Goal: Information Seeking & Learning: Learn about a topic

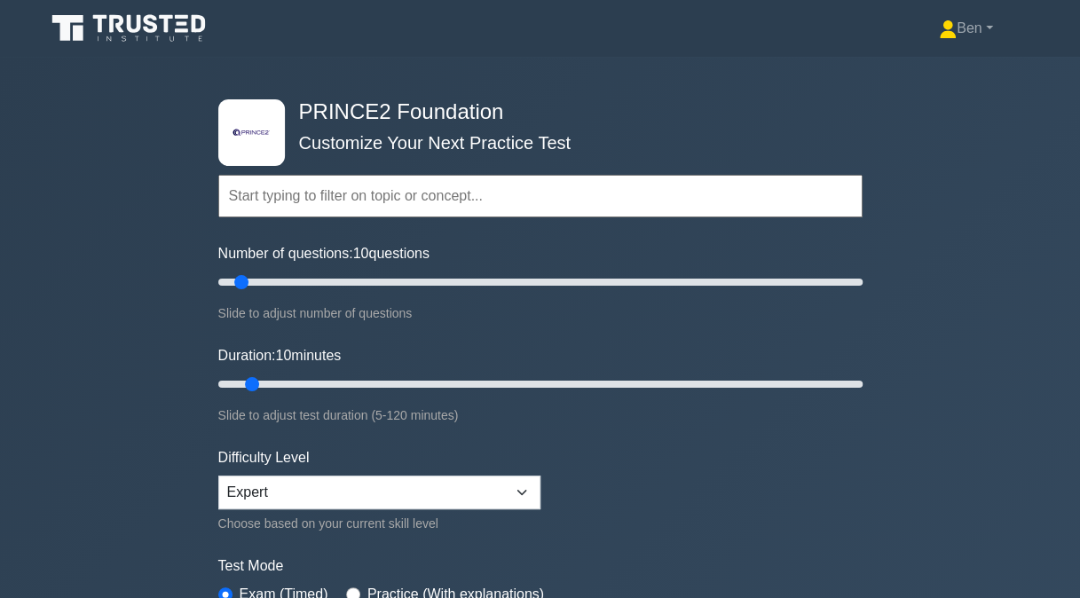
click at [305, 183] on input "text" at bounding box center [540, 196] width 644 height 43
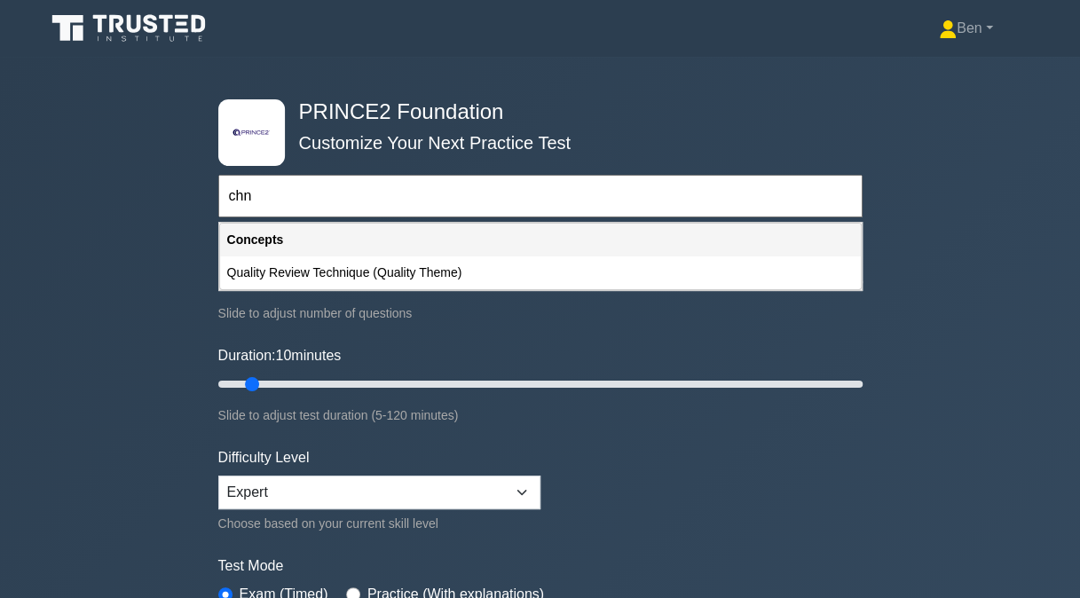
type input "chn"
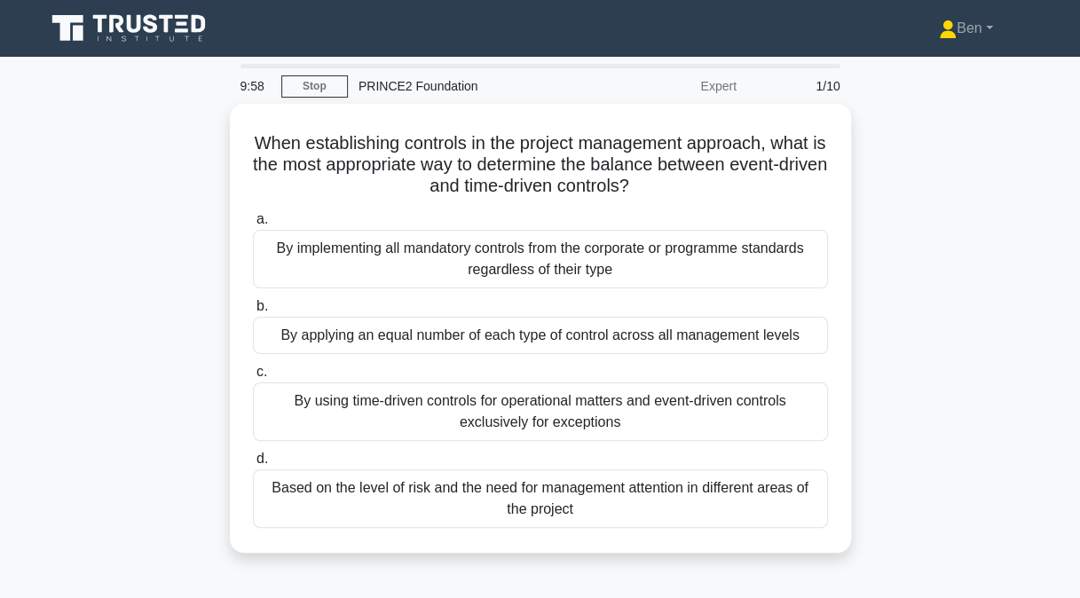
click at [293, 90] on link "Stop" at bounding box center [314, 86] width 67 height 22
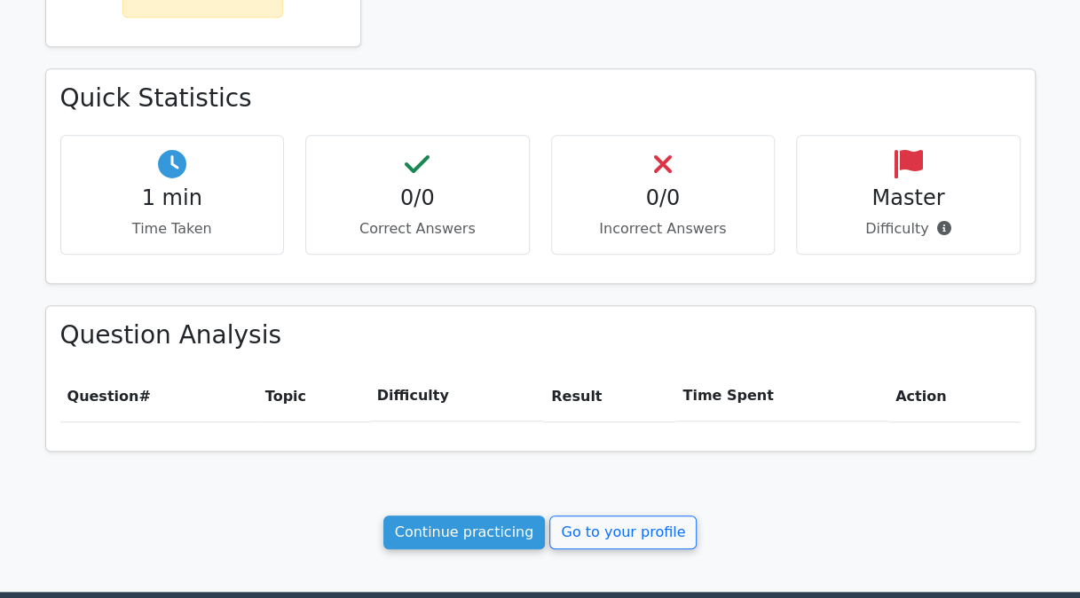
scroll to position [690, 0]
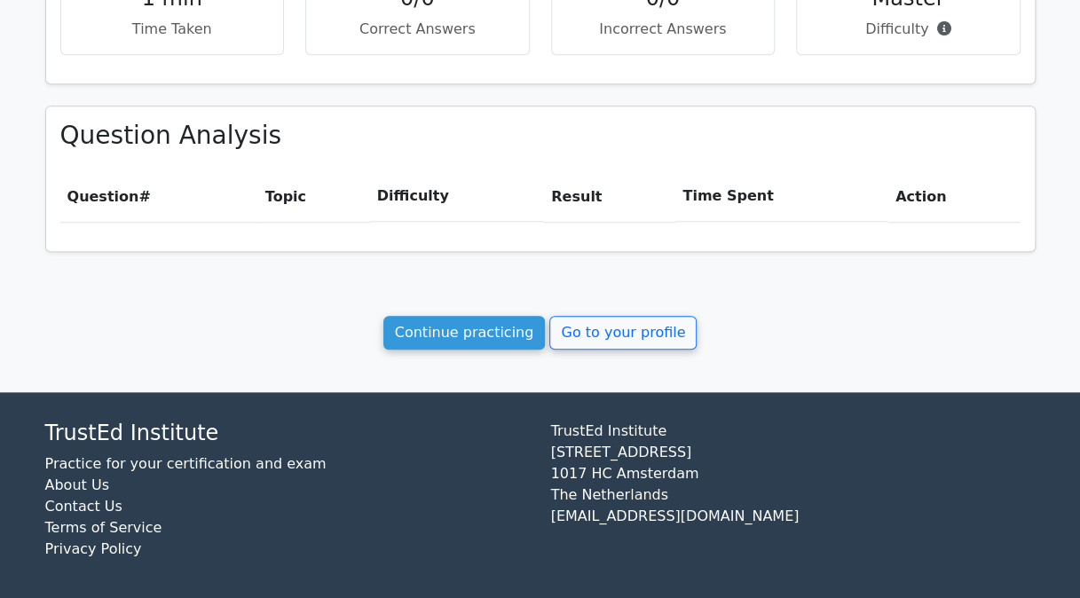
click at [607, 323] on link "Go to your profile" at bounding box center [622, 333] width 147 height 34
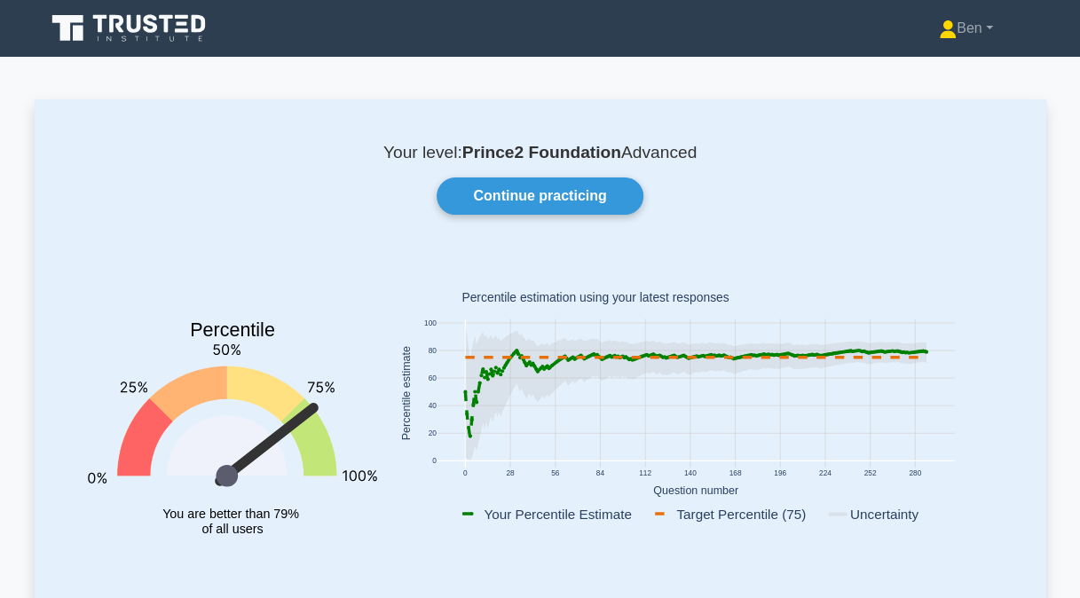
scroll to position [156, 0]
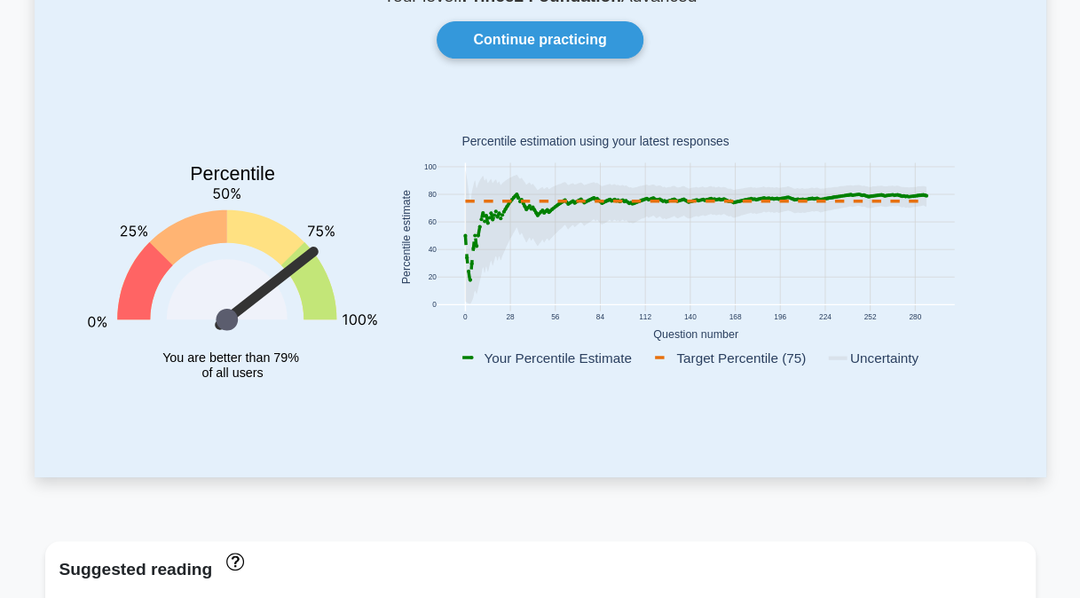
click at [506, 45] on link "Continue practicing" at bounding box center [540, 39] width 206 height 37
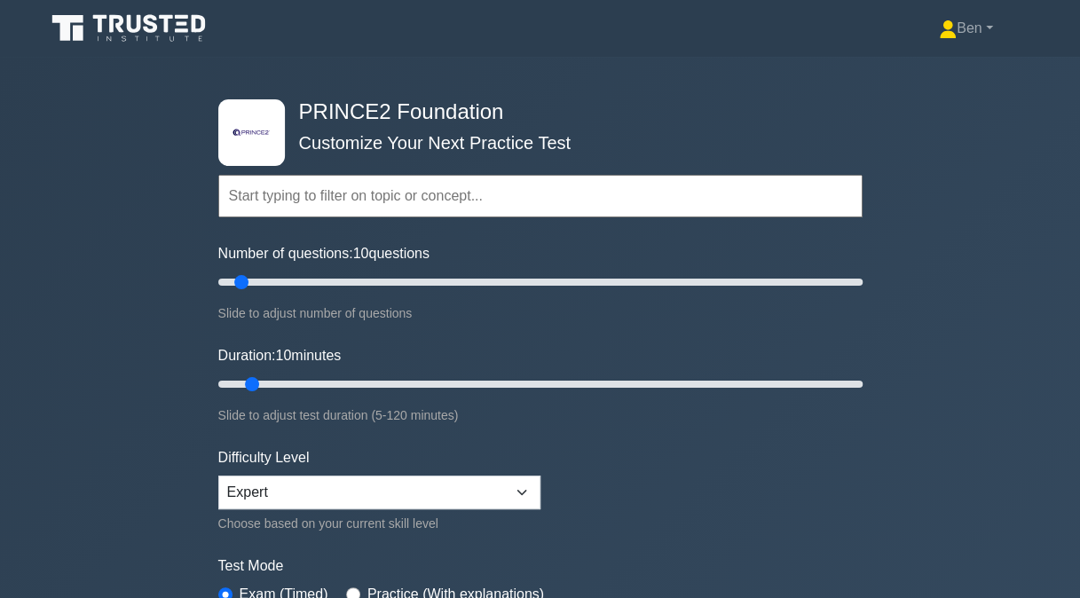
click at [474, 195] on input "text" at bounding box center [540, 196] width 644 height 43
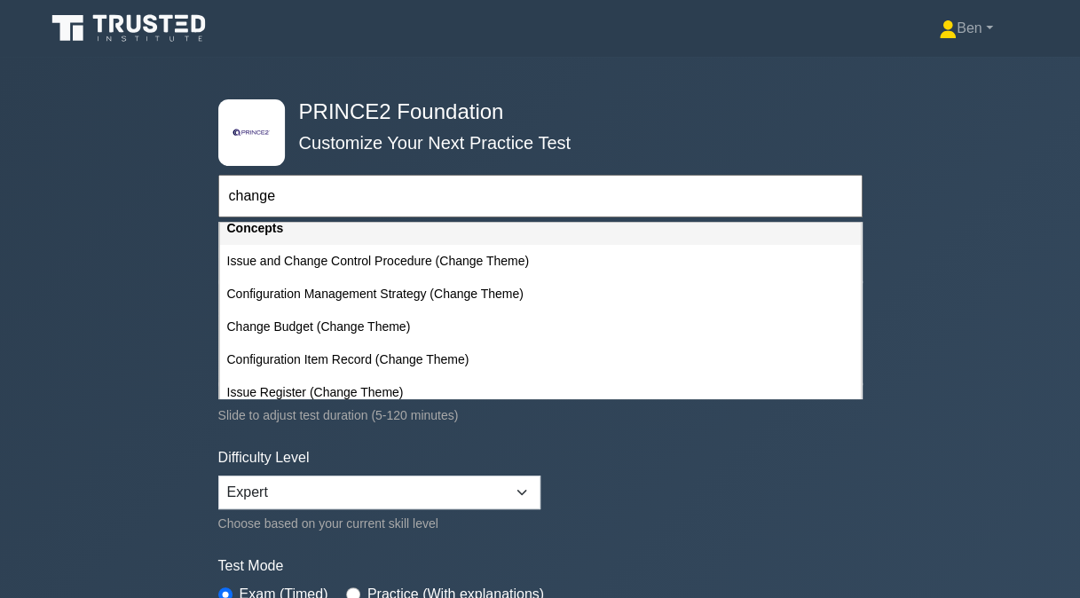
scroll to position [78, 0]
click at [612, 296] on div "Configuration Management Strategy (Change Theme)" at bounding box center [540, 295] width 641 height 33
type input "Configuration Management Strategy (Change Theme)"
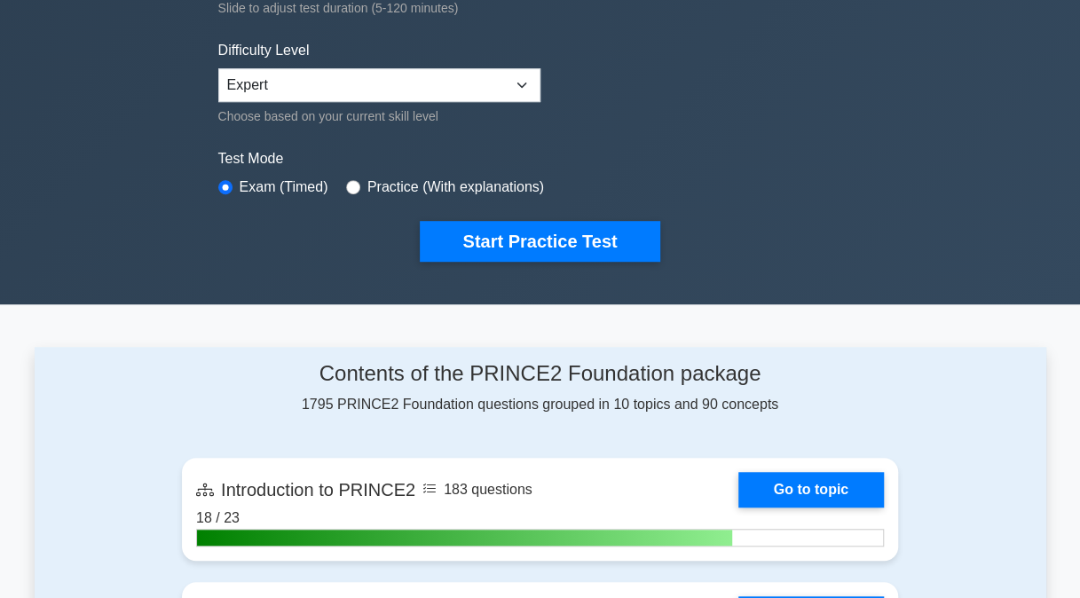
scroll to position [406, 0]
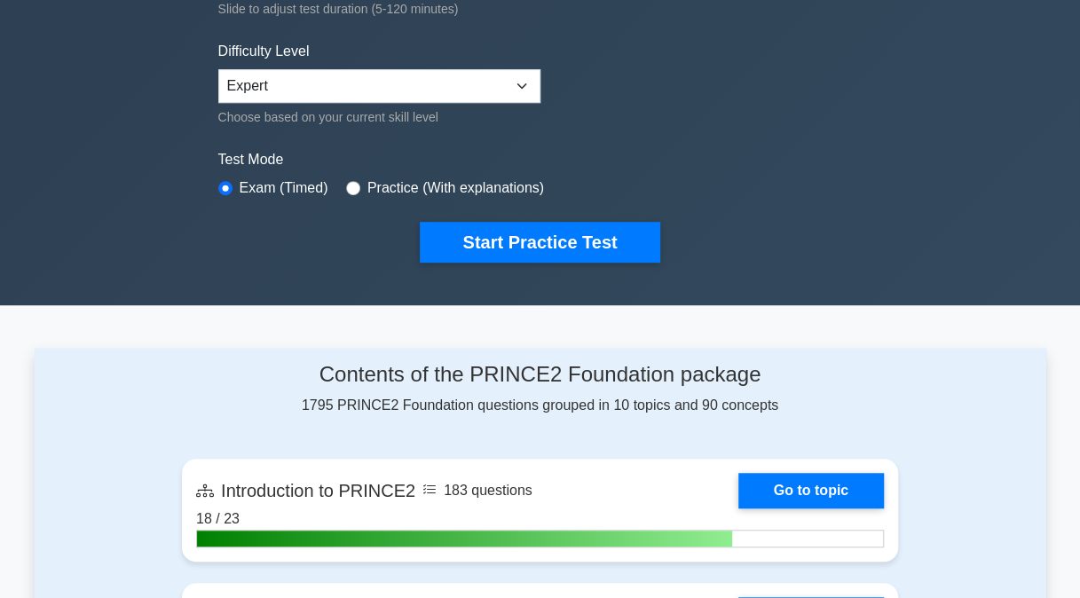
click at [534, 252] on button "Start Practice Test" at bounding box center [540, 242] width 240 height 41
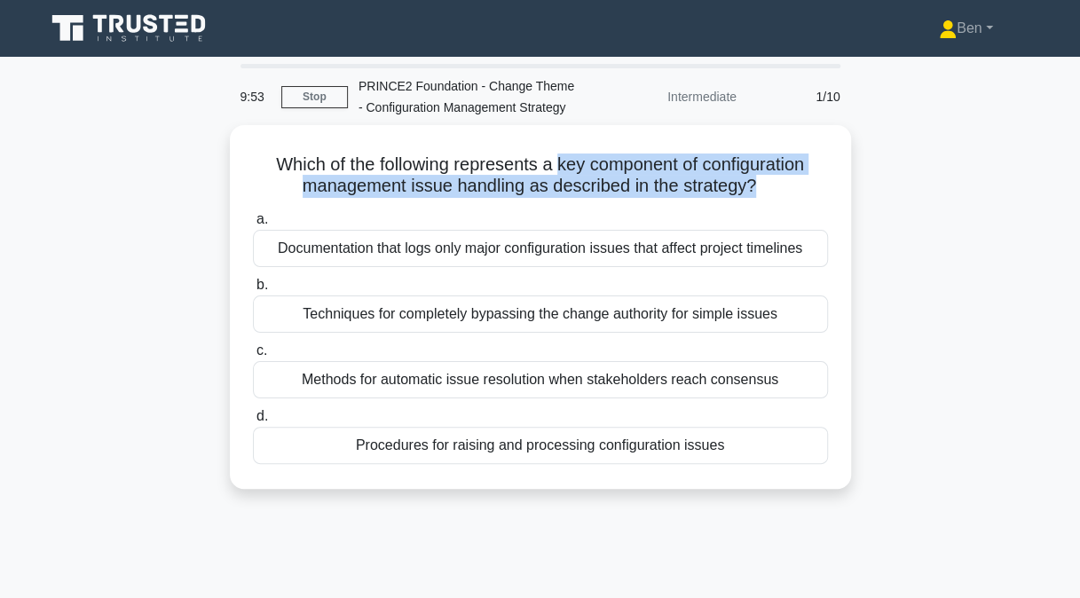
drag, startPoint x: 555, startPoint y: 167, endPoint x: 754, endPoint y: 181, distance: 200.2
click at [754, 181] on h5 "Which of the following represents a key component of configuration management i…" at bounding box center [540, 176] width 579 height 44
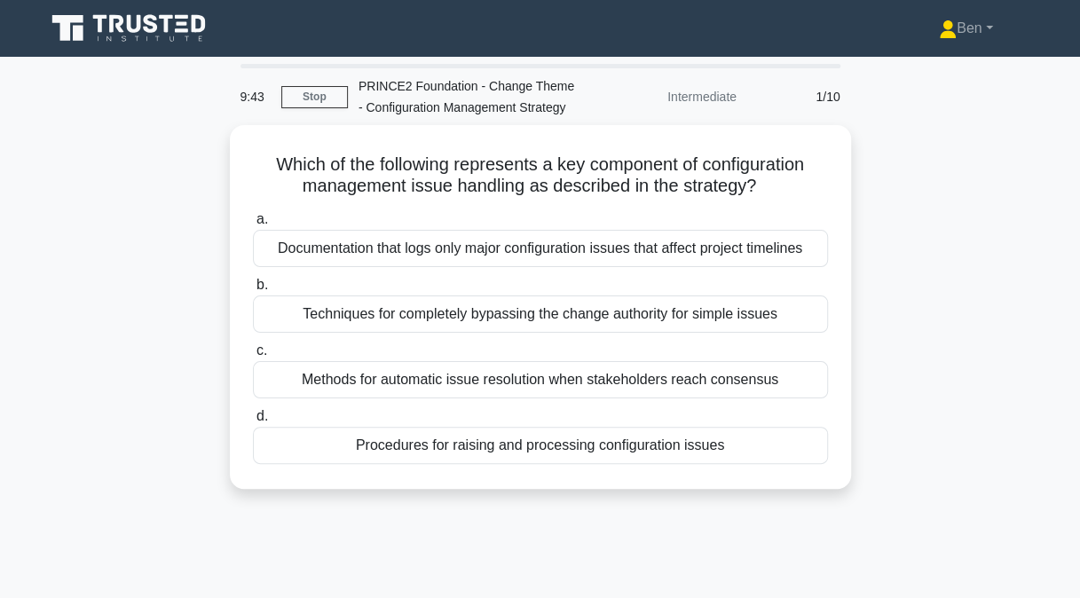
click at [522, 427] on div "Procedures for raising and processing configuration issues" at bounding box center [540, 445] width 575 height 37
click at [253, 422] on input "d. Procedures for raising and processing configuration issues" at bounding box center [253, 417] width 0 height 12
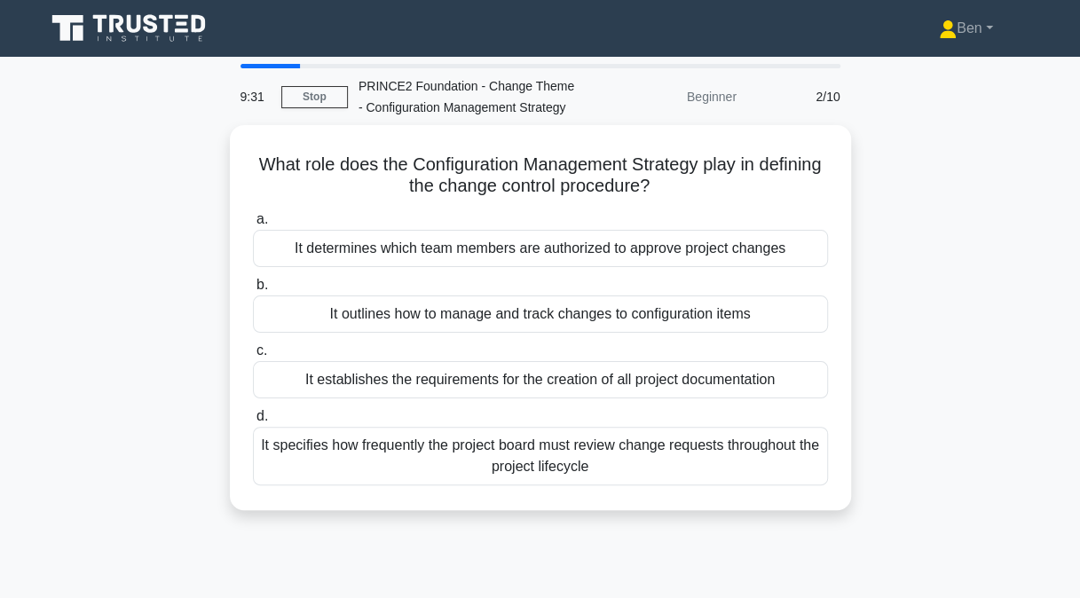
click at [448, 303] on div "It outlines how to manage and track changes to configuration items" at bounding box center [540, 314] width 575 height 37
click at [253, 291] on input "b. It outlines how to manage and track changes to configuration items" at bounding box center [253, 286] width 0 height 12
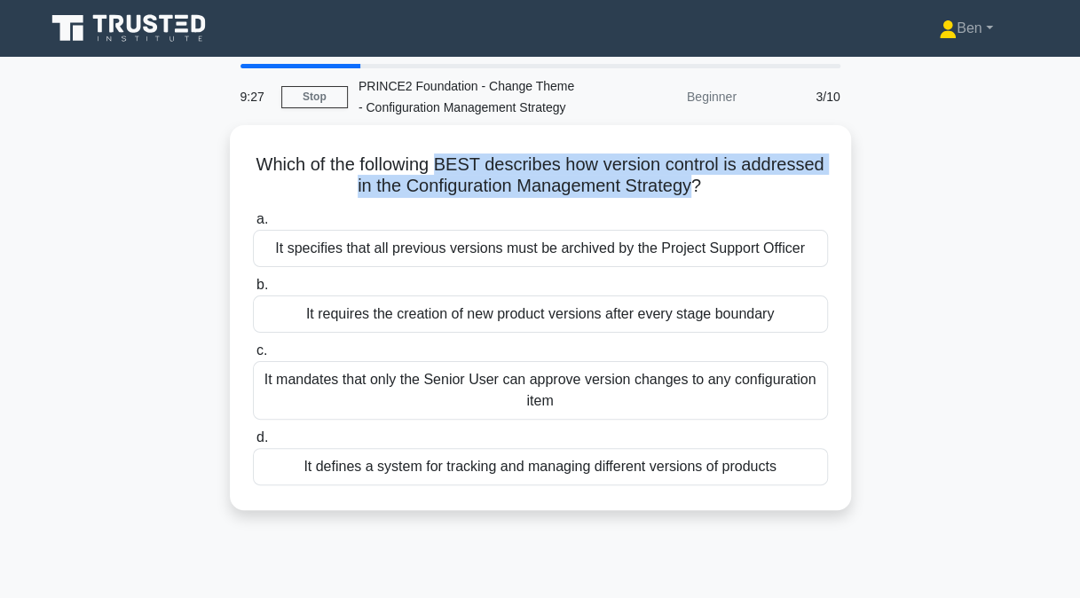
drag, startPoint x: 441, startPoint y: 158, endPoint x: 692, endPoint y: 183, distance: 252.4
click at [692, 183] on h5 "Which of the following BEST describes how version control is addressed in the C…" at bounding box center [540, 176] width 579 height 44
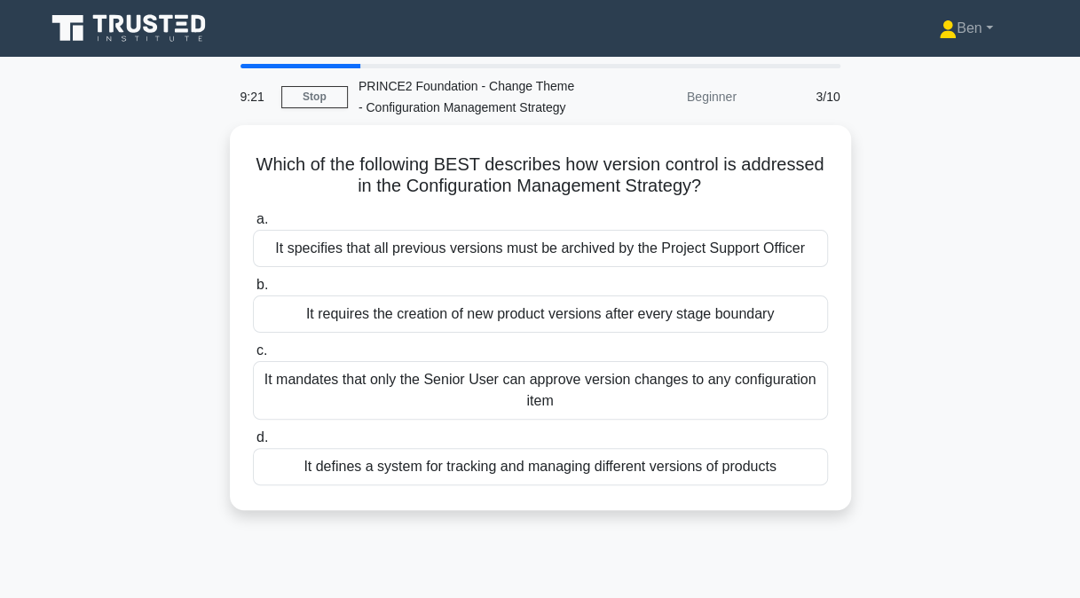
click at [475, 243] on div "It specifies that all previous versions must be archived by the Project Support…" at bounding box center [540, 248] width 575 height 37
click at [253, 225] on input "a. It specifies that all previous versions must be archived by the Project Supp…" at bounding box center [253, 220] width 0 height 12
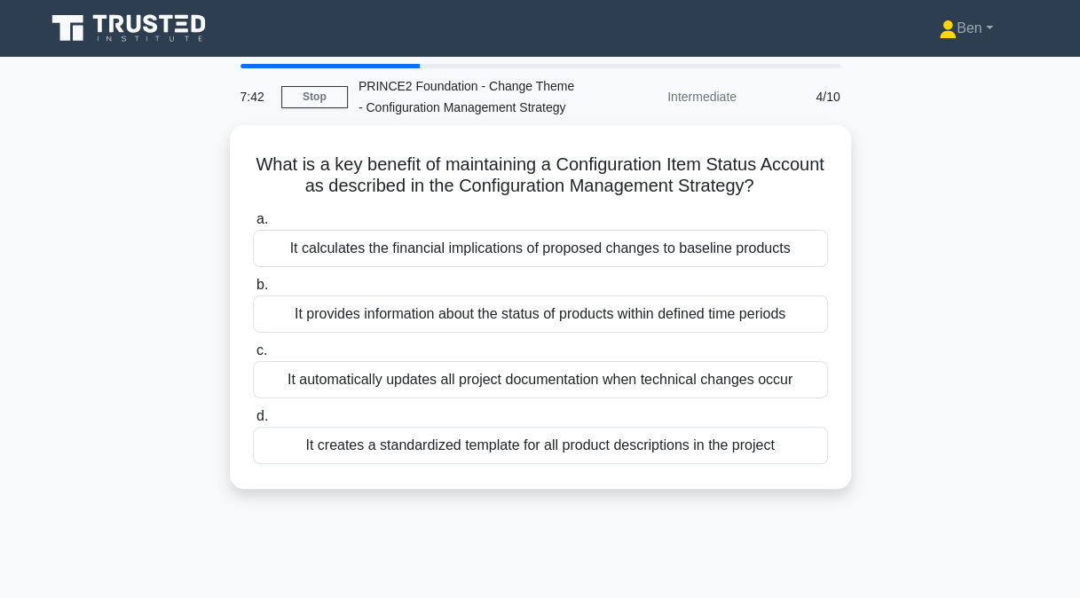
click at [408, 309] on div "It provides information about the status of products within defined time periods" at bounding box center [540, 314] width 575 height 37
click at [253, 291] on input "b. It provides information about the status of products within defined time per…" at bounding box center [253, 286] width 0 height 12
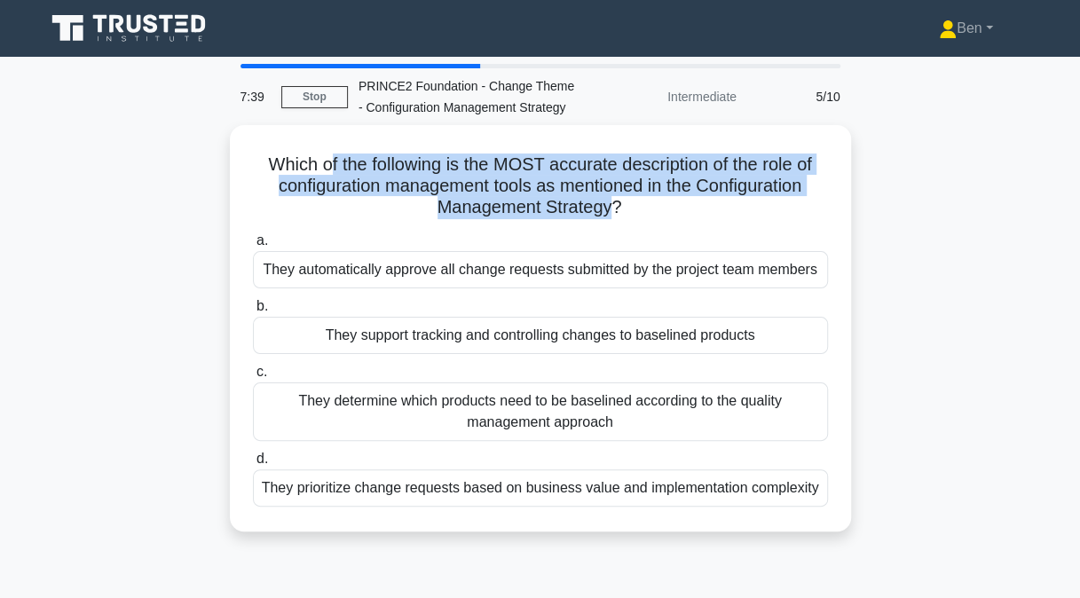
drag, startPoint x: 323, startPoint y: 167, endPoint x: 615, endPoint y: 215, distance: 295.9
click at [615, 215] on h5 "Which of the following is the MOST accurate description of the role of configur…" at bounding box center [540, 187] width 579 height 66
click at [613, 215] on h5 "Which of the following is the MOST accurate description of the role of configur…" at bounding box center [540, 187] width 579 height 66
click at [550, 201] on h5 "Which of the following is the MOST accurate description of the role of configur…" at bounding box center [540, 187] width 579 height 66
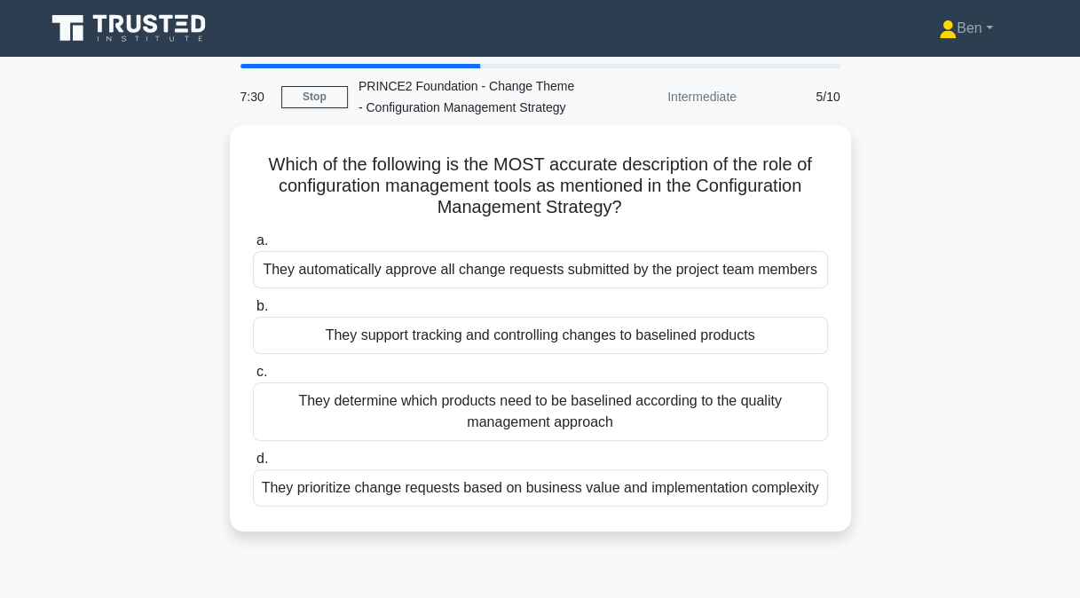
click at [455, 331] on div "They support tracking and controlling changes to baselined products" at bounding box center [540, 335] width 575 height 37
click at [253, 312] on input "b. They support tracking and controlling changes to baselined products" at bounding box center [253, 307] width 0 height 12
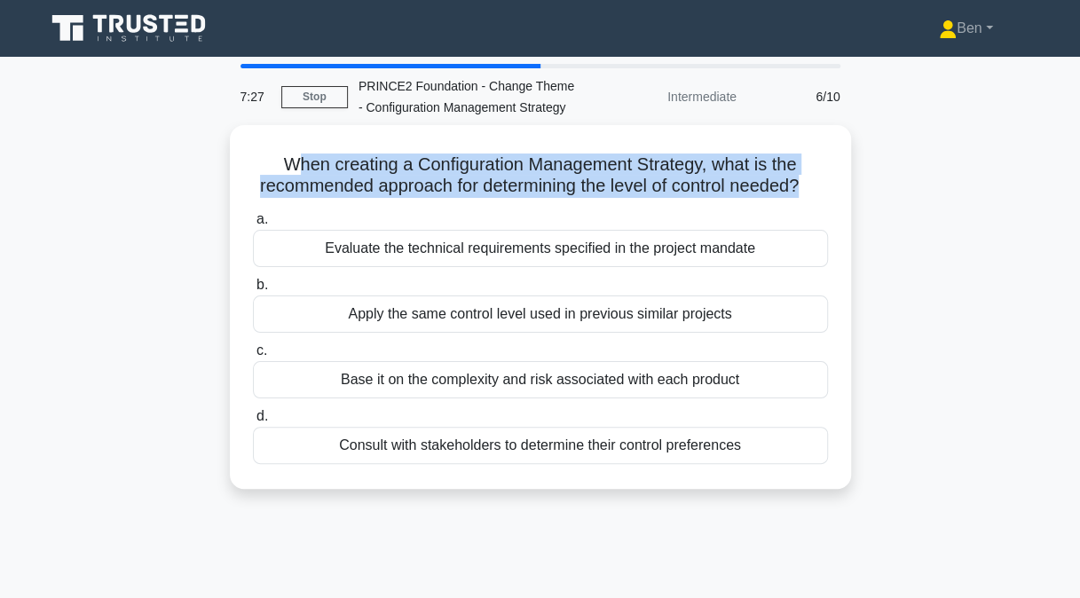
drag, startPoint x: 288, startPoint y: 157, endPoint x: 855, endPoint y: 181, distance: 567.6
click at [855, 181] on div "When creating a Configuration Management Strategy, what is the recommended appr…" at bounding box center [541, 317] width 1012 height 385
click at [515, 159] on h5 "When creating a Configuration Management Strategy, what is the recommended appr…" at bounding box center [540, 176] width 579 height 44
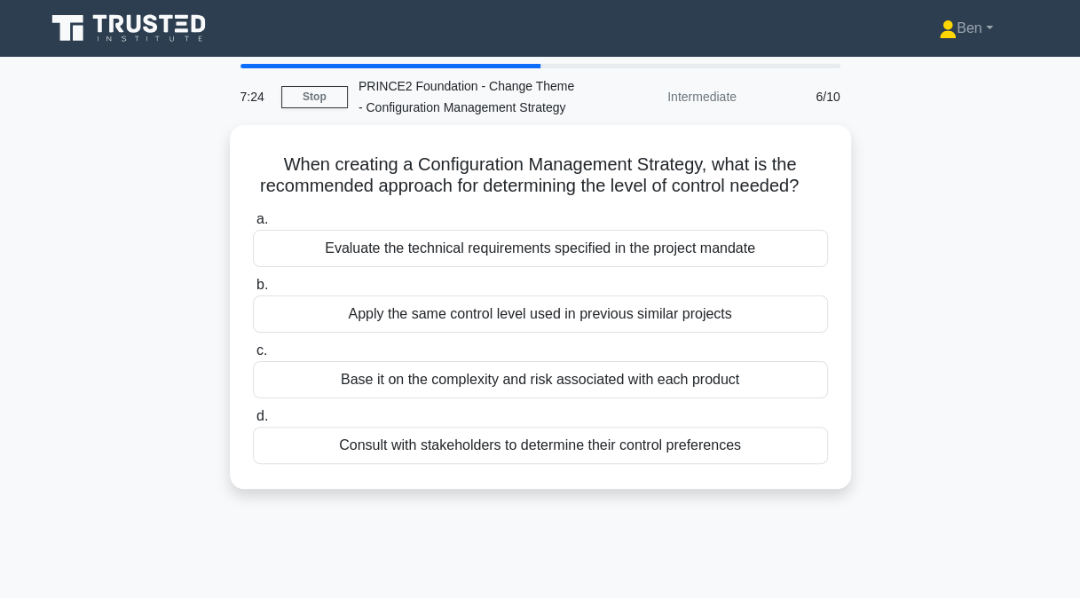
click at [505, 162] on h5 "When creating a Configuration Management Strategy, what is the recommended appr…" at bounding box center [540, 176] width 579 height 44
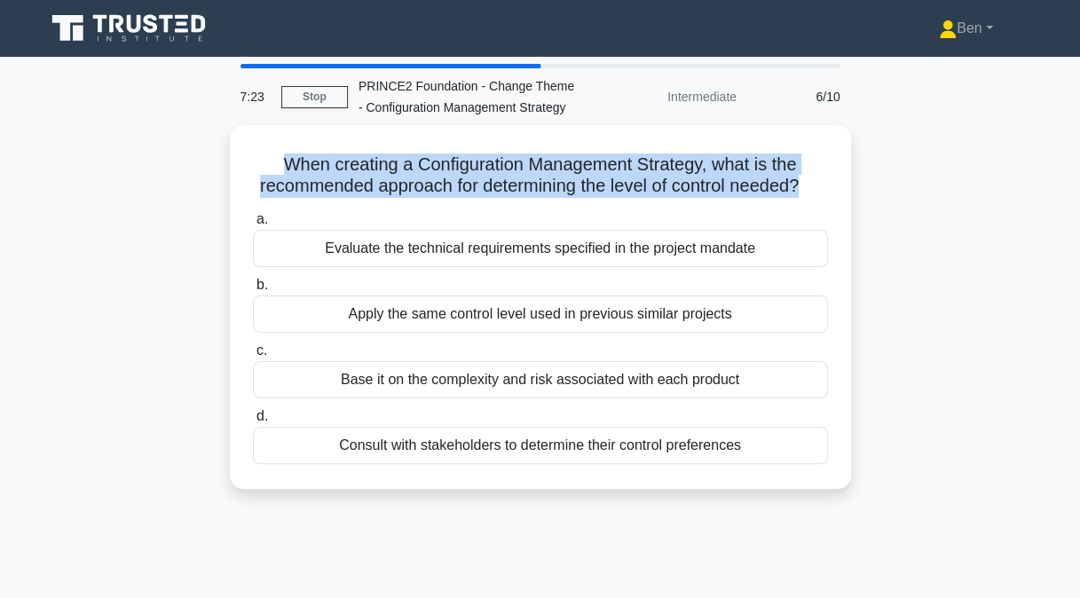
drag, startPoint x: 505, startPoint y: 162, endPoint x: 508, endPoint y: 198, distance: 35.6
click at [508, 198] on h5 "When creating a Configuration Management Strategy, what is the recommended appr…" at bounding box center [540, 176] width 579 height 44
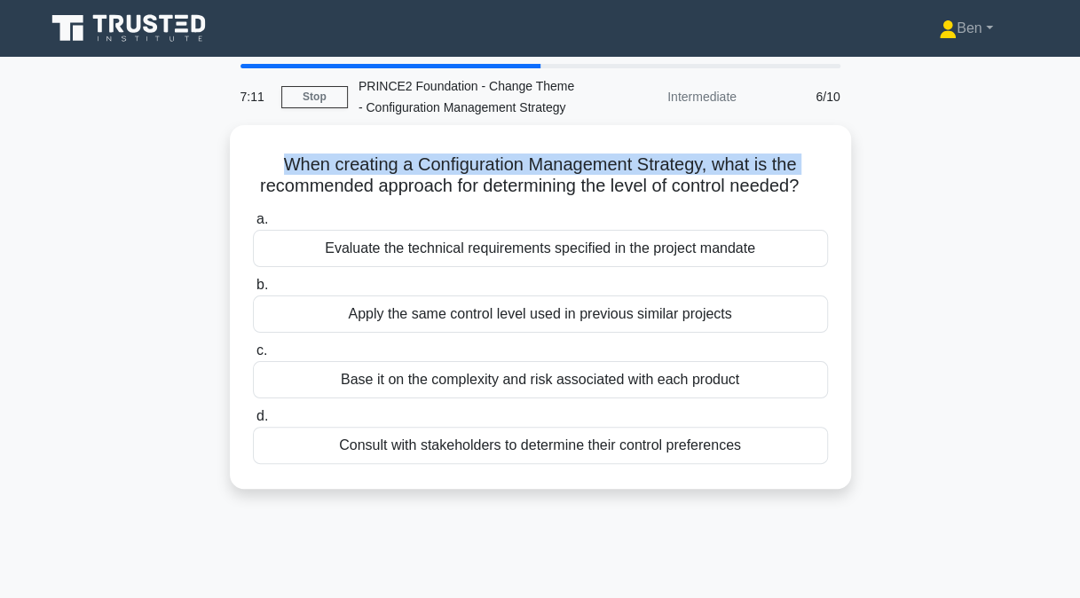
drag, startPoint x: 248, startPoint y: 169, endPoint x: 233, endPoint y: 192, distance: 26.3
click at [233, 192] on div "When creating a Configuration Management Strategy, what is the recommended appr…" at bounding box center [540, 307] width 621 height 364
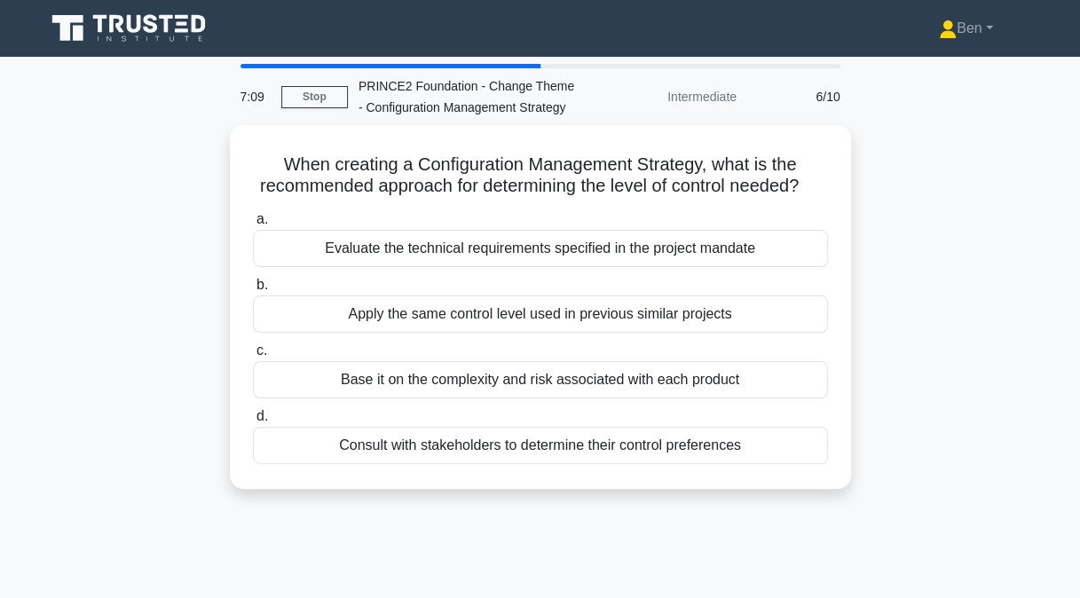
click at [336, 184] on h5 "When creating a Configuration Management Strategy, what is the recommended appr…" at bounding box center [540, 176] width 579 height 44
click at [419, 398] on div "Base it on the complexity and risk associated with each product" at bounding box center [540, 379] width 575 height 37
click at [253, 357] on input "c. Base it on the complexity and risk associated with each product" at bounding box center [253, 351] width 0 height 12
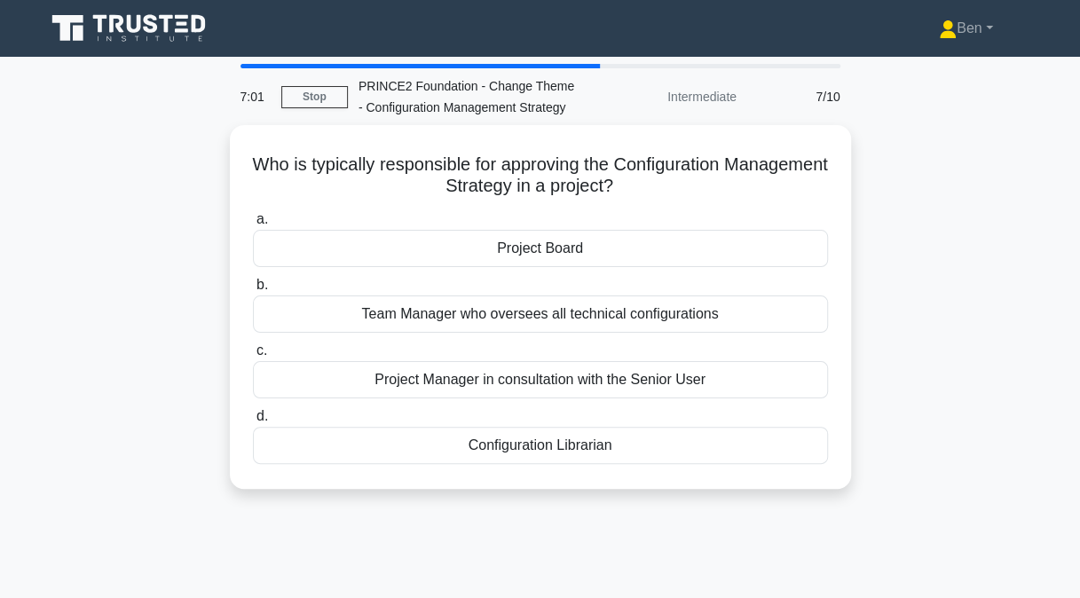
click at [453, 371] on div "Project Manager in consultation with the Senior User" at bounding box center [540, 379] width 575 height 37
click at [253, 357] on input "c. Project Manager in consultation with the Senior User" at bounding box center [253, 351] width 0 height 12
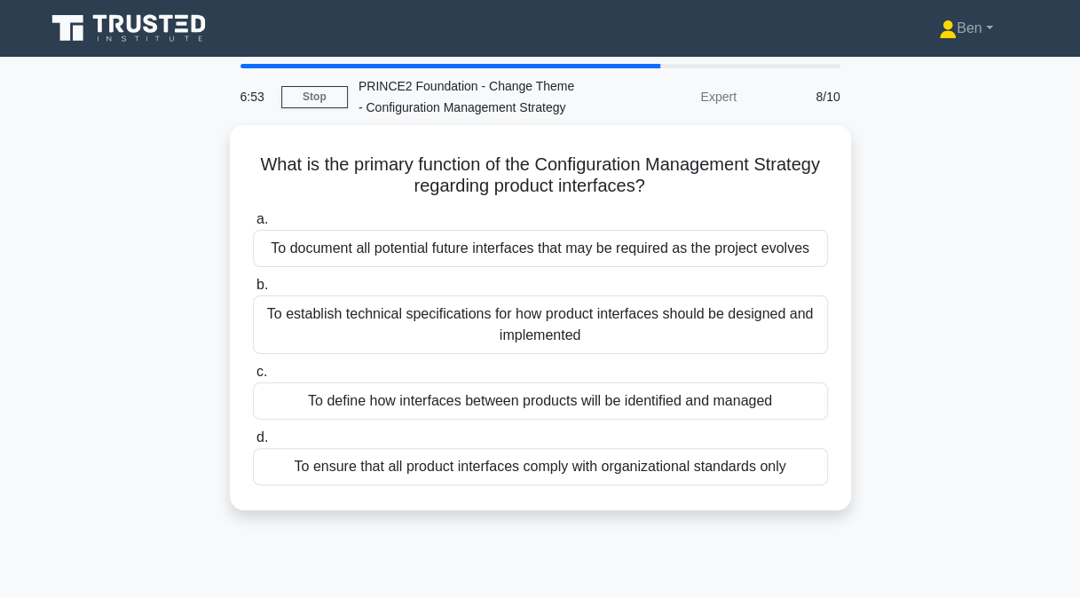
click at [217, 339] on div "What is the primary function of the Configuration Management Strategy regarding…" at bounding box center [541, 328] width 1012 height 406
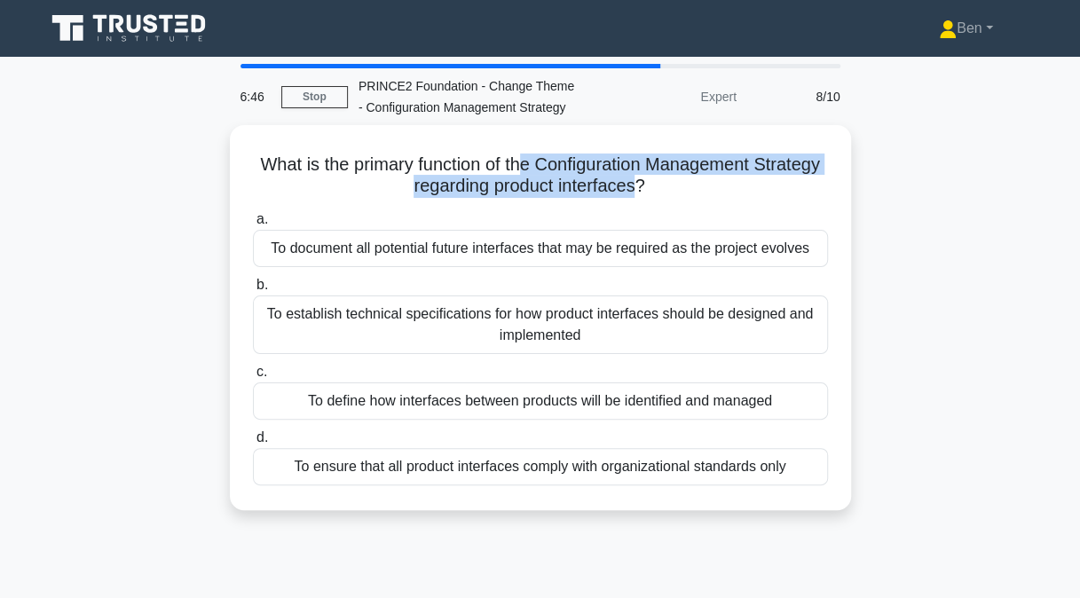
drag, startPoint x: 556, startPoint y: 156, endPoint x: 674, endPoint y: 183, distance: 120.1
click at [674, 183] on h5 "What is the primary function of the Configuration Management Strategy regarding…" at bounding box center [540, 176] width 579 height 44
click at [193, 183] on div "What is the primary function of the Configuration Management Strategy regarding…" at bounding box center [541, 328] width 1012 height 406
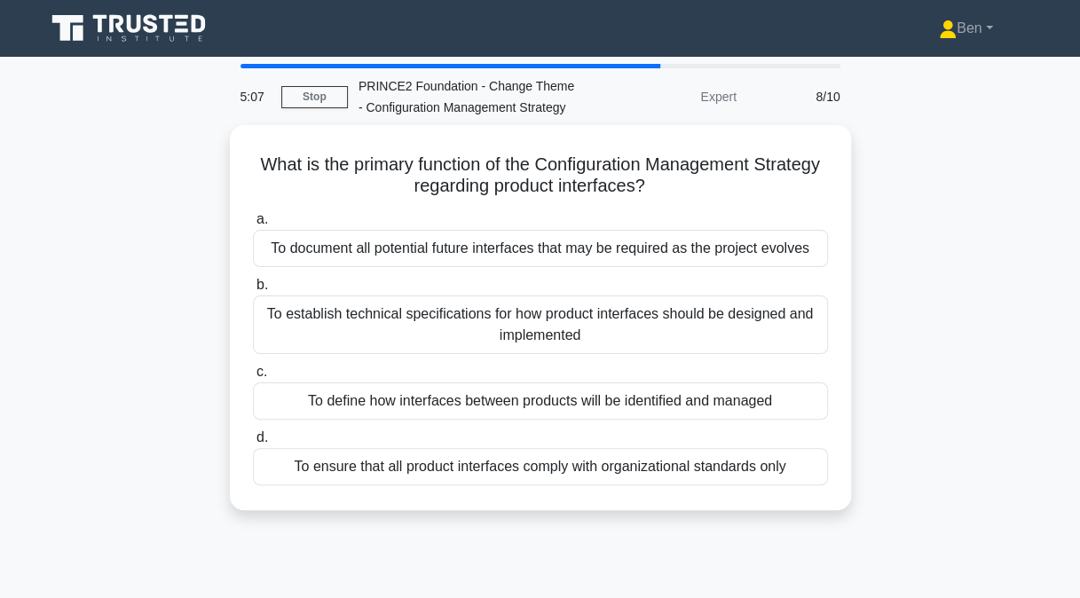
click at [319, 384] on div "To define how interfaces between products will be identified and managed" at bounding box center [540, 400] width 575 height 37
click at [253, 378] on input "c. To define how interfaces between products will be identified and managed" at bounding box center [253, 372] width 0 height 12
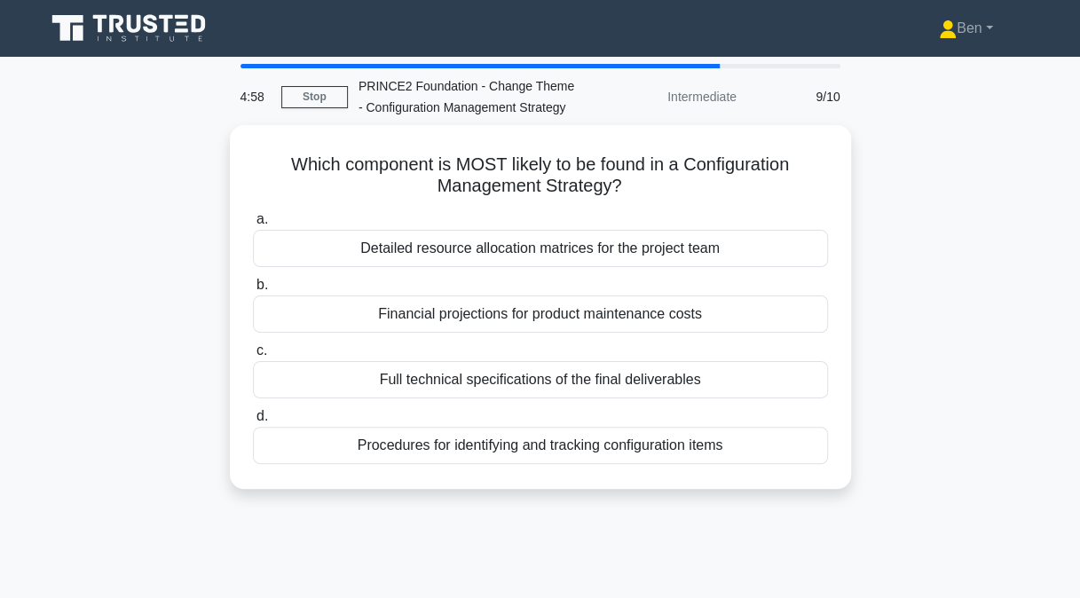
click at [461, 485] on div "Which component is MOST likely to be found in a Configuration Management Strate…" at bounding box center [540, 307] width 621 height 364
click at [454, 433] on div "Procedures for identifying and tracking configuration items" at bounding box center [540, 445] width 575 height 37
click at [253, 422] on input "d. Procedures for identifying and tracking configuration items" at bounding box center [253, 417] width 0 height 12
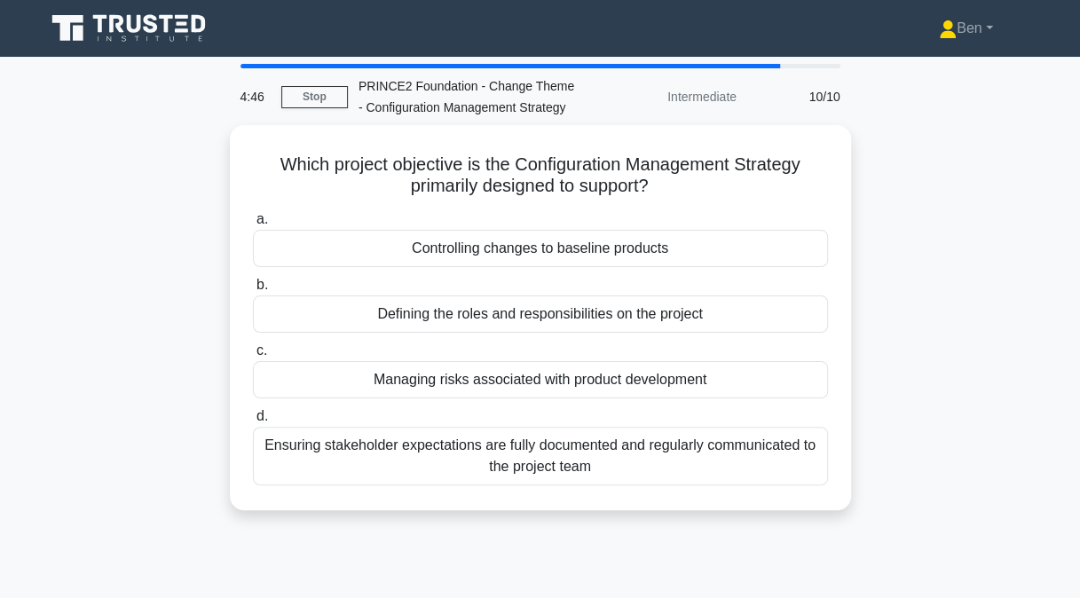
click at [311, 240] on div "Controlling changes to baseline products" at bounding box center [540, 248] width 575 height 37
click at [253, 225] on input "a. Controlling changes to baseline products" at bounding box center [253, 220] width 0 height 12
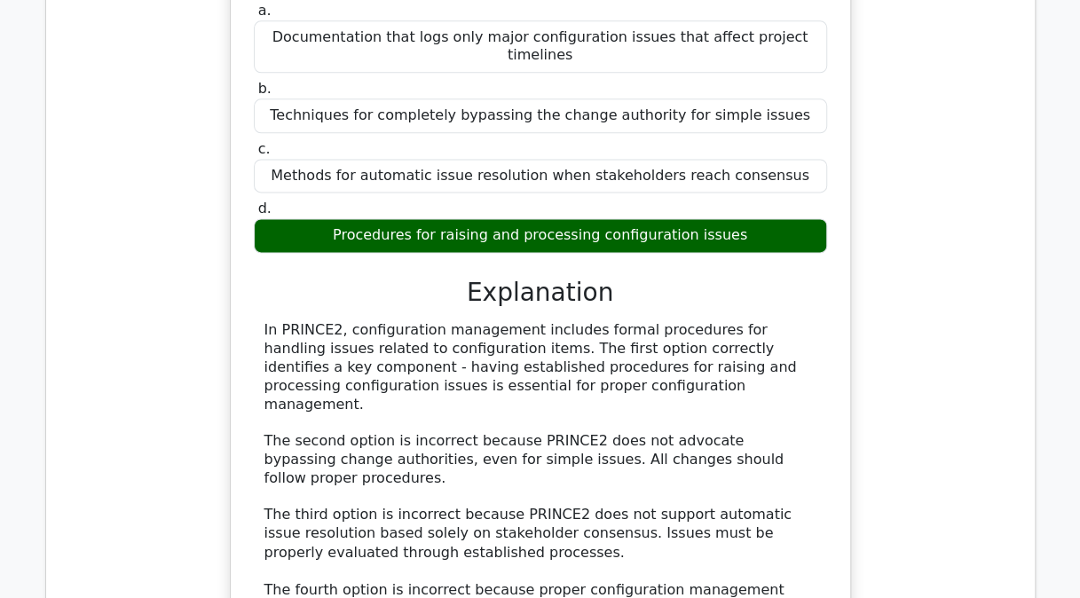
scroll to position [1073, 0]
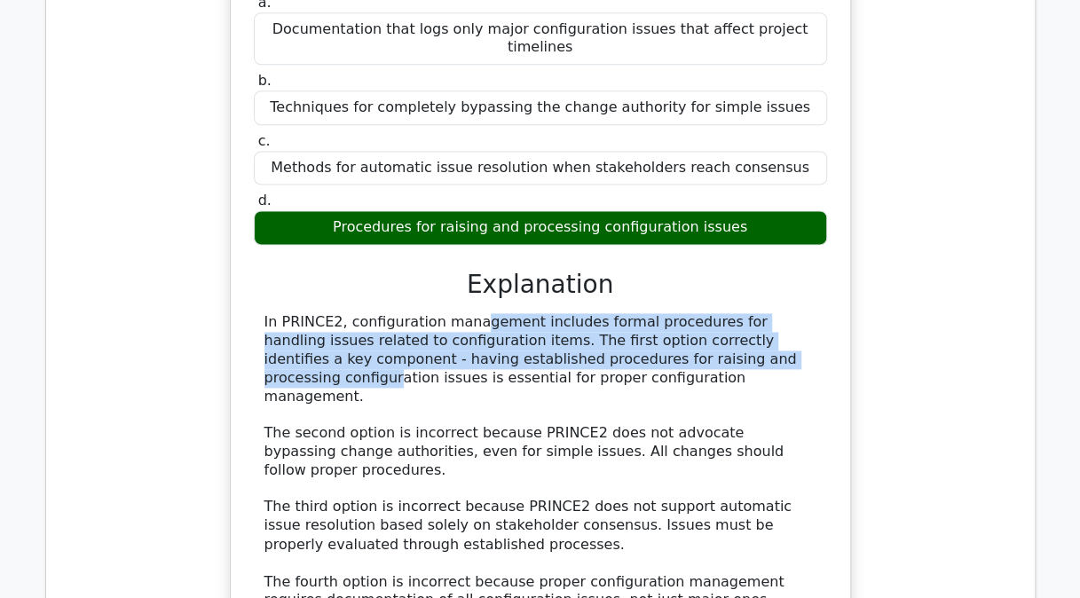
drag, startPoint x: 346, startPoint y: 266, endPoint x: 569, endPoint y: 311, distance: 227.1
click at [569, 313] on div "In PRINCE2, configuration management includes formal procedures for handling is…" at bounding box center [540, 479] width 552 height 332
drag, startPoint x: 569, startPoint y: 311, endPoint x: 470, endPoint y: 306, distance: 98.6
click at [470, 313] on div "In PRINCE2, configuration management includes formal procedures for handling is…" at bounding box center [540, 479] width 552 height 332
click at [469, 313] on div "In PRINCE2, configuration management includes formal procedures for handling is…" at bounding box center [540, 479] width 552 height 332
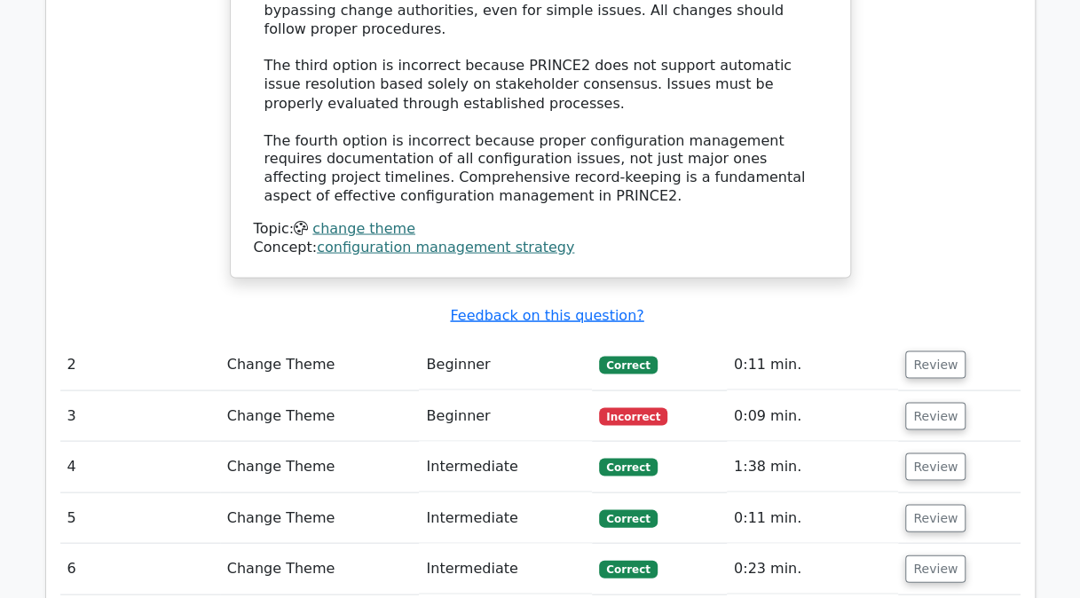
scroll to position [1731, 0]
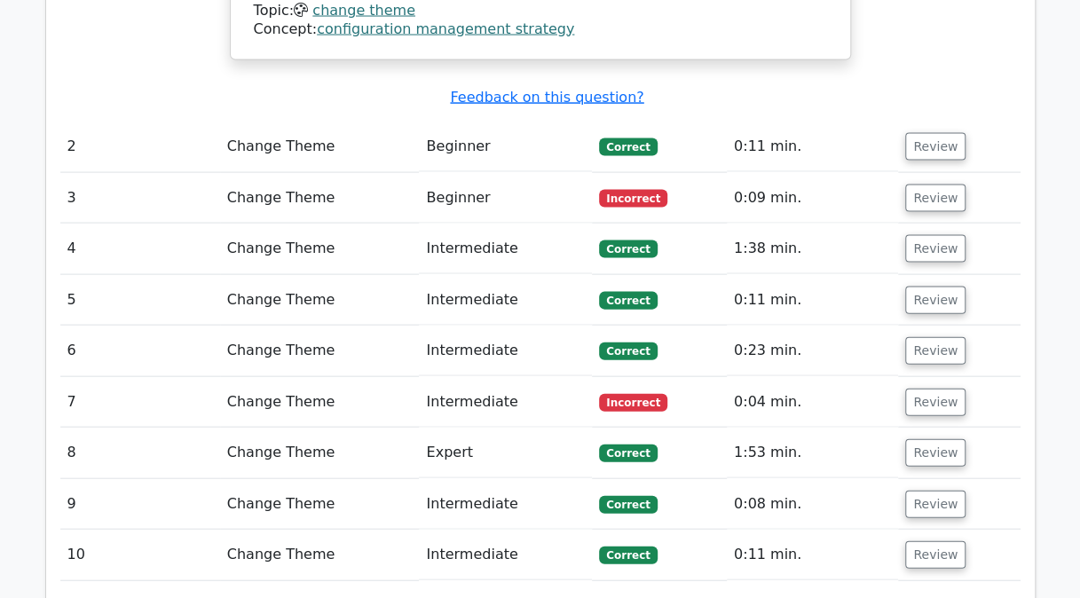
click at [940, 122] on td "Review" at bounding box center [959, 147] width 122 height 51
click at [923, 133] on button "Review" at bounding box center [935, 147] width 60 height 28
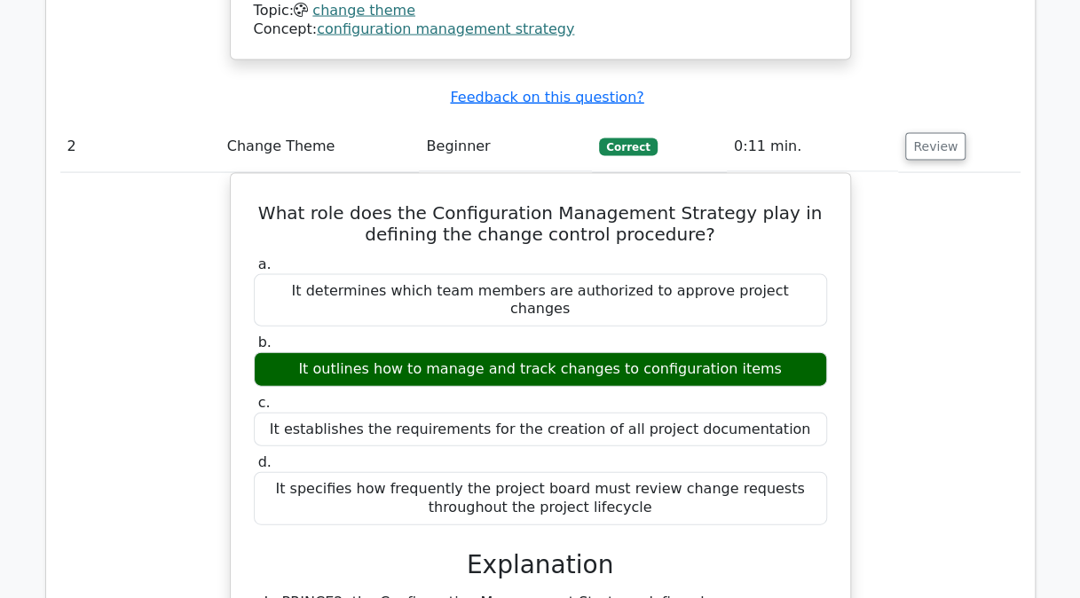
scroll to position [2140, 0]
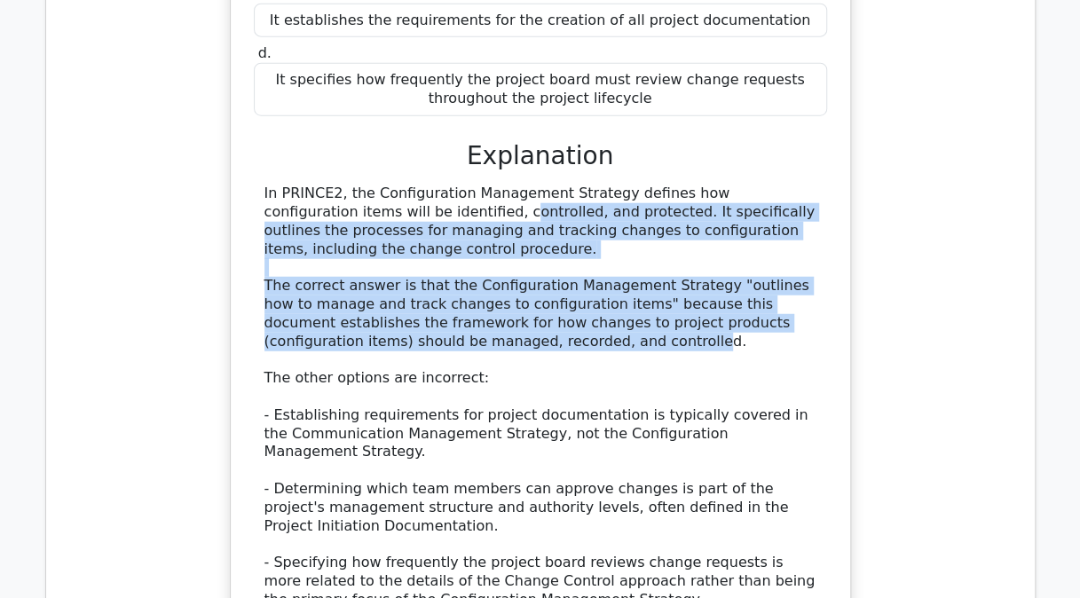
drag, startPoint x: 282, startPoint y: 97, endPoint x: 475, endPoint y: 224, distance: 230.6
click at [475, 224] on div "In PRINCE2, the Configuration Management Strategy defines how configuration ite…" at bounding box center [540, 397] width 552 height 424
click at [434, 199] on div "In PRINCE2, the Configuration Management Strategy defines how configuration ite…" at bounding box center [540, 397] width 552 height 424
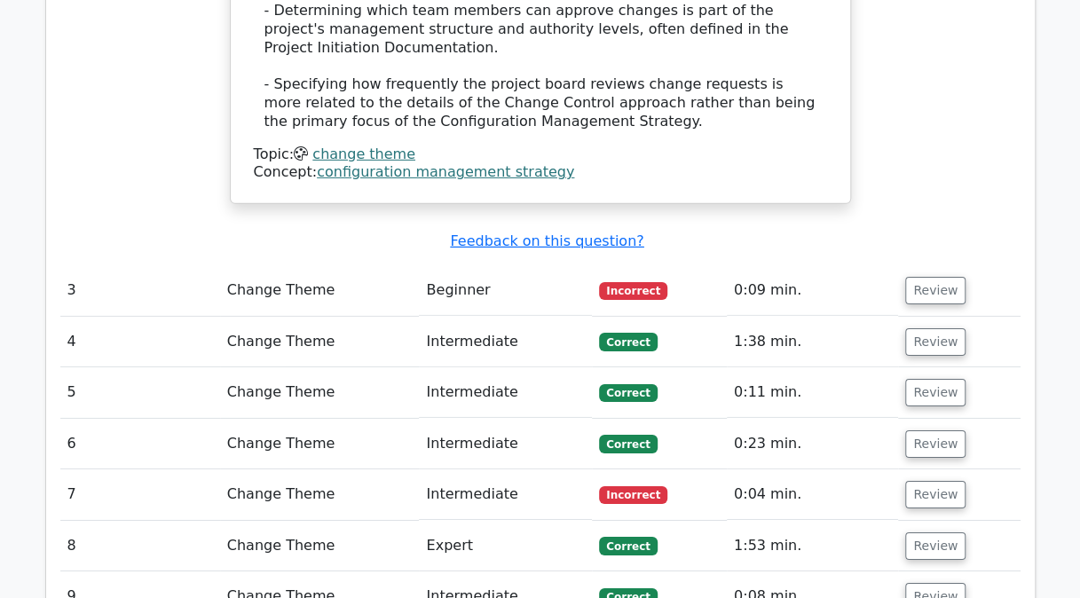
scroll to position [2652, 0]
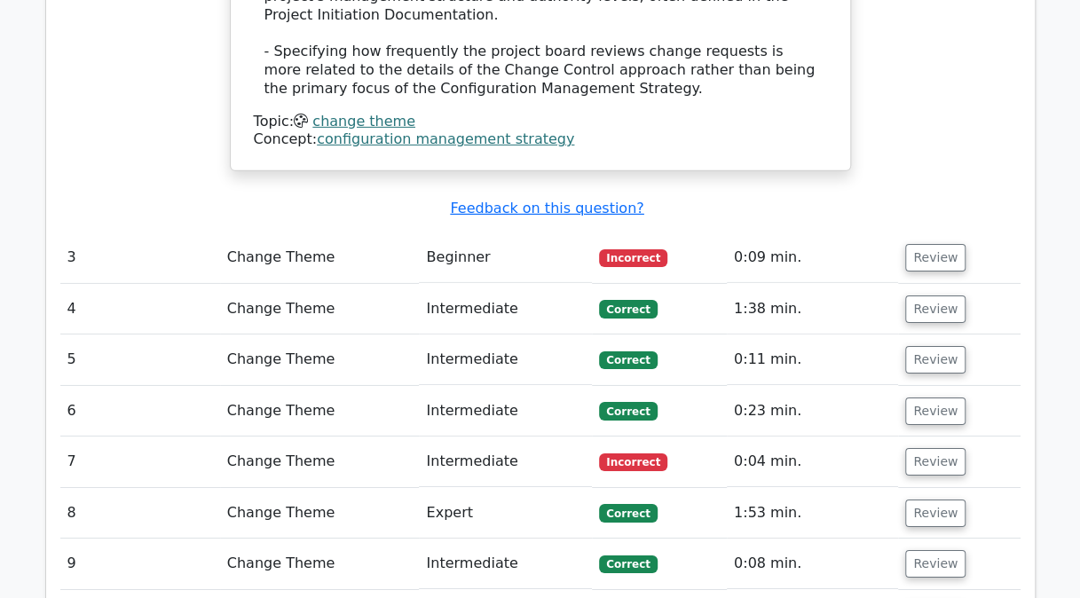
click at [916, 244] on button "Review" at bounding box center [935, 258] width 60 height 28
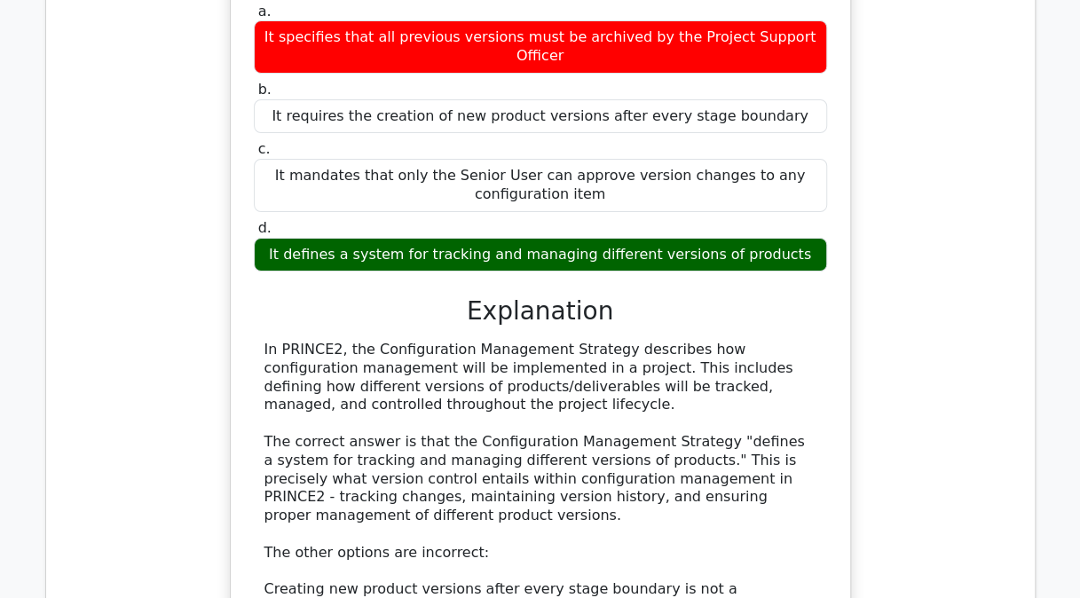
scroll to position [3182, 0]
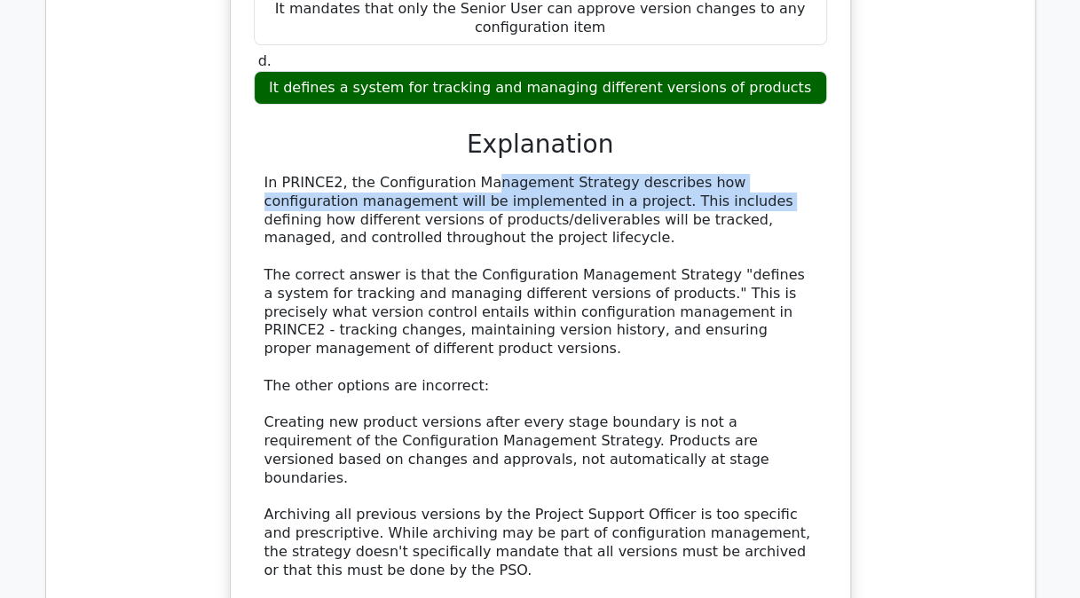
drag, startPoint x: 357, startPoint y: 30, endPoint x: 548, endPoint y: 49, distance: 192.6
click at [548, 174] on div "In PRINCE2, the Configuration Management Strategy describes how configuration m…" at bounding box center [540, 423] width 552 height 499
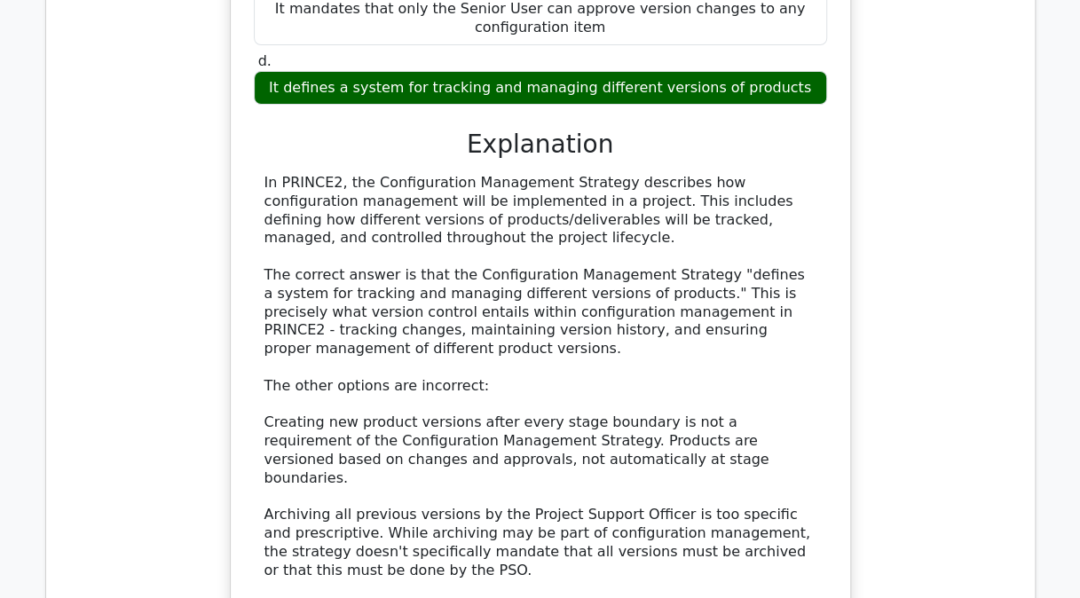
click at [374, 174] on div "In PRINCE2, the Configuration Management Strategy describes how configuration m…" at bounding box center [540, 423] width 552 height 499
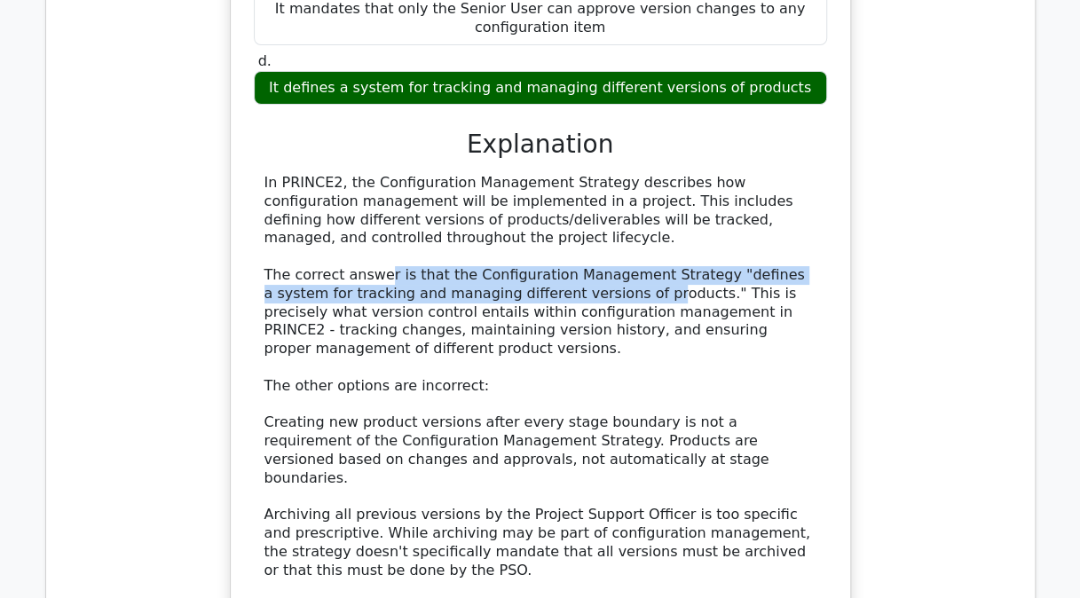
drag, startPoint x: 374, startPoint y: 128, endPoint x: 556, endPoint y: 138, distance: 181.3
click at [556, 174] on div "In PRINCE2, the Configuration Management Strategy describes how configuration m…" at bounding box center [540, 423] width 552 height 499
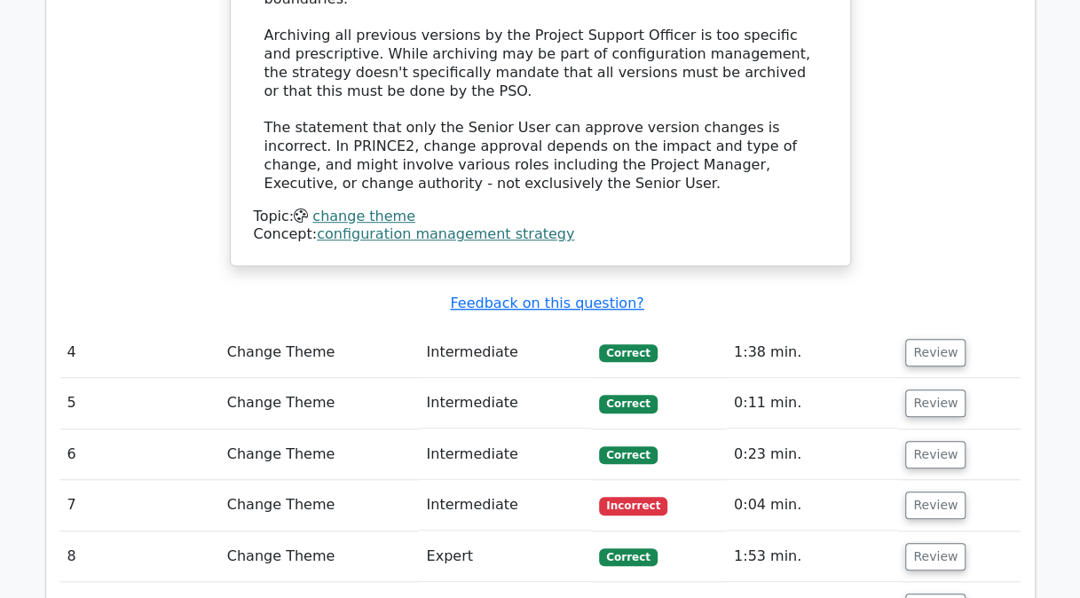
scroll to position [3662, 0]
click at [941, 338] on button "Review" at bounding box center [935, 352] width 60 height 28
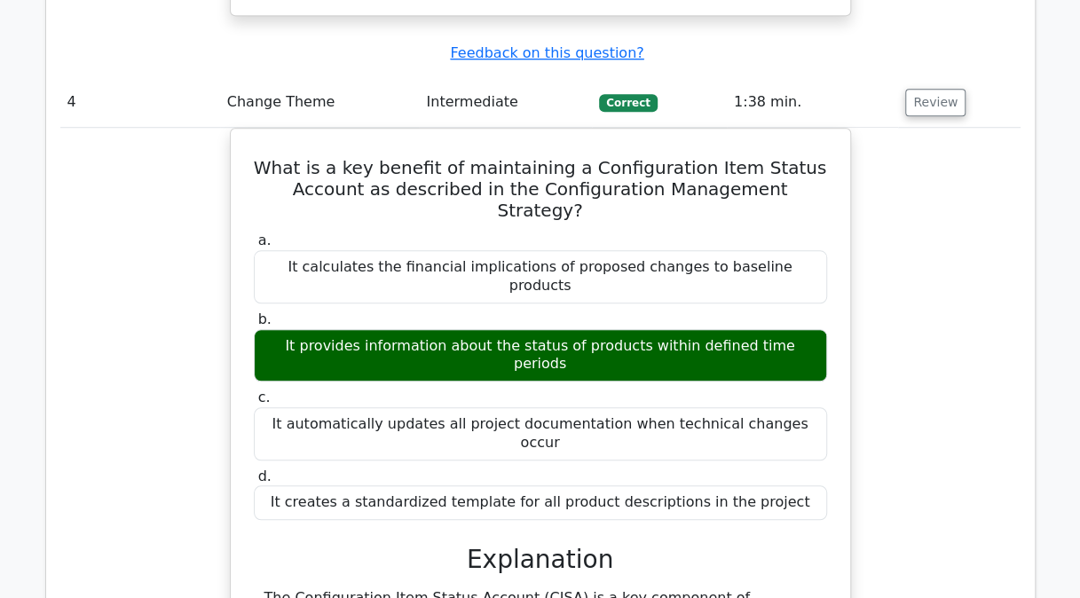
scroll to position [3884, 0]
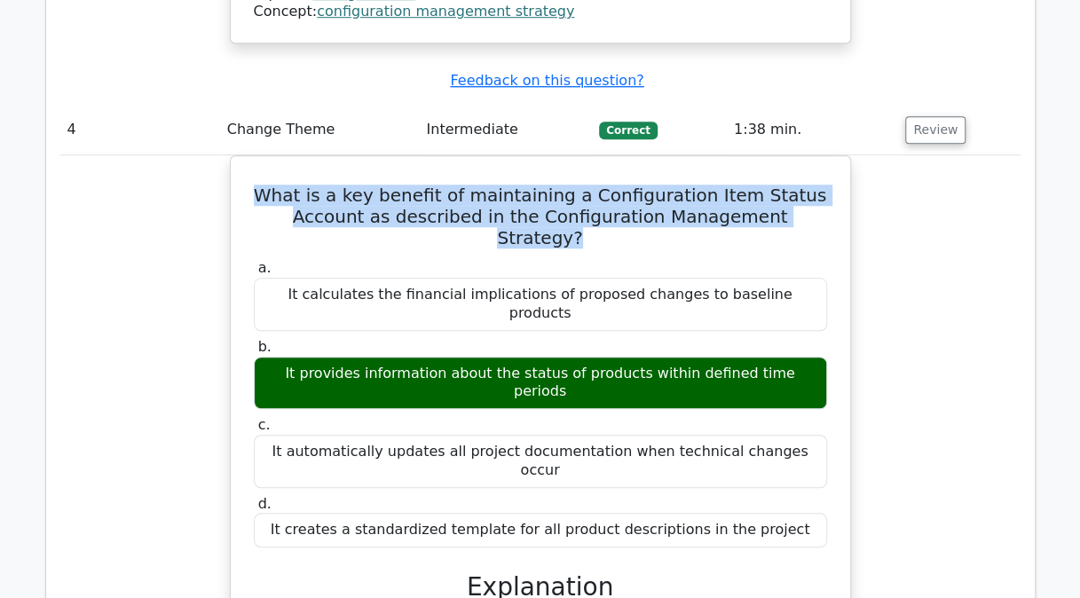
drag, startPoint x: 284, startPoint y: 15, endPoint x: 808, endPoint y: 46, distance: 524.5
click at [808, 185] on h5 "What is a key benefit of maintaining a Configuration Item Status Account as des…" at bounding box center [540, 217] width 577 height 64
drag, startPoint x: 808, startPoint y: 46, endPoint x: 690, endPoint y: 41, distance: 118.1
click at [690, 185] on h5 "What is a key benefit of maintaining a Configuration Item Status Account as des…" at bounding box center [540, 217] width 577 height 64
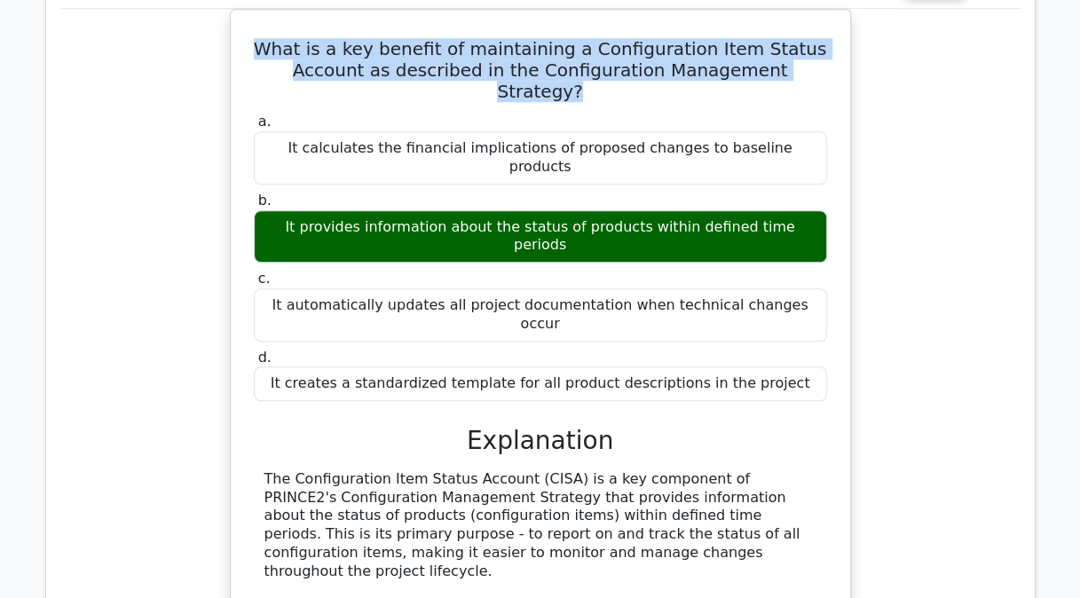
scroll to position [4033, 0]
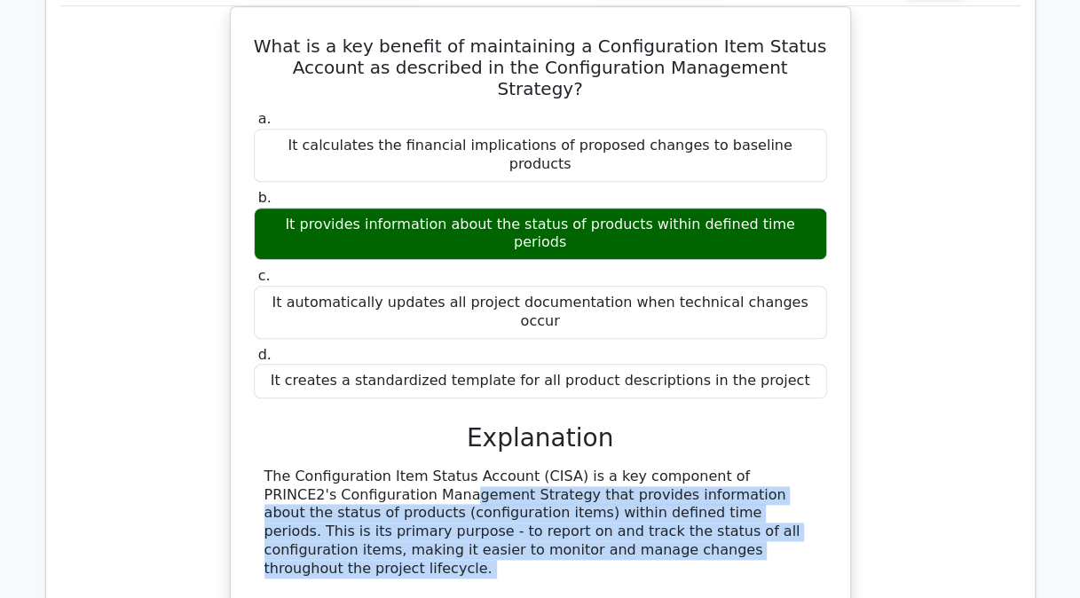
drag, startPoint x: 273, startPoint y: 240, endPoint x: 580, endPoint y: 311, distance: 315.3
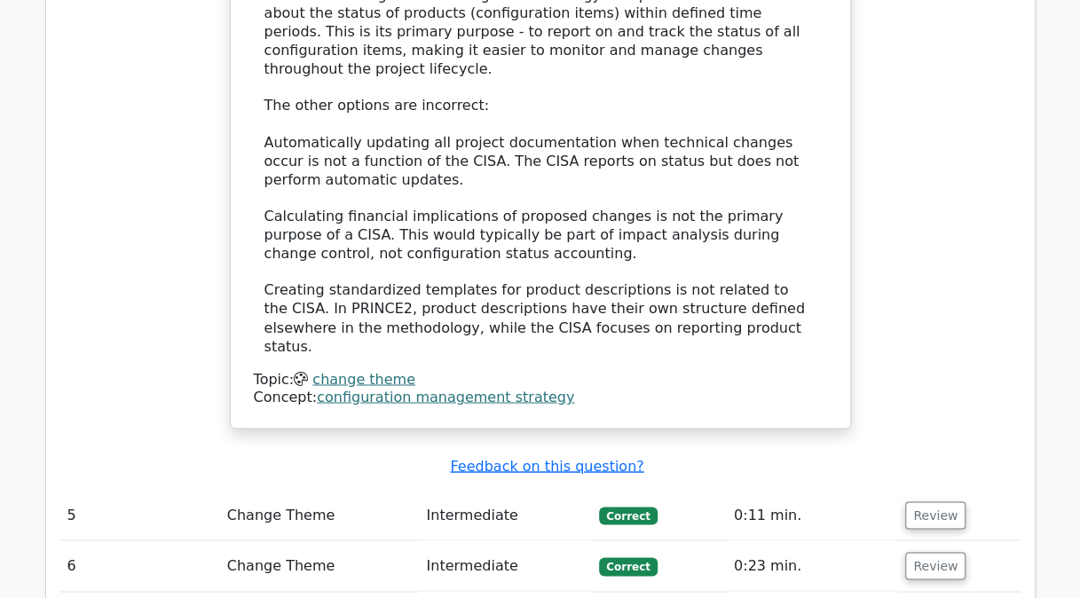
scroll to position [4534, 0]
click at [925, 500] on button "Review" at bounding box center [935, 514] width 60 height 28
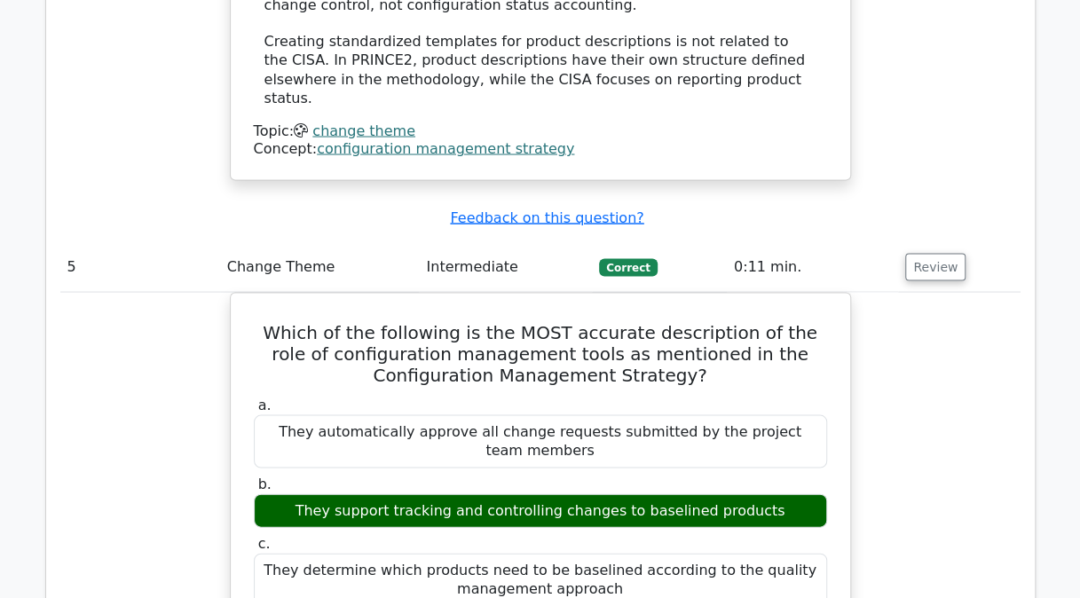
scroll to position [4780, 0]
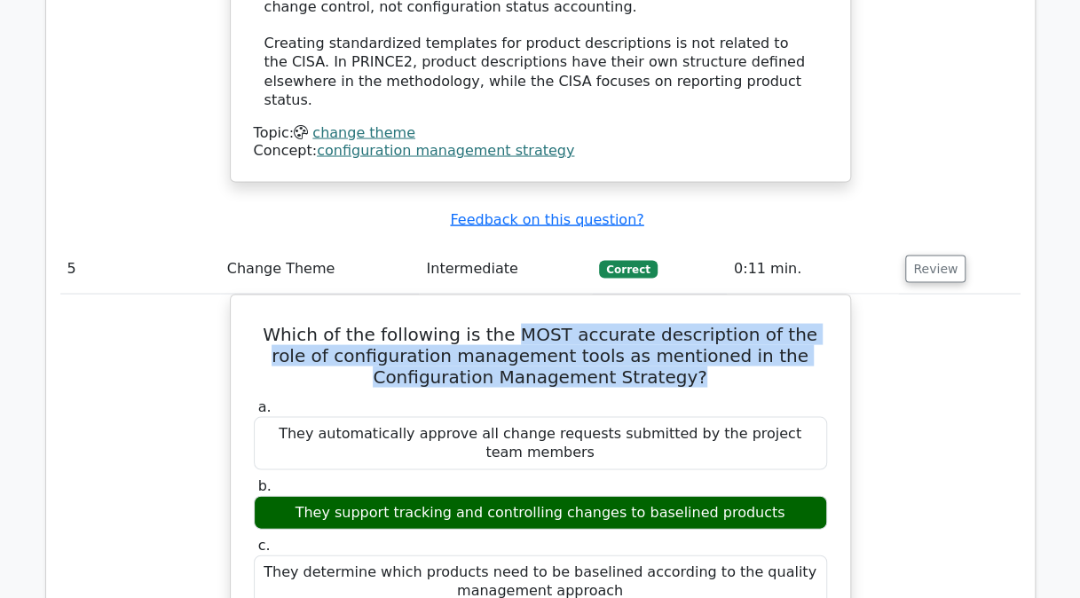
drag, startPoint x: 495, startPoint y: 46, endPoint x: 630, endPoint y: 92, distance: 142.6
click at [630, 323] on h5 "Which of the following is the MOST accurate description of the role of configur…" at bounding box center [540, 355] width 577 height 64
click at [605, 323] on h5 "Which of the following is the MOST accurate description of the role of configur…" at bounding box center [540, 355] width 577 height 64
drag, startPoint x: 625, startPoint y: 87, endPoint x: 500, endPoint y: 41, distance: 132.5
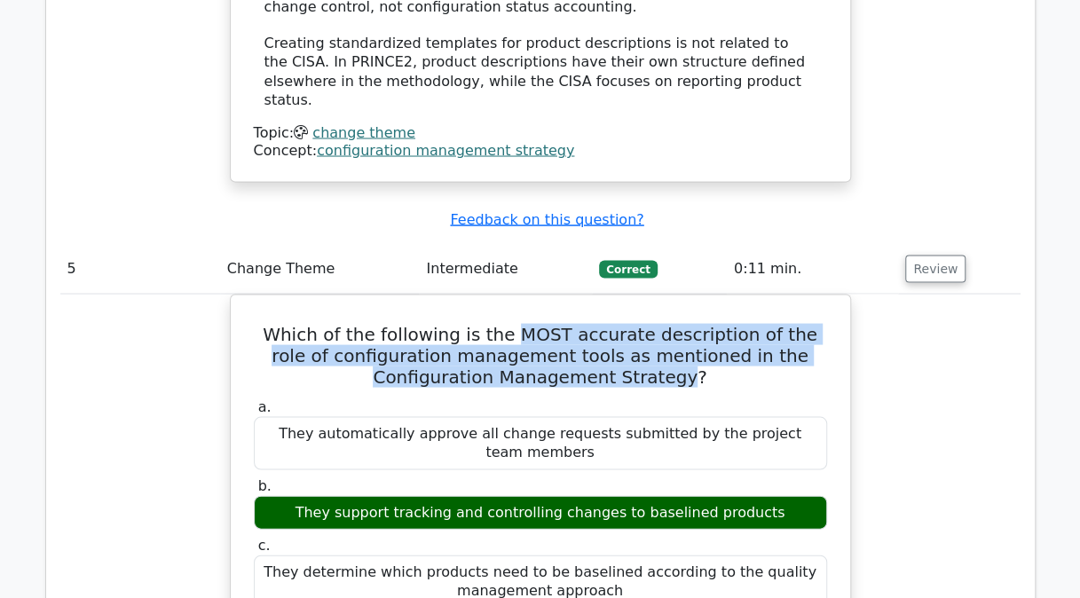
click at [500, 323] on h5 "Which of the following is the MOST accurate description of the role of configur…" at bounding box center [540, 355] width 577 height 64
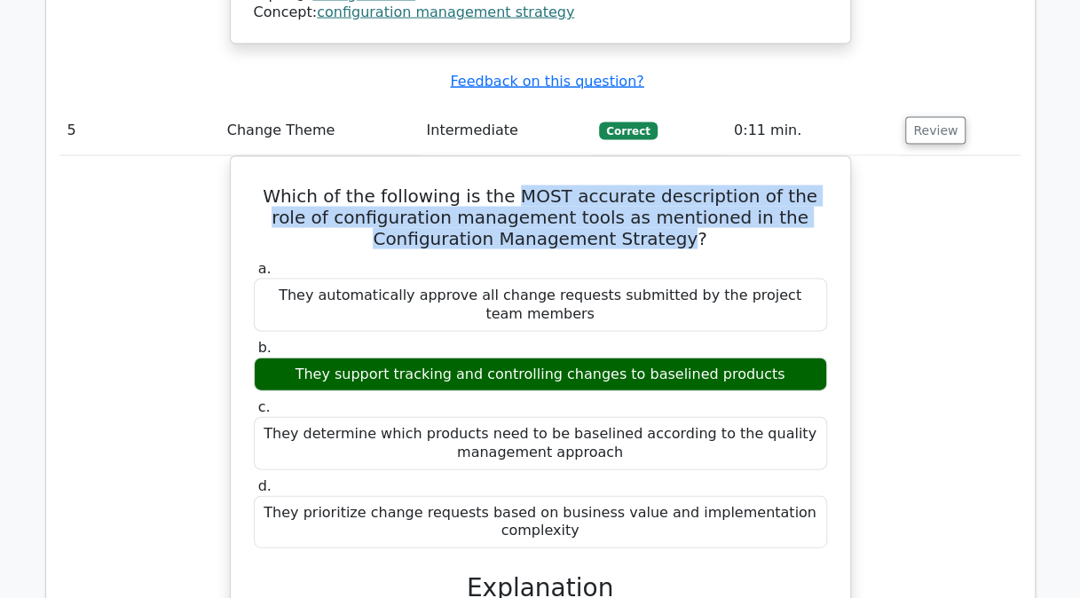
scroll to position [4934, 0]
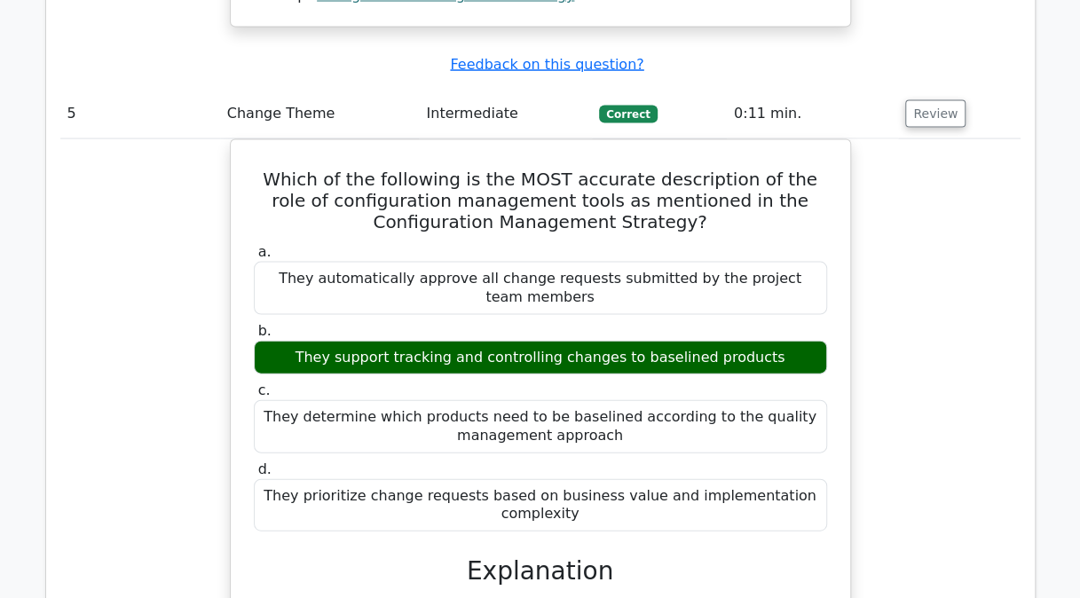
drag, startPoint x: 415, startPoint y: 320, endPoint x: 517, endPoint y: 403, distance: 131.2
drag, startPoint x: 517, startPoint y: 403, endPoint x: 454, endPoint y: 387, distance: 65.0
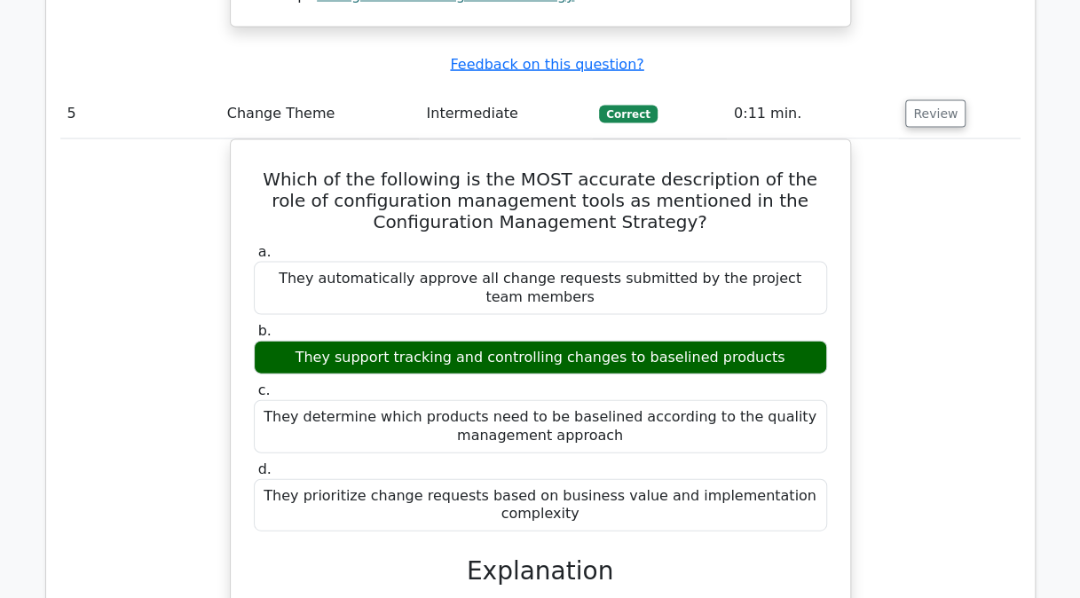
drag, startPoint x: 454, startPoint y: 387, endPoint x: 399, endPoint y: 322, distance: 85.0
drag, startPoint x: 513, startPoint y: 302, endPoint x: 549, endPoint y: 295, distance: 37.1
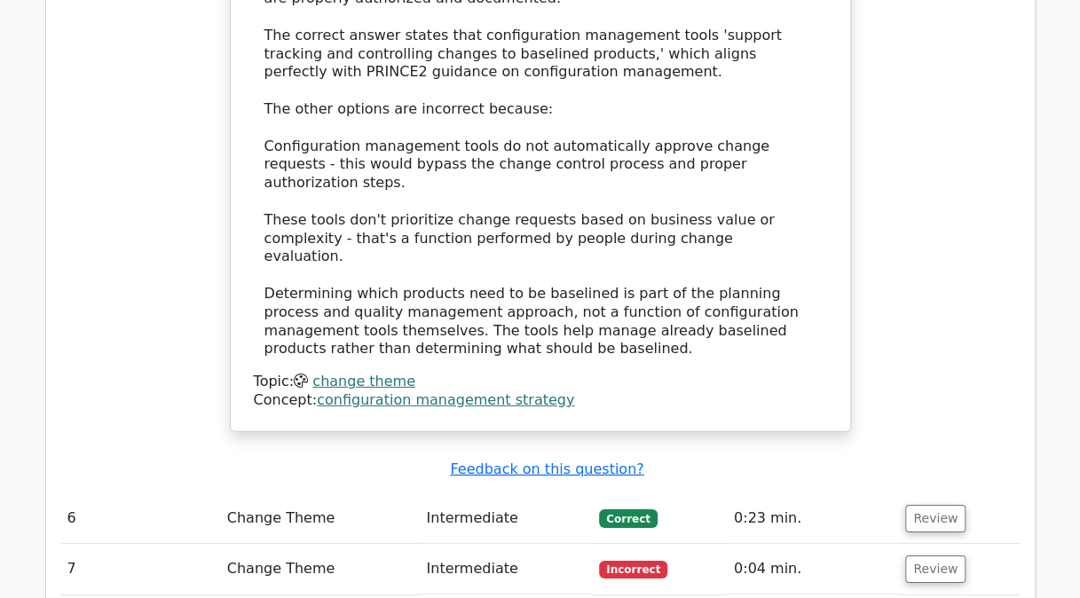
scroll to position [5605, 0]
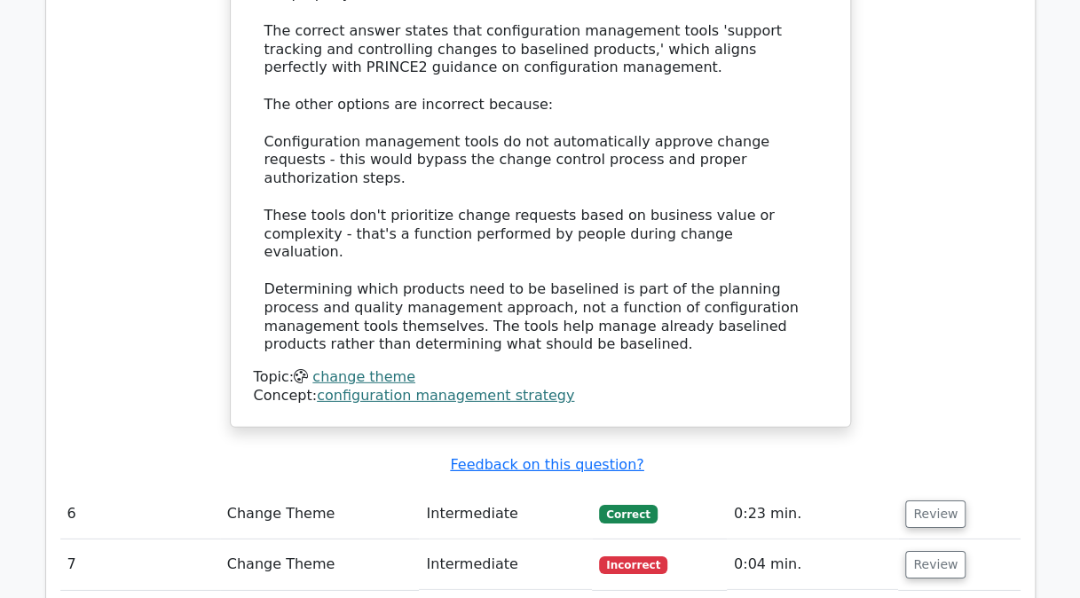
click at [927, 500] on button "Review" at bounding box center [935, 514] width 60 height 28
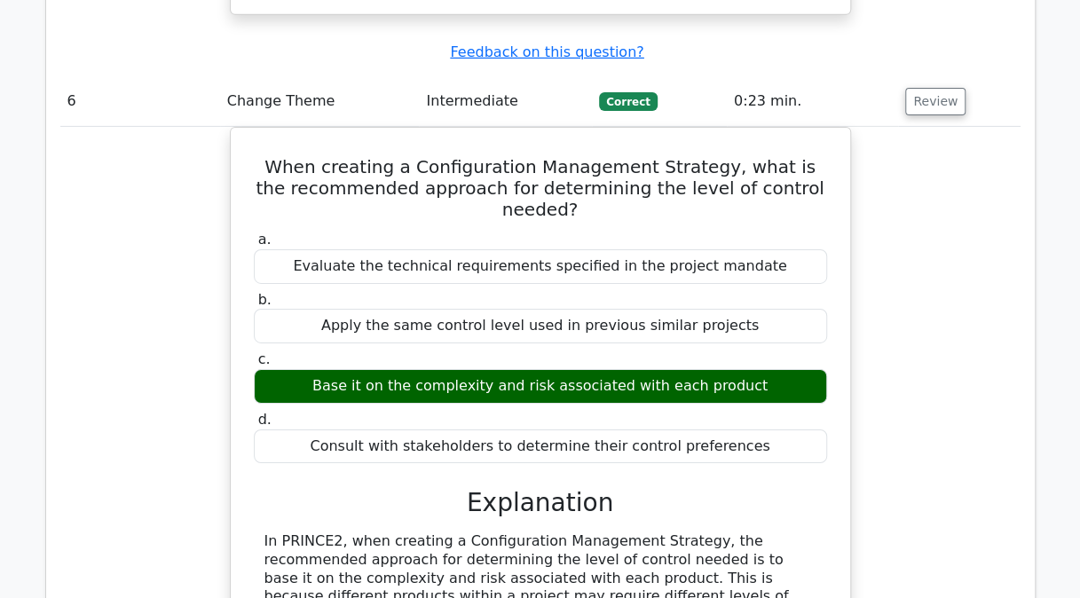
scroll to position [6018, 0]
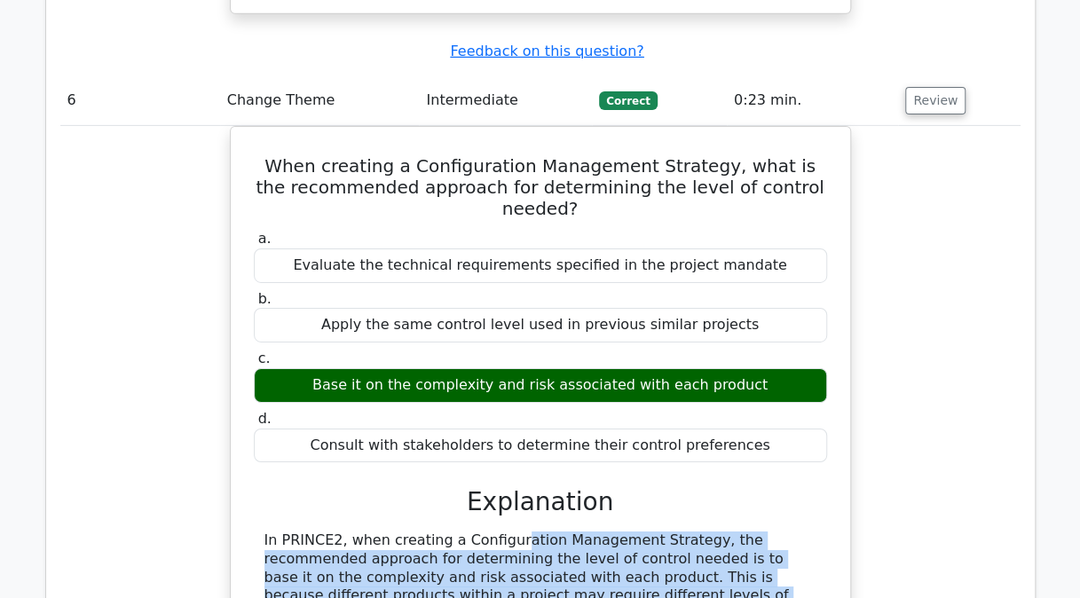
drag, startPoint x: 391, startPoint y: 146, endPoint x: 487, endPoint y: 217, distance: 119.3
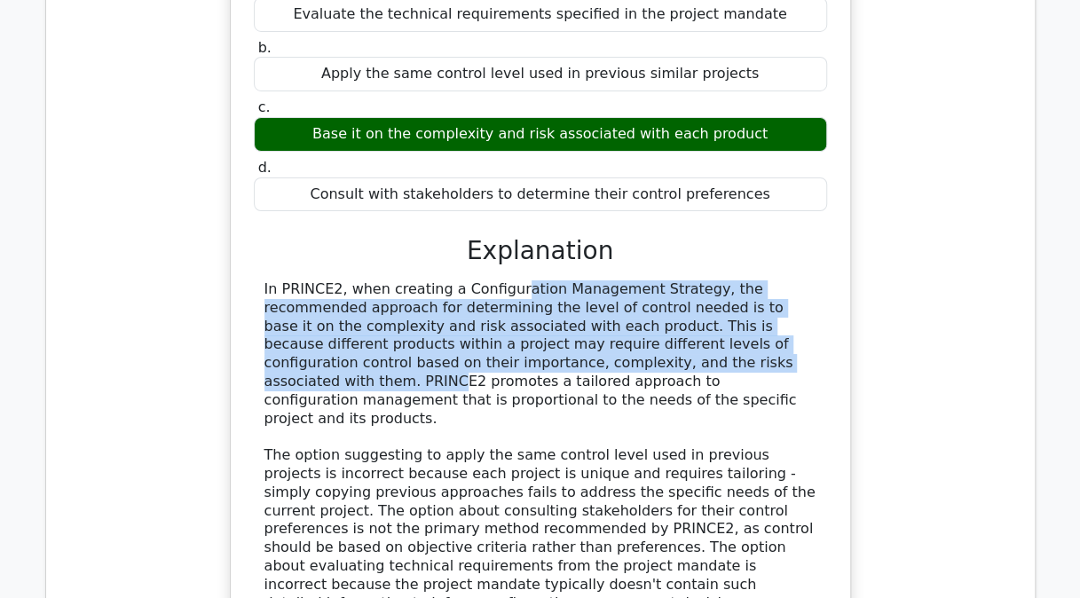
scroll to position [6270, 0]
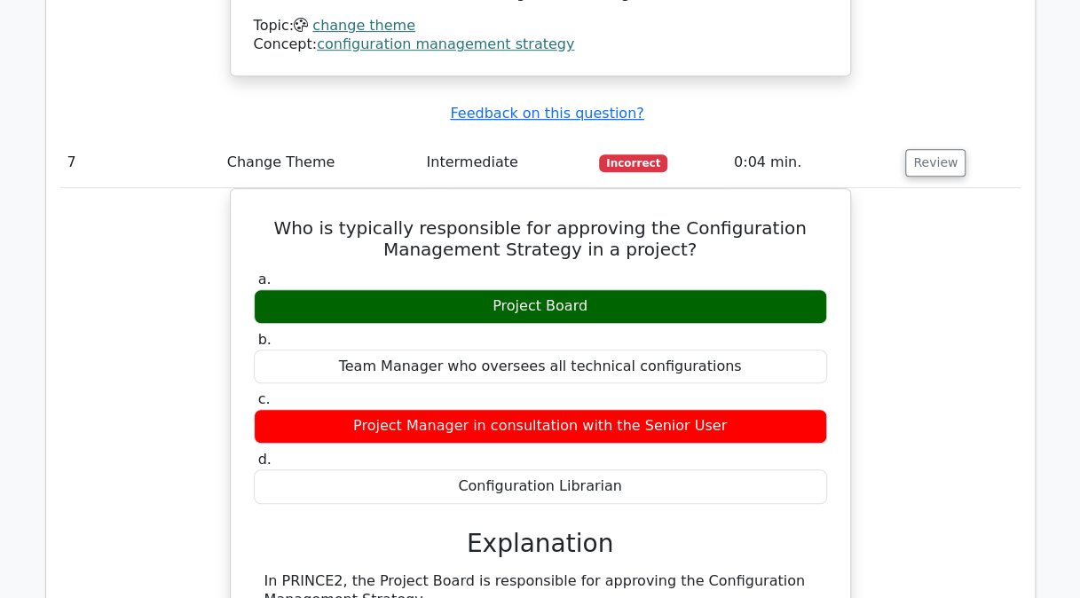
scroll to position [6880, 0]
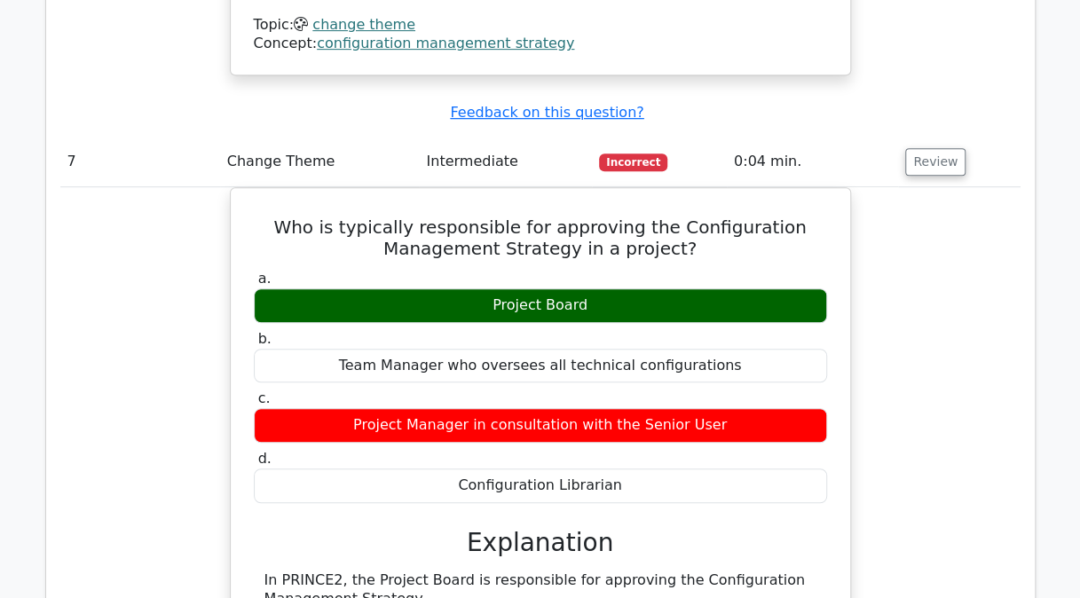
drag, startPoint x: 293, startPoint y: 200, endPoint x: 652, endPoint y: 243, distance: 362.0
drag, startPoint x: 652, startPoint y: 243, endPoint x: 540, endPoint y: 224, distance: 114.4
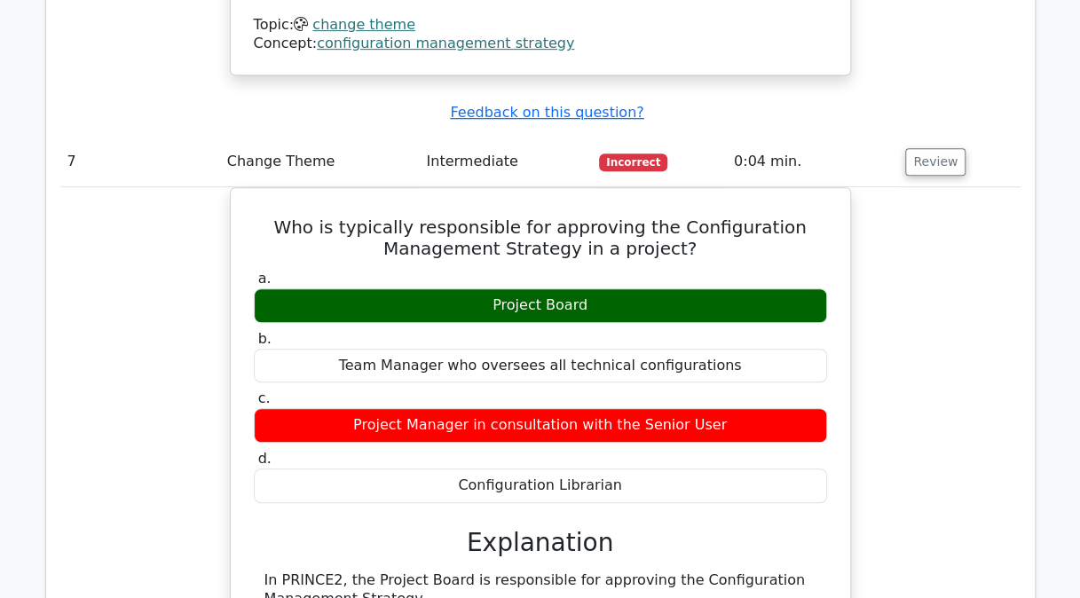
drag, startPoint x: 401, startPoint y: 169, endPoint x: 279, endPoint y: 147, distance: 124.3
drag, startPoint x: 292, startPoint y: 203, endPoint x: 653, endPoint y: 238, distance: 362.8
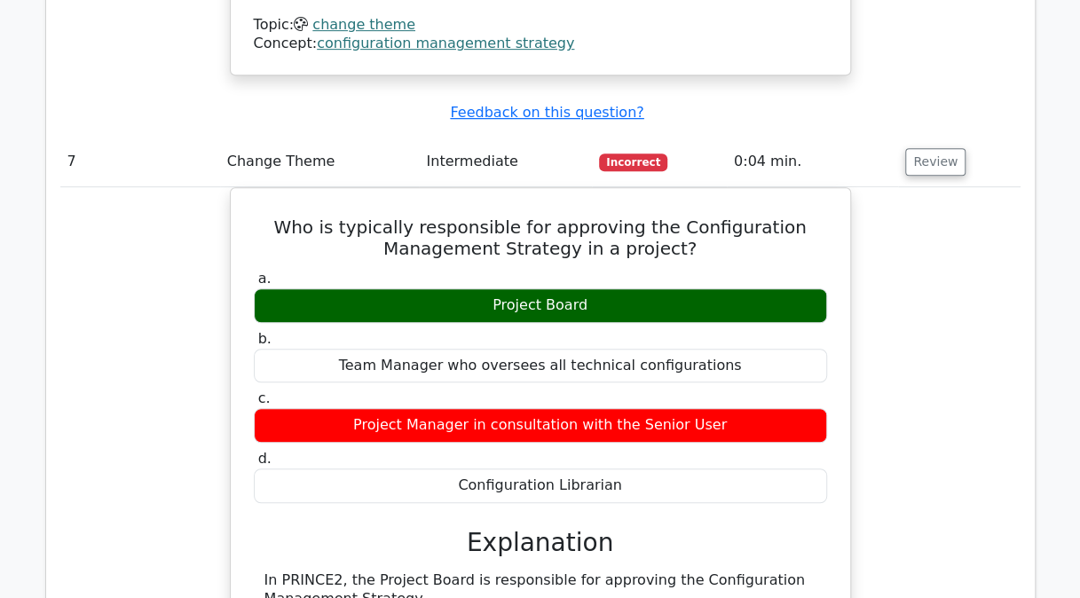
drag, startPoint x: 653, startPoint y: 238, endPoint x: 570, endPoint y: 206, distance: 89.3
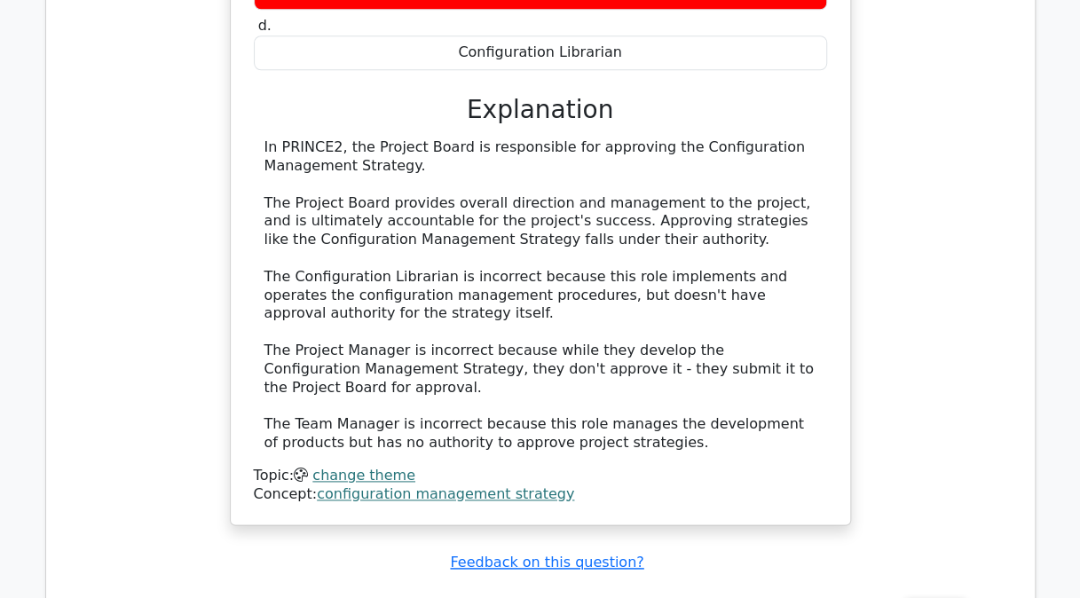
scroll to position [7314, 0]
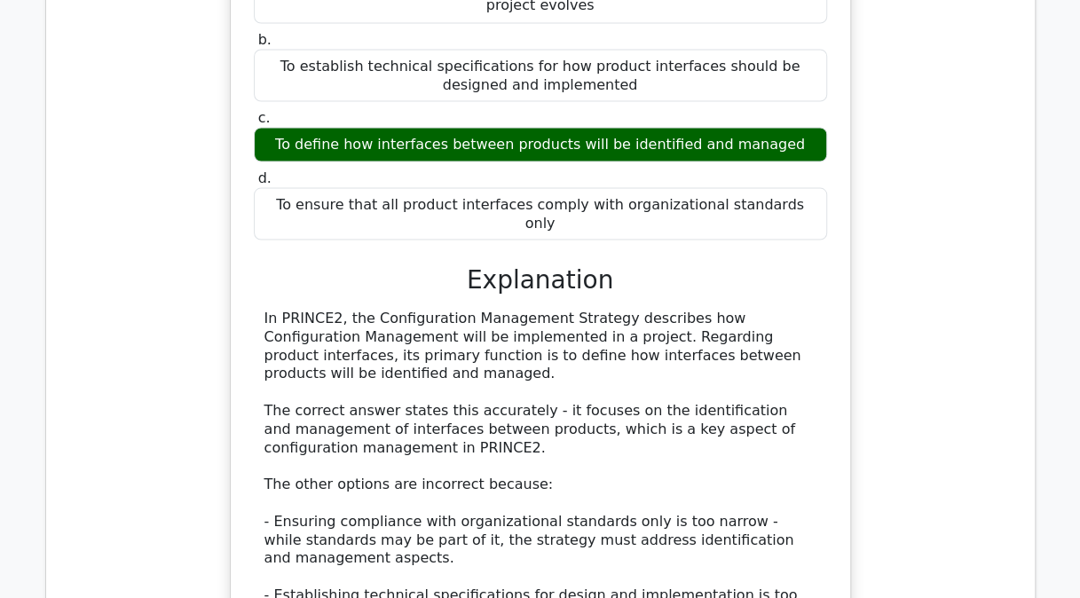
scroll to position [8084, 0]
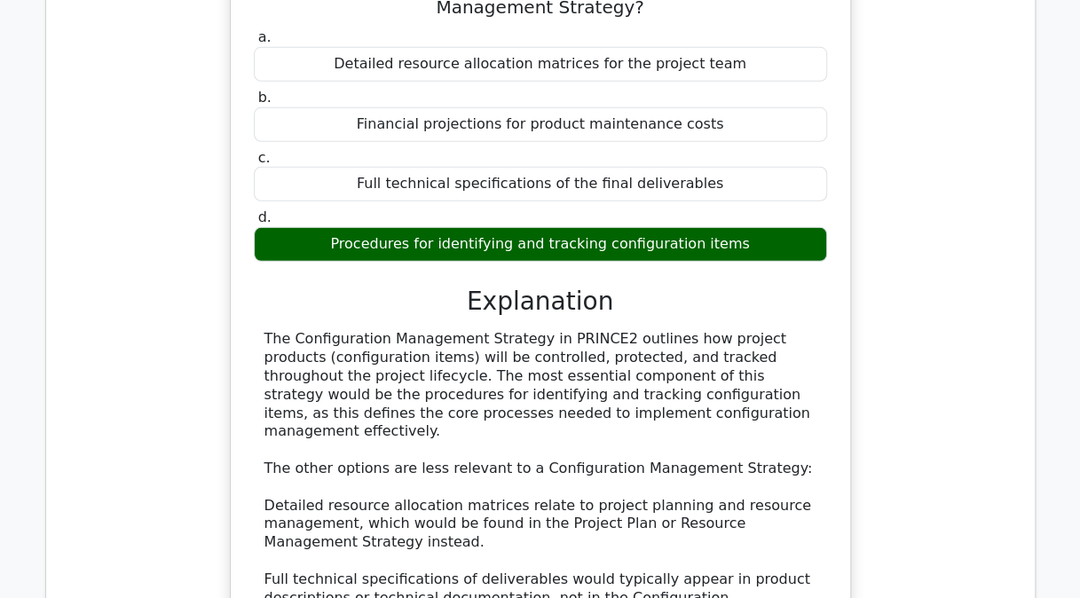
scroll to position [9036, 0]
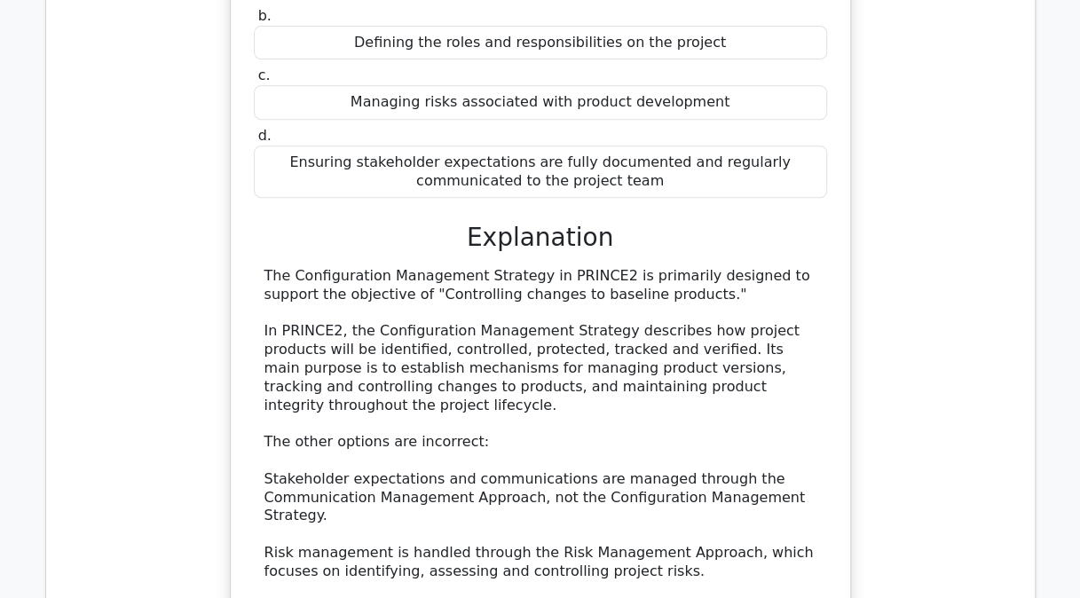
scroll to position [10060, 0]
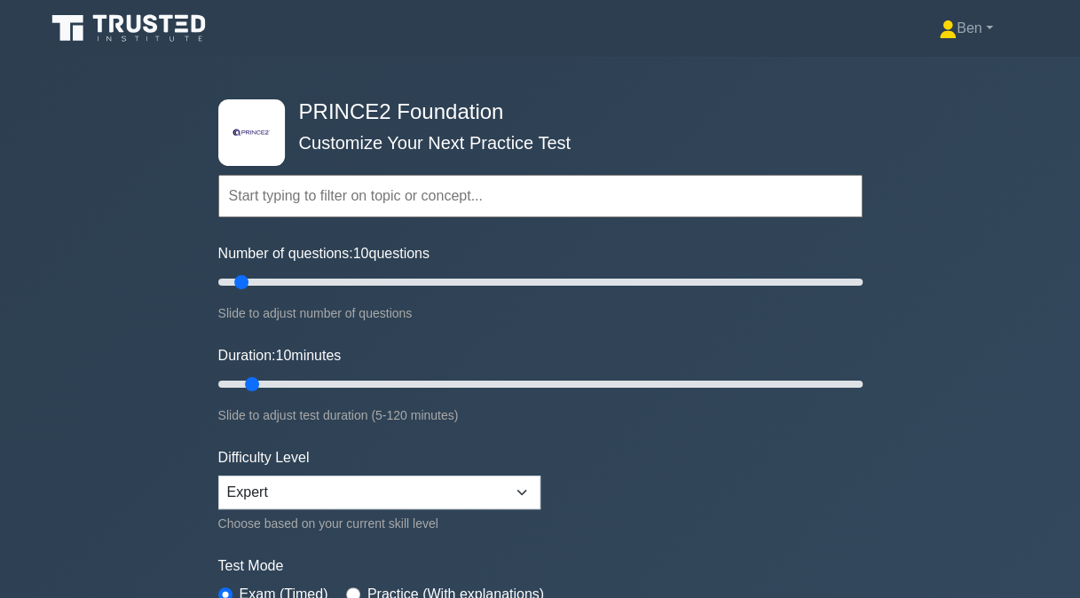
click at [383, 198] on input "text" at bounding box center [540, 196] width 644 height 43
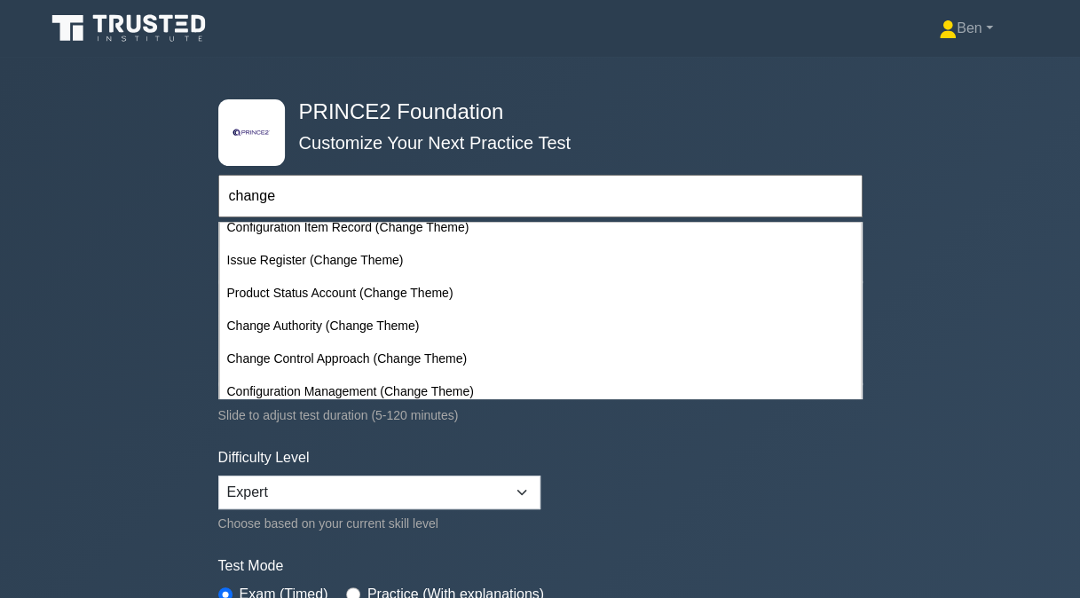
scroll to position [220, 0]
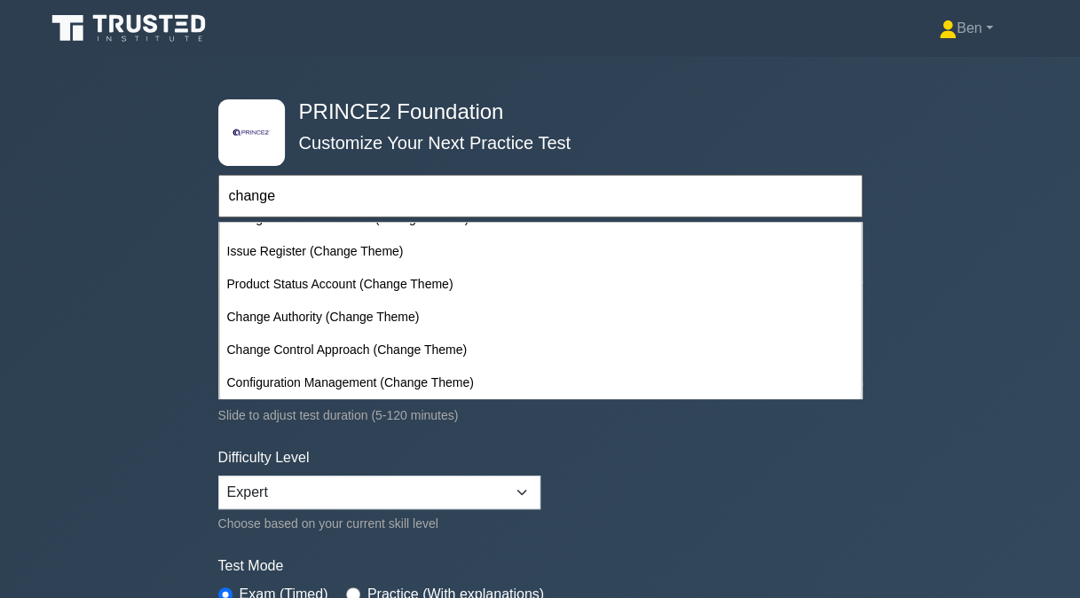
click at [363, 327] on div "Change Authority (Change Theme)" at bounding box center [540, 317] width 641 height 33
type input "Change Authority (Change Theme)"
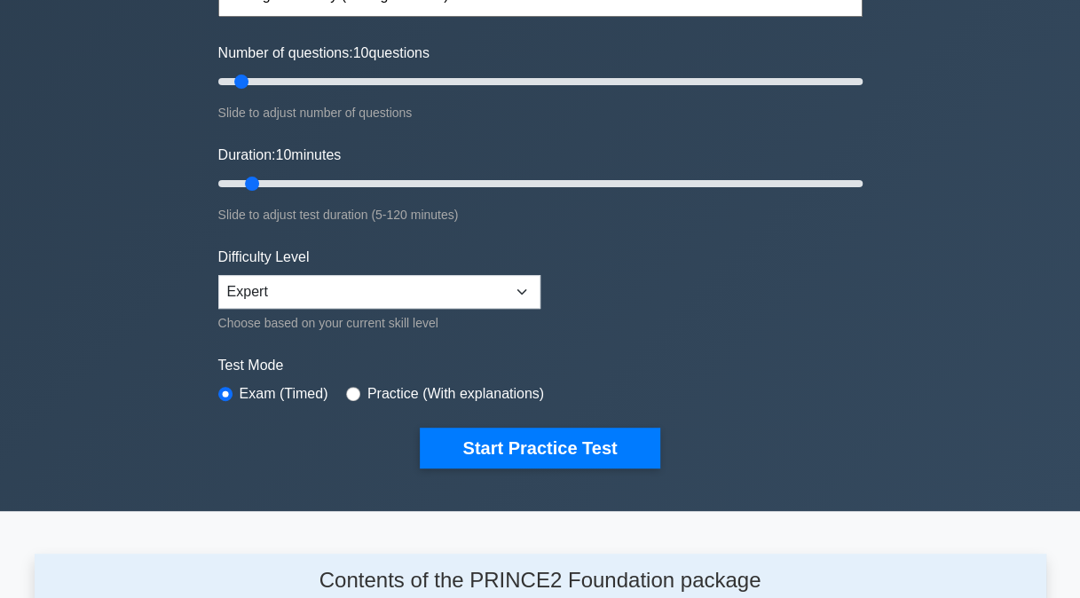
scroll to position [200, 0]
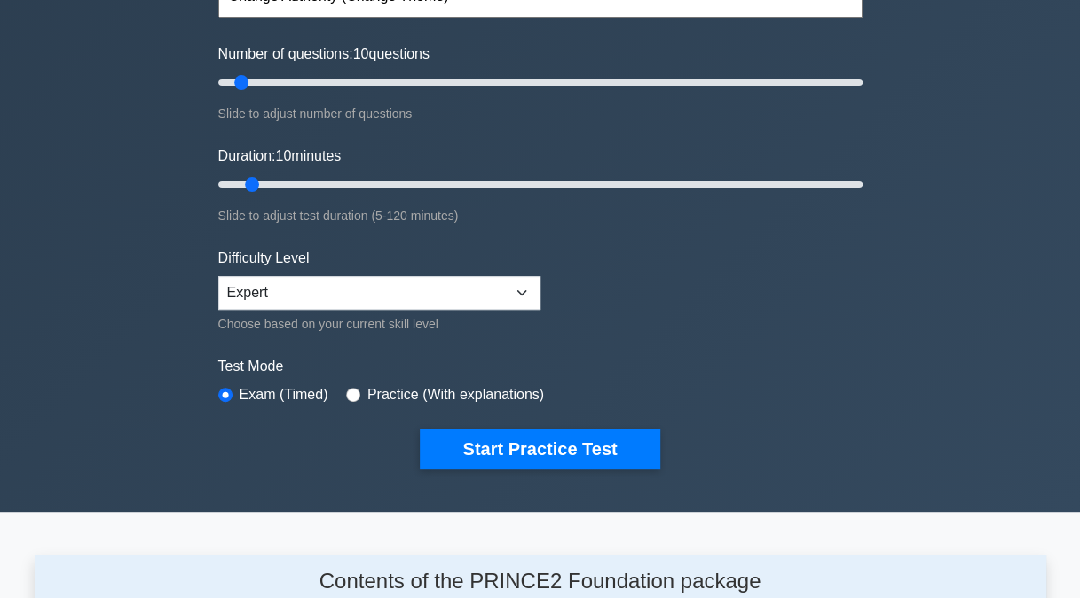
click at [437, 448] on button "Start Practice Test" at bounding box center [540, 449] width 240 height 41
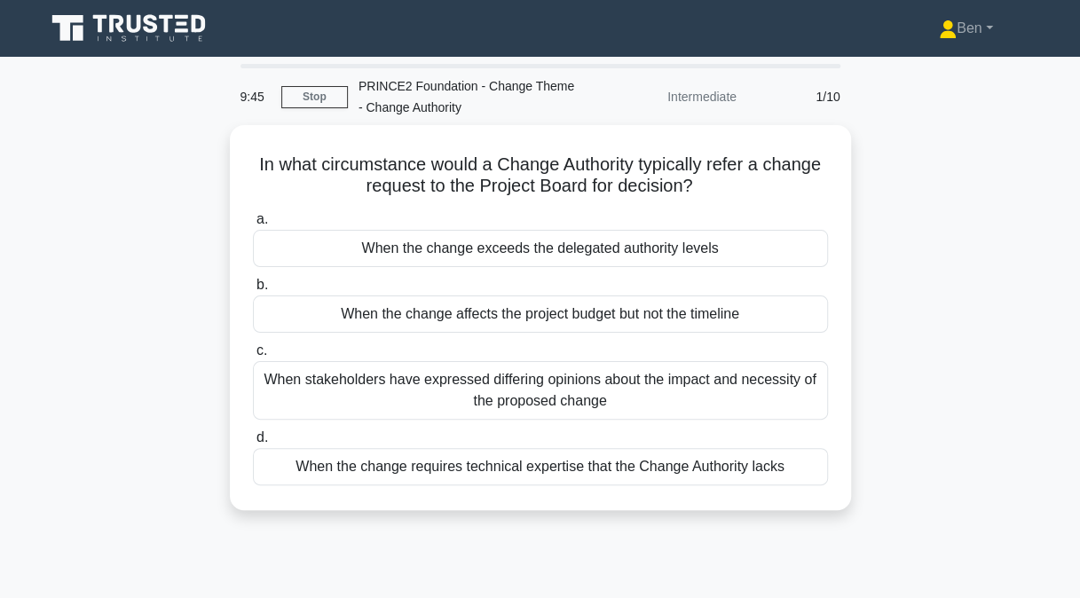
click at [303, 247] on div "When the change exceeds the delegated authority levels" at bounding box center [540, 248] width 575 height 37
click at [253, 225] on input "a. When the change exceeds the delegated authority levels" at bounding box center [253, 220] width 0 height 12
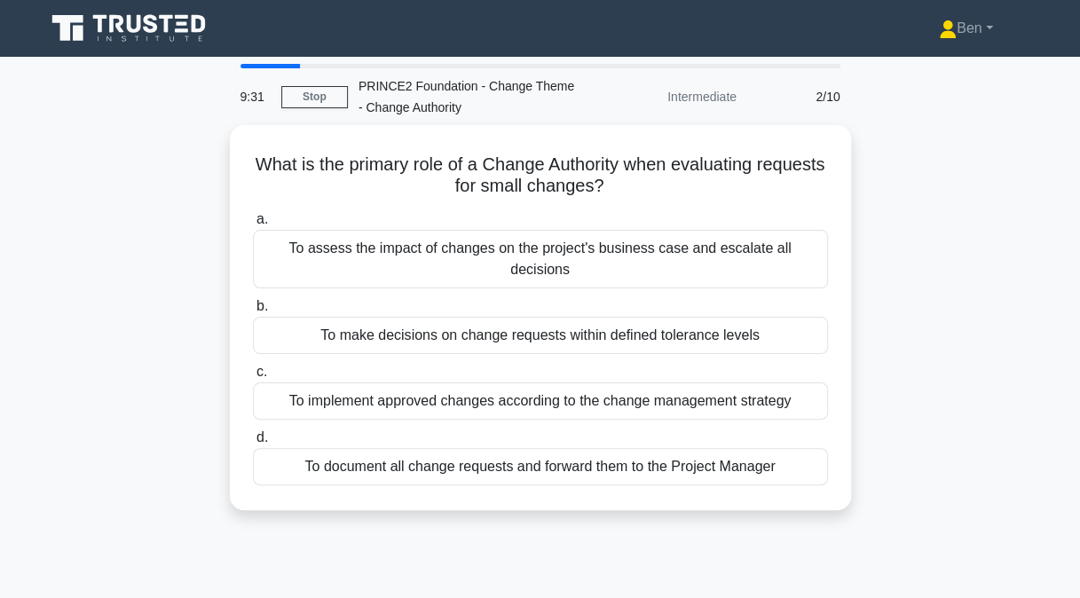
click at [311, 317] on div "To make decisions on change requests within defined tolerance levels" at bounding box center [540, 335] width 575 height 37
click at [253, 312] on input "b. To make decisions on change requests within defined tolerance levels" at bounding box center [253, 307] width 0 height 12
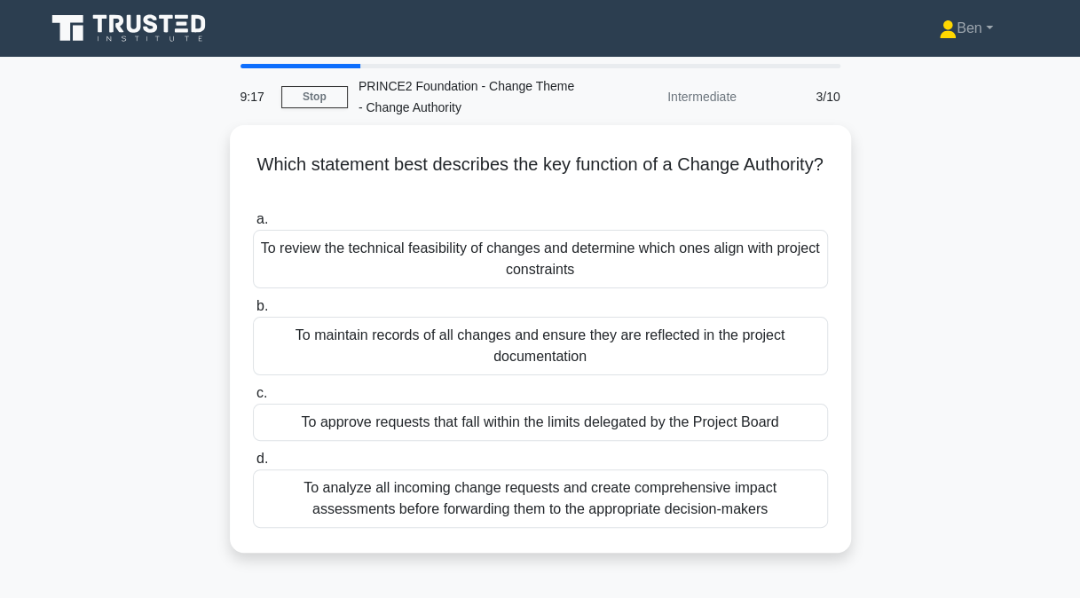
click at [515, 429] on div "To approve requests that fall within the limits delegated by the Project Board" at bounding box center [540, 422] width 575 height 37
click at [253, 399] on input "c. To approve requests that fall within the limits delegated by the Project Boa…" at bounding box center [253, 394] width 0 height 12
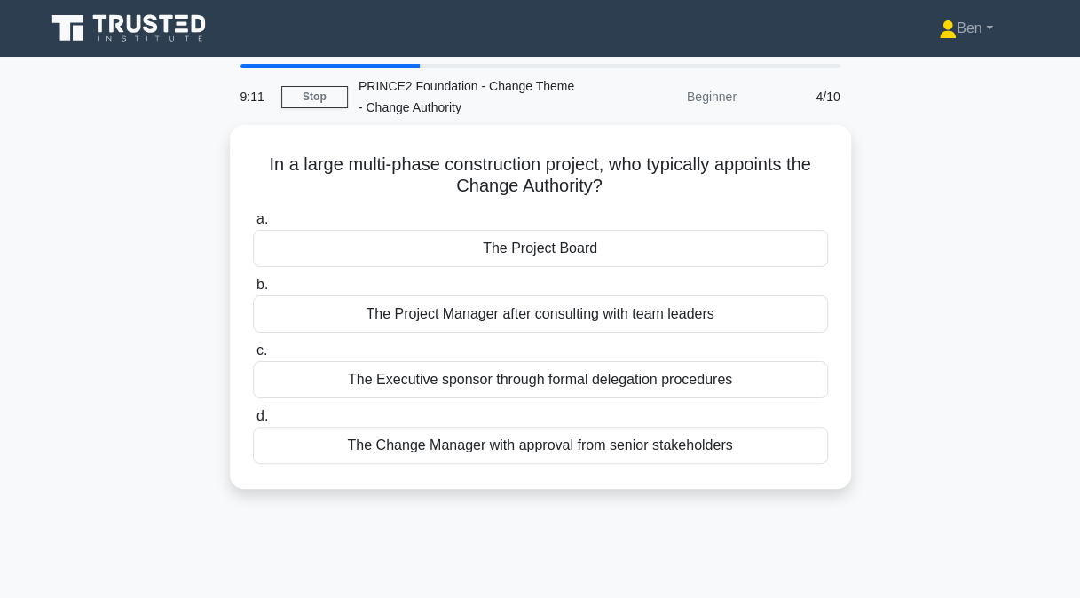
click at [357, 254] on div "The Project Board" at bounding box center [540, 248] width 575 height 37
click at [253, 225] on input "a. The Project Board" at bounding box center [253, 220] width 0 height 12
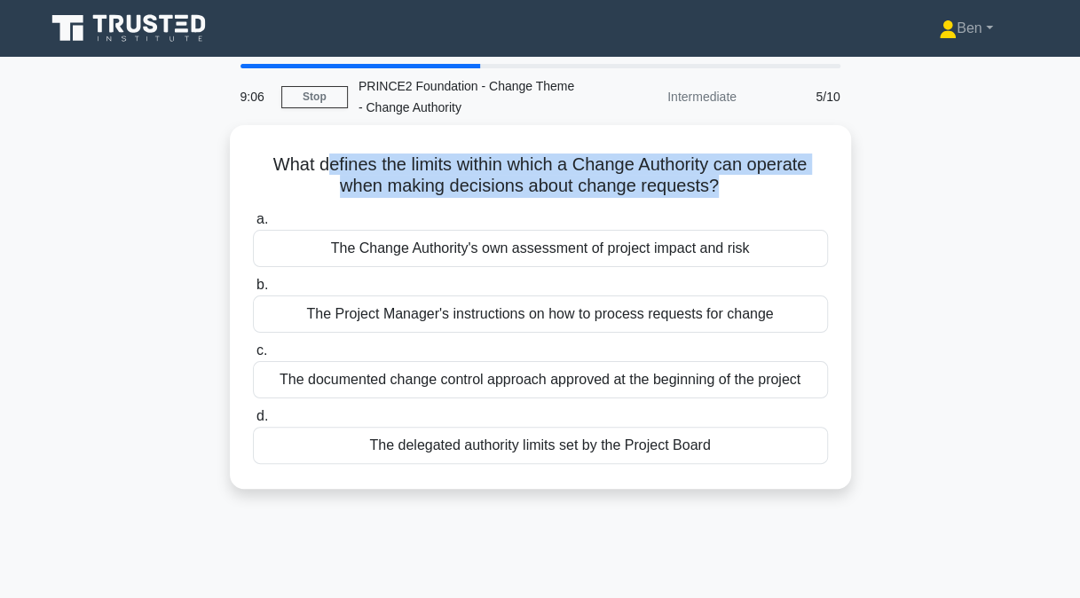
drag, startPoint x: 318, startPoint y: 158, endPoint x: 714, endPoint y: 183, distance: 397.4
click at [714, 183] on h5 "What defines the limits within which a Change Authority can operate when making…" at bounding box center [540, 176] width 579 height 44
drag, startPoint x: 714, startPoint y: 183, endPoint x: 675, endPoint y: 186, distance: 39.2
click at [675, 186] on h5 "What defines the limits within which a Change Authority can operate when making…" at bounding box center [540, 176] width 579 height 44
click at [657, 188] on h5 "What defines the limits within which a Change Authority can operate when making…" at bounding box center [540, 176] width 579 height 44
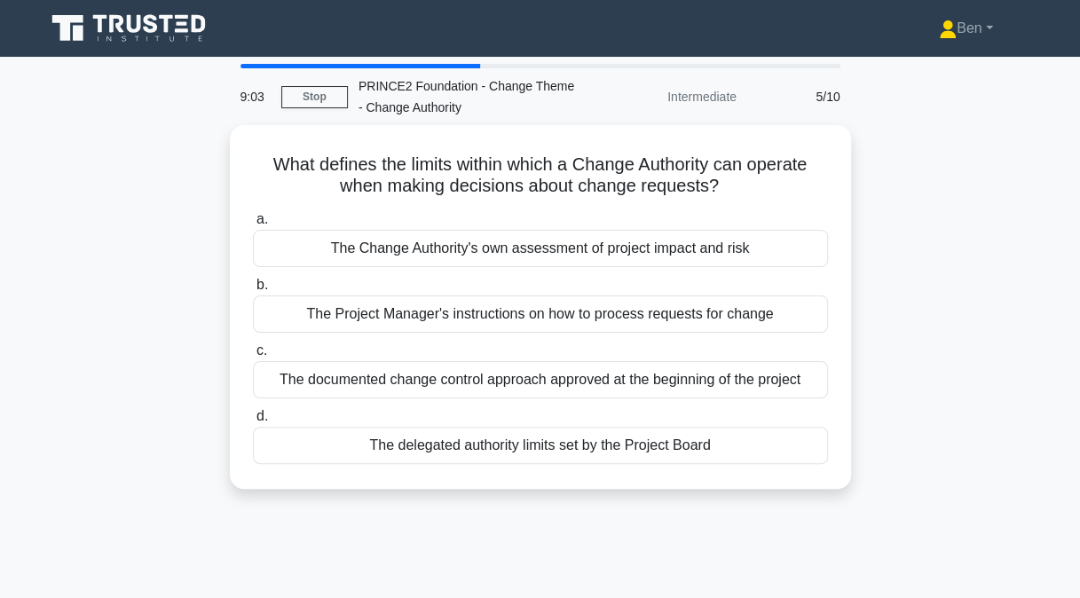
click at [598, 444] on div "The delegated authority limits set by the Project Board" at bounding box center [540, 445] width 575 height 37
click at [253, 422] on input "d. The delegated authority limits set by the Project Board" at bounding box center [253, 417] width 0 height 12
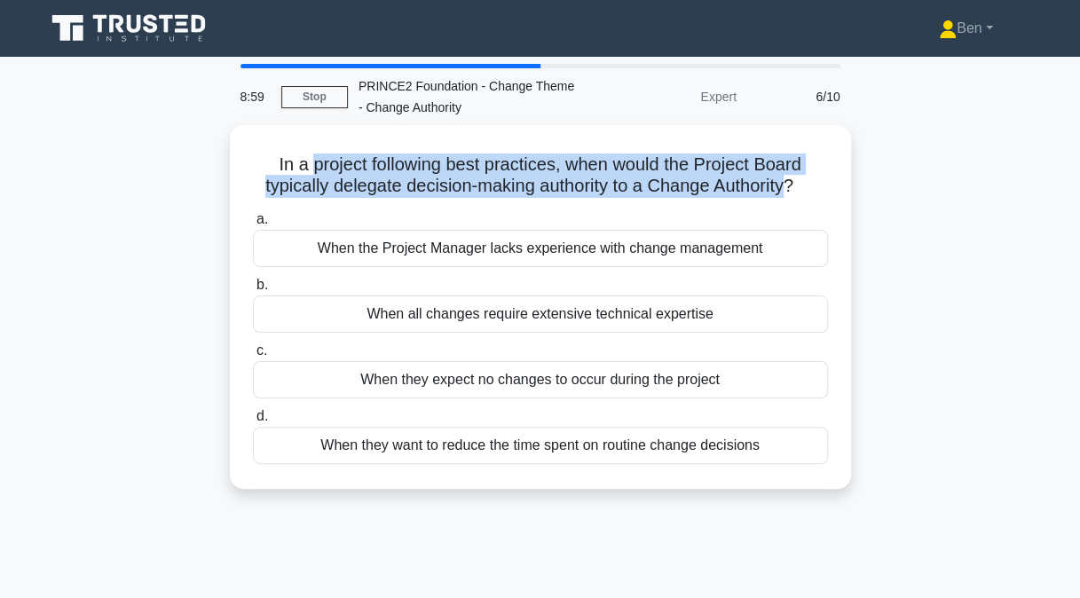
drag, startPoint x: 307, startPoint y: 160, endPoint x: 792, endPoint y: 179, distance: 484.9
click at [792, 179] on h5 "In a project following best practices, when would the Project Board typically d…" at bounding box center [540, 176] width 579 height 44
click at [316, 176] on h5 "In a project following best practices, when would the Project Board typically d…" at bounding box center [540, 176] width 579 height 44
drag, startPoint x: 306, startPoint y: 160, endPoint x: 791, endPoint y: 173, distance: 484.7
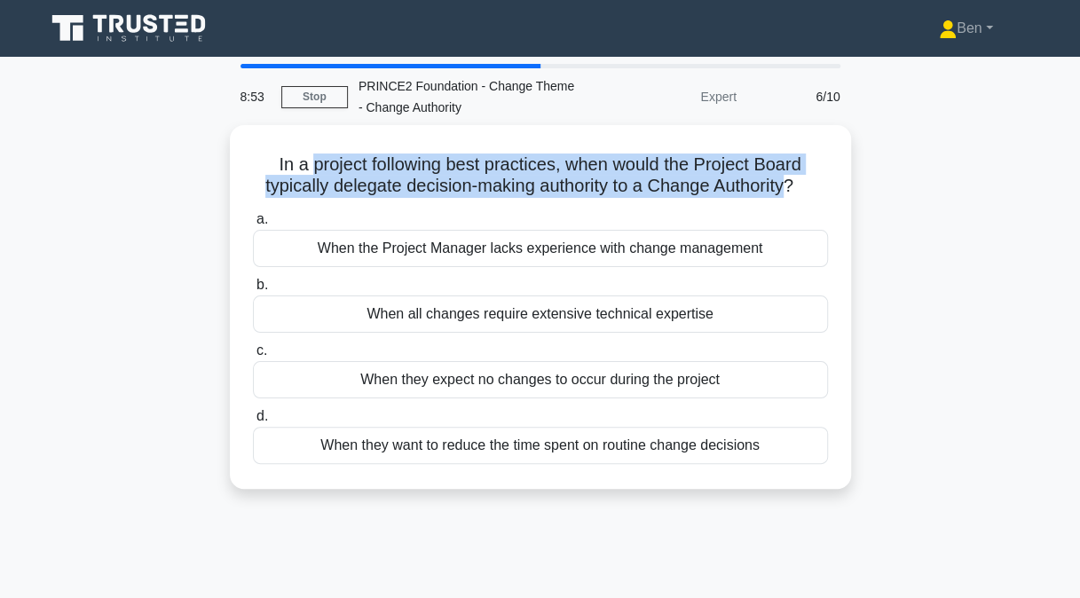
click at [791, 173] on h5 "In a project following best practices, when would the Project Board typically d…" at bounding box center [540, 176] width 579 height 44
click at [515, 177] on h5 "In a project following best practices, when would the Project Board typically d…" at bounding box center [540, 176] width 579 height 44
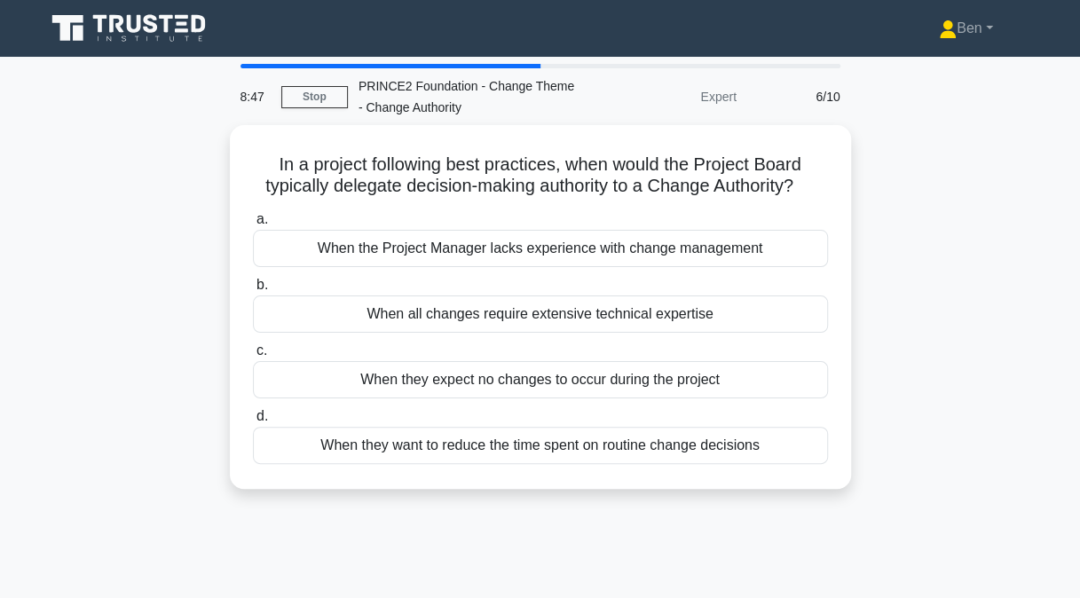
click at [520, 442] on div "When they want to reduce the time spent on routine change decisions" at bounding box center [540, 445] width 575 height 37
click at [253, 422] on input "d. When they want to reduce the time spent on routine change decisions" at bounding box center [253, 417] width 0 height 12
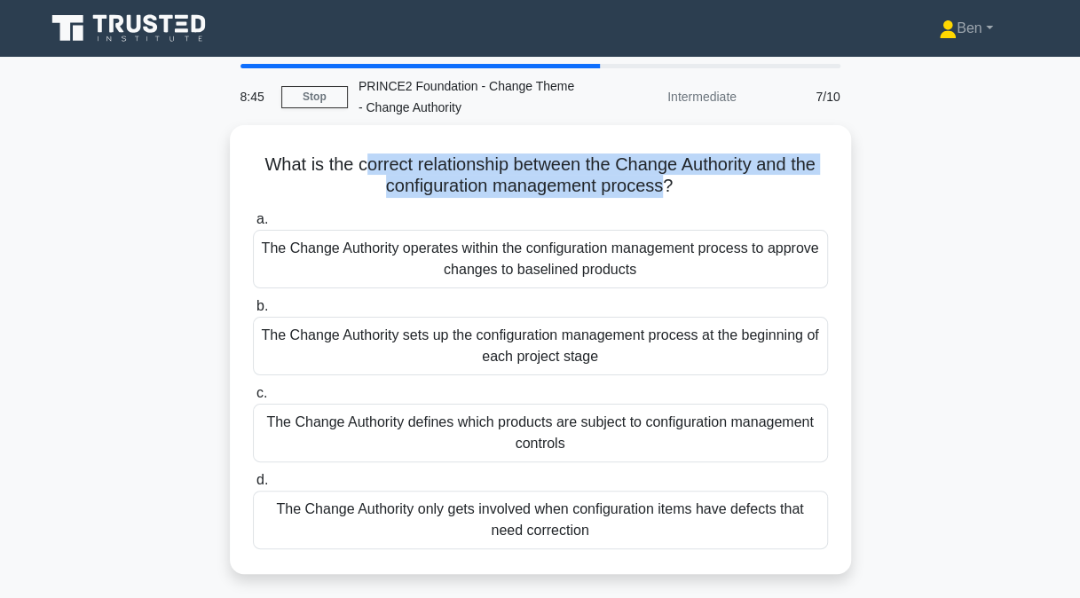
drag, startPoint x: 360, startPoint y: 170, endPoint x: 665, endPoint y: 183, distance: 304.6
click at [665, 183] on h5 "What is the correct relationship between the Change Authority and the configura…" at bounding box center [540, 176] width 579 height 44
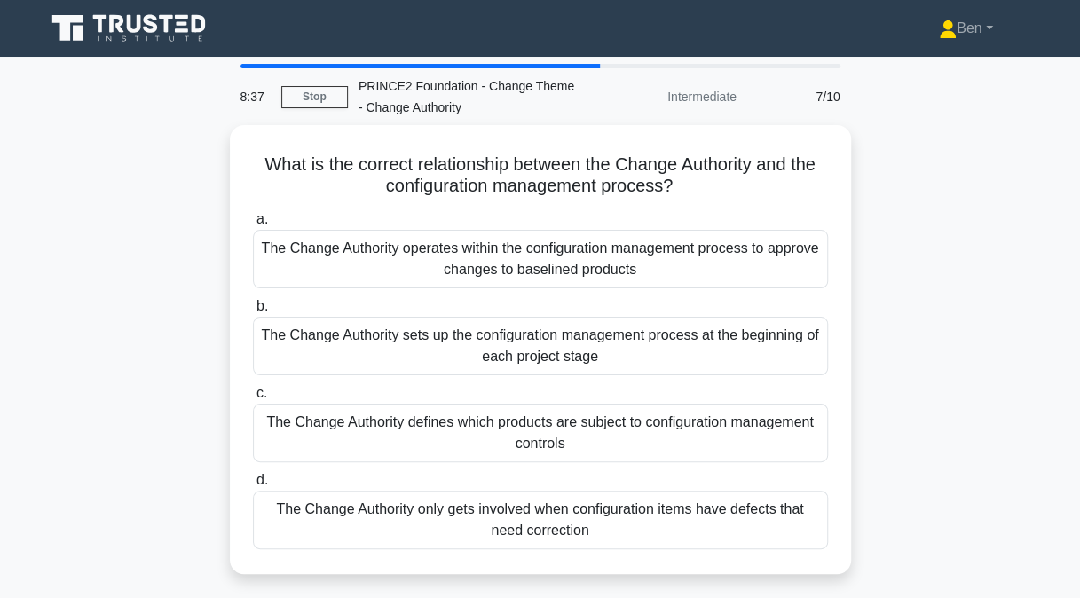
drag, startPoint x: 665, startPoint y: 183, endPoint x: 660, endPoint y: 254, distance: 71.1
click at [660, 254] on div "The Change Authority operates within the configuration management process to ap…" at bounding box center [540, 259] width 575 height 59
click at [253, 225] on input "a. The Change Authority operates within the configuration management process to…" at bounding box center [253, 220] width 0 height 12
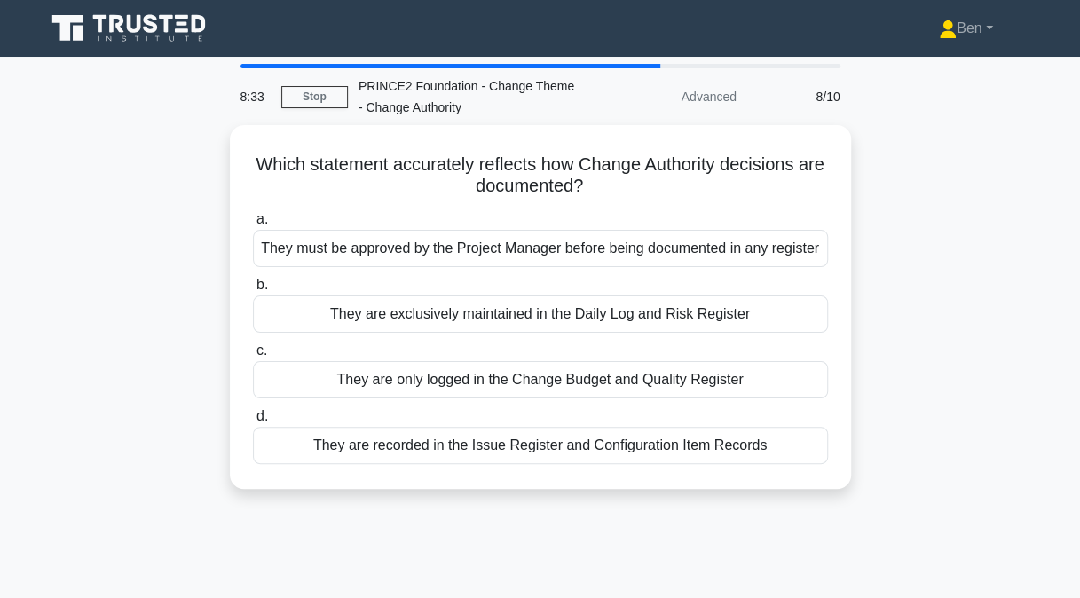
drag, startPoint x: 486, startPoint y: 158, endPoint x: 607, endPoint y: 174, distance: 121.7
click at [607, 174] on h5 "Which statement accurately reflects how Change Authority decisions are document…" at bounding box center [540, 176] width 579 height 44
click at [455, 197] on div "Which statement accurately reflects how Change Authority decisions are document…" at bounding box center [540, 307] width 607 height 350
click at [469, 453] on div "They are recorded in the Issue Register and Configuration Item Records" at bounding box center [540, 445] width 575 height 37
click at [253, 422] on input "d. They are recorded in the Issue Register and Configuration Item Records" at bounding box center [253, 417] width 0 height 12
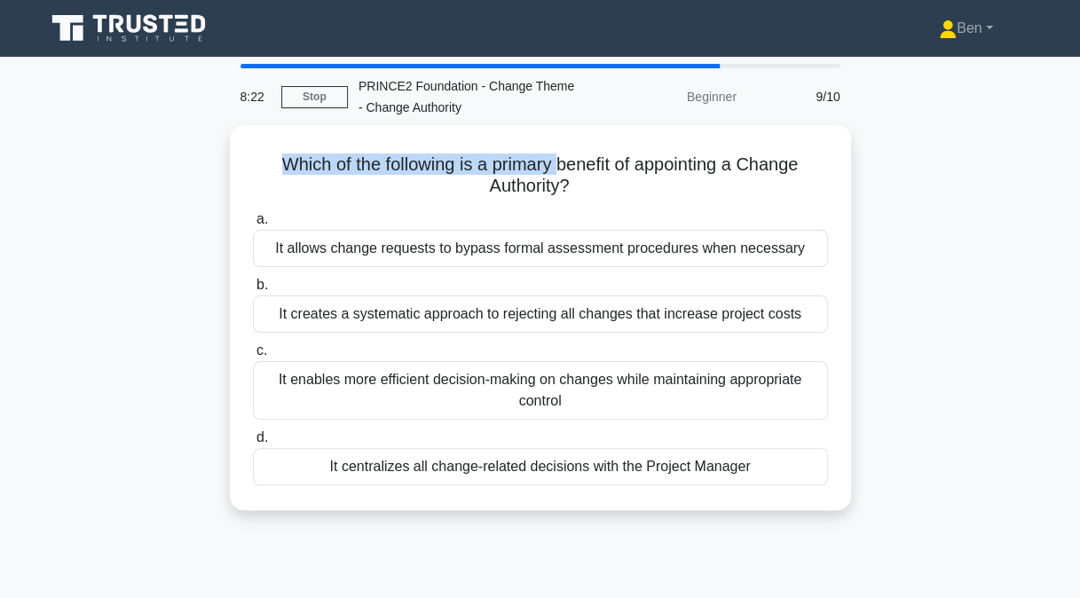
drag, startPoint x: 269, startPoint y: 159, endPoint x: 556, endPoint y: 169, distance: 286.8
click at [556, 169] on h5 "Which of the following is a primary benefit of appointing a Change Authority? .…" at bounding box center [540, 176] width 579 height 44
click at [559, 170] on h5 "Which of the following is a primary benefit of appointing a Change Authority? .…" at bounding box center [540, 176] width 579 height 44
click at [547, 396] on div "It enables more efficient decision-making on changes while maintaining appropri…" at bounding box center [540, 390] width 575 height 59
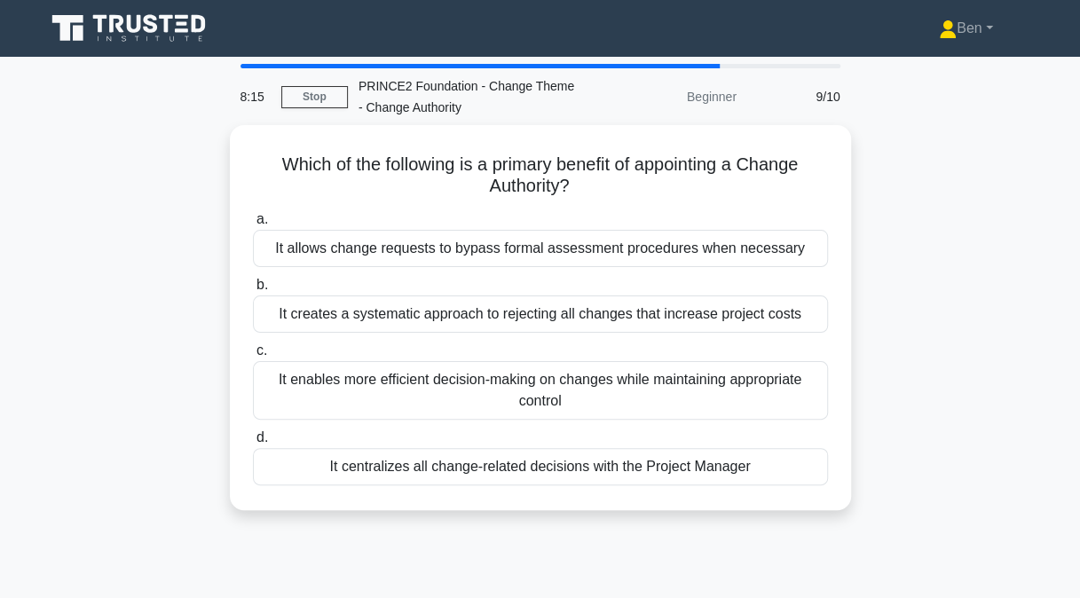
click at [253, 357] on input "c. It enables more efficient decision-making on changes while maintaining appro…" at bounding box center [253, 351] width 0 height 12
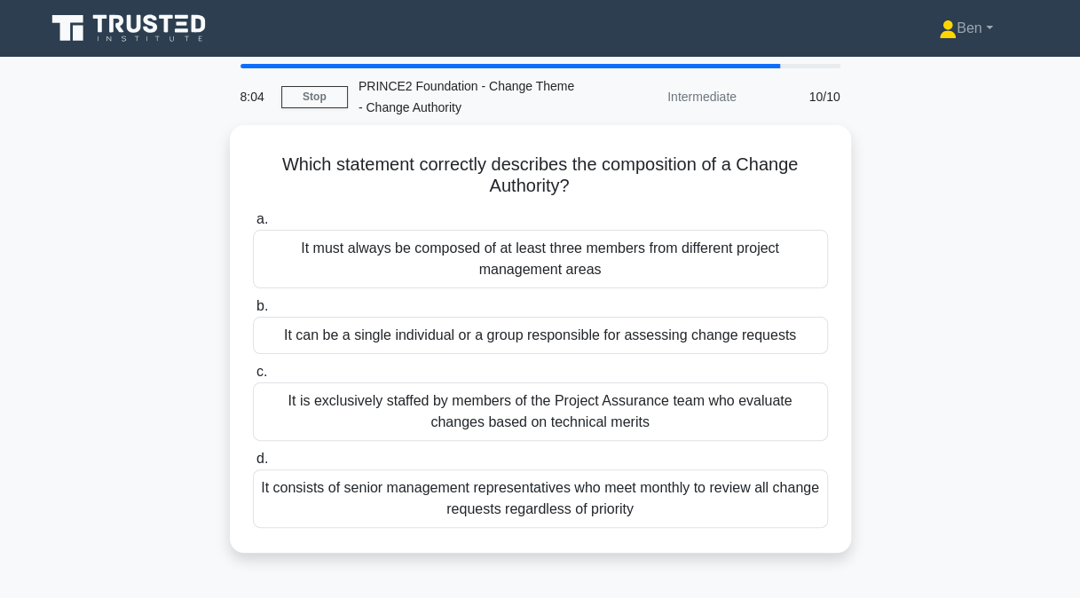
click at [403, 329] on div "It can be a single individual or a group responsible for assessing change reque…" at bounding box center [540, 335] width 575 height 37
click at [253, 312] on input "b. It can be a single individual or a group responsible for assessing change re…" at bounding box center [253, 307] width 0 height 12
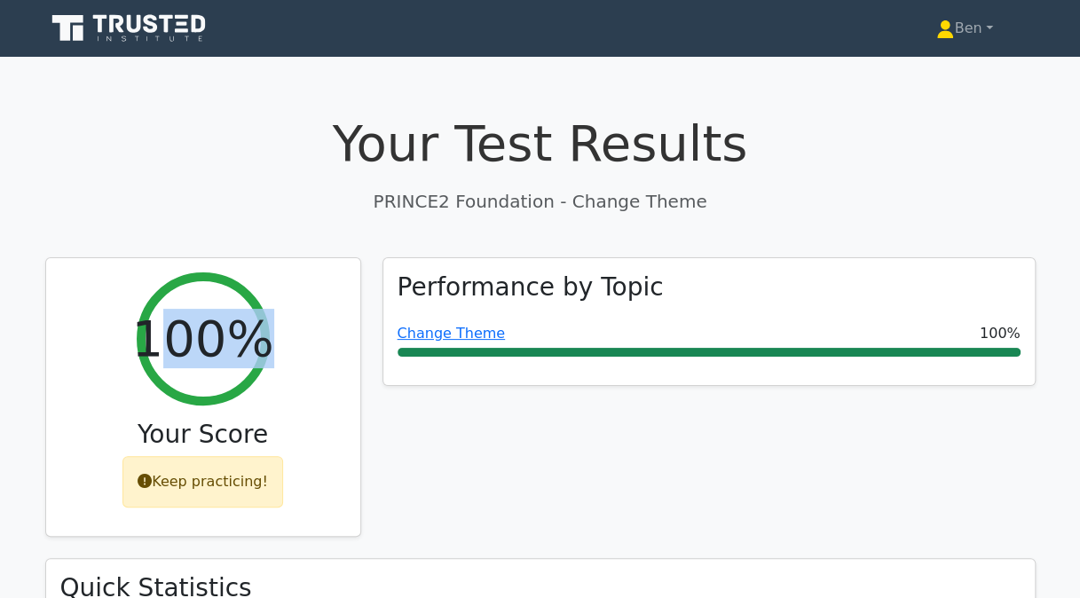
drag, startPoint x: 158, startPoint y: 330, endPoint x: 257, endPoint y: 334, distance: 99.5
click at [257, 334] on div "100%" at bounding box center [203, 338] width 133 height 133
drag, startPoint x: 257, startPoint y: 334, endPoint x: 243, endPoint y: 334, distance: 14.2
click at [243, 334] on h2 "100%" at bounding box center [202, 338] width 142 height 59
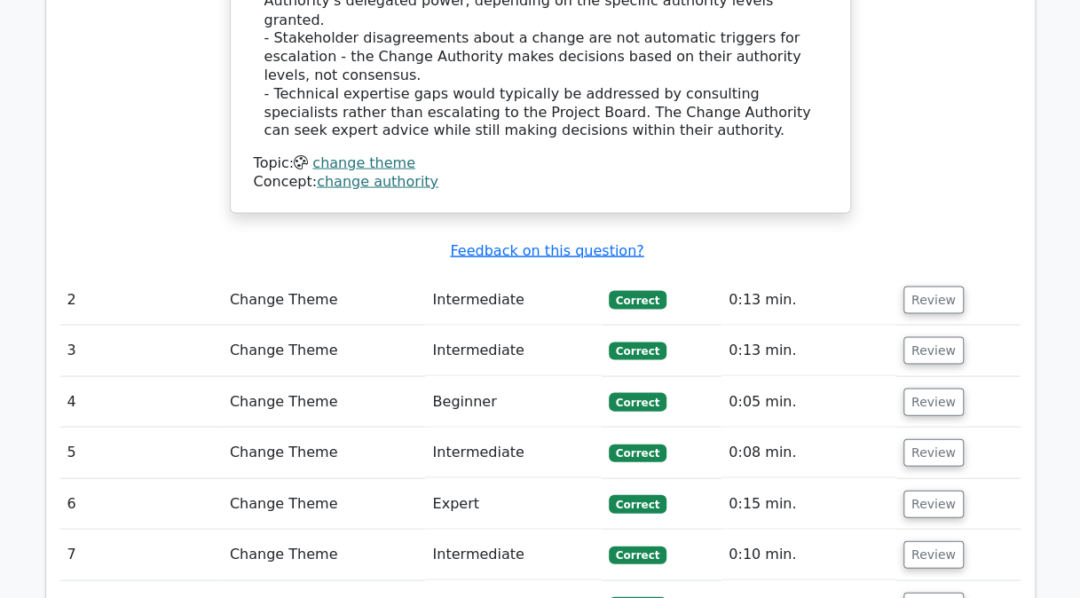
scroll to position [1678, 0]
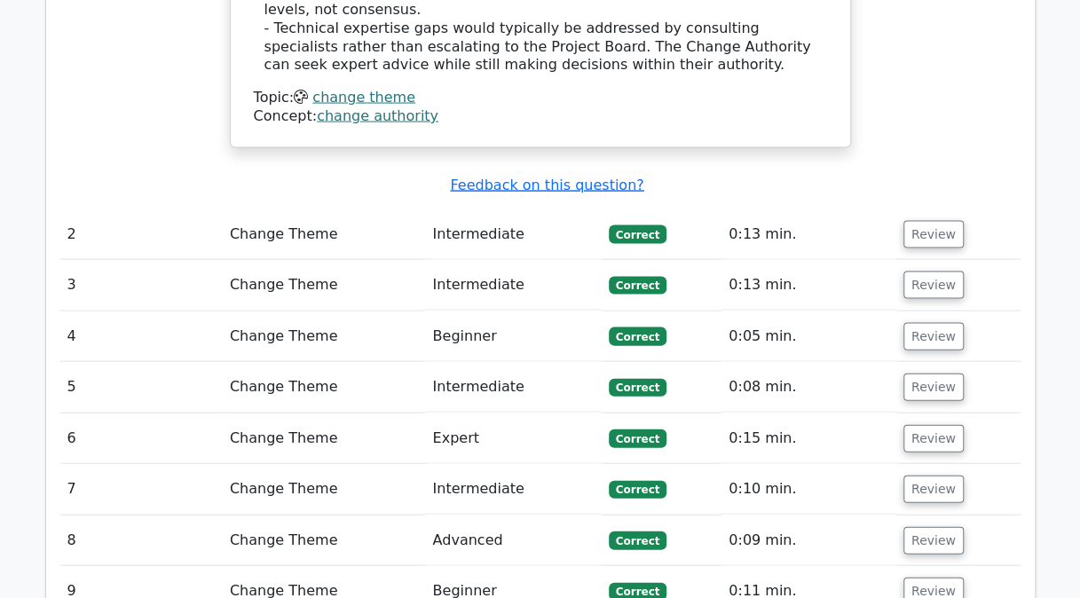
click at [942, 221] on button "Review" at bounding box center [933, 235] width 60 height 28
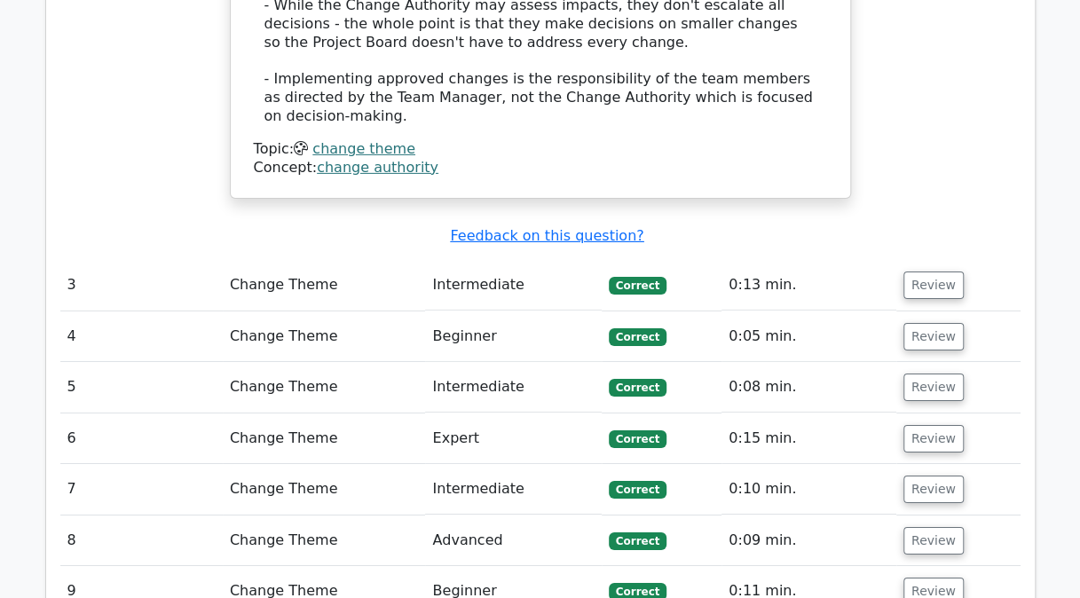
scroll to position [2675, 0]
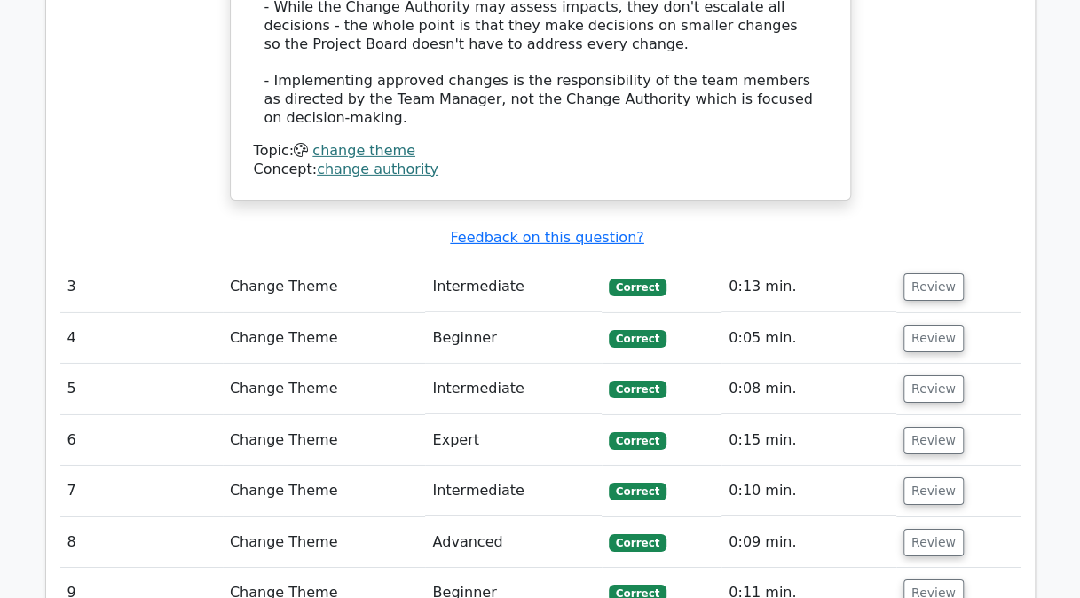
click at [928, 273] on button "Review" at bounding box center [933, 287] width 60 height 28
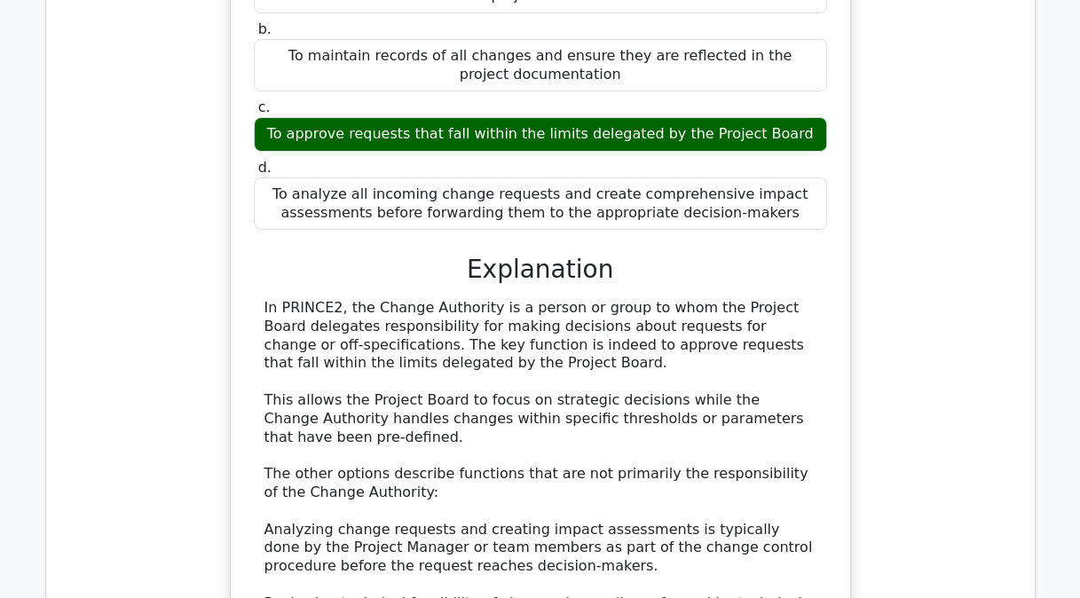
scroll to position [3129, 0]
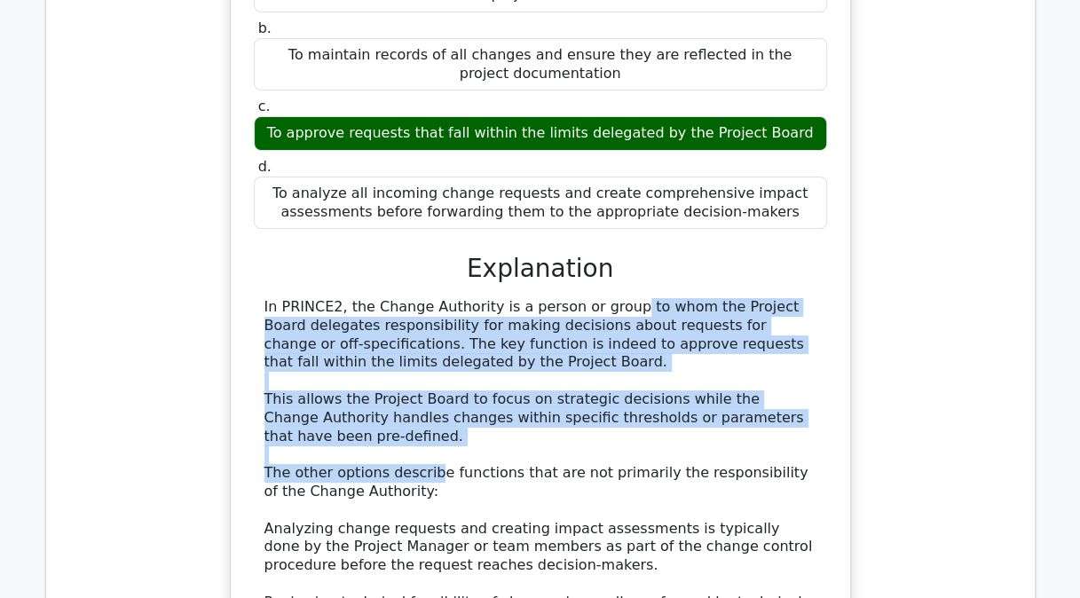
drag, startPoint x: 494, startPoint y: 138, endPoint x: 425, endPoint y: 292, distance: 168.4
click at [425, 298] on div "In PRINCE2, the Change Authority is a person or group to whom the Project Board…" at bounding box center [540, 510] width 552 height 424
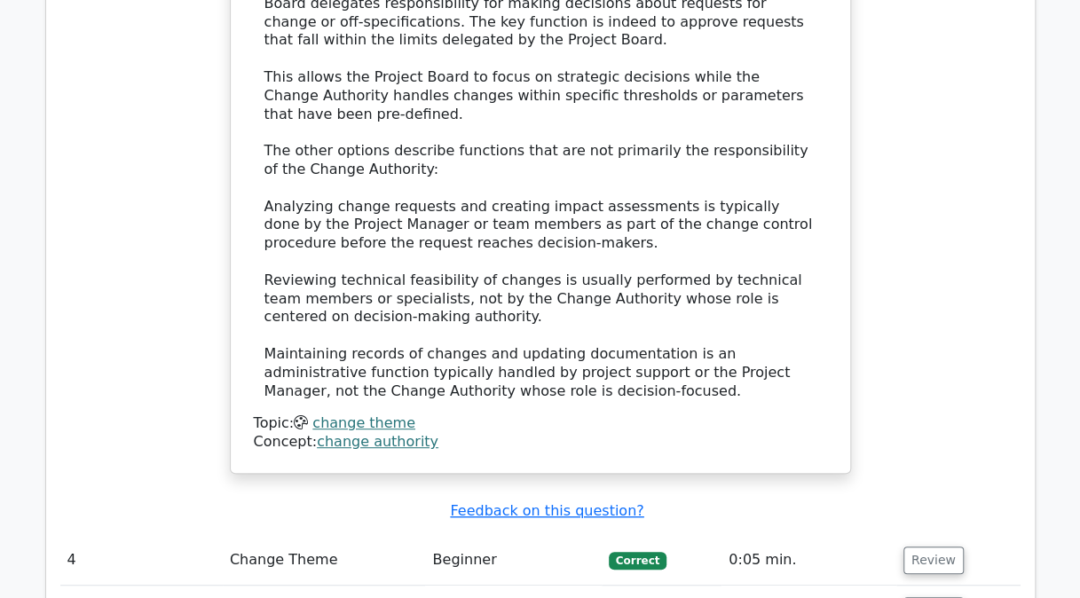
scroll to position [3468, 0]
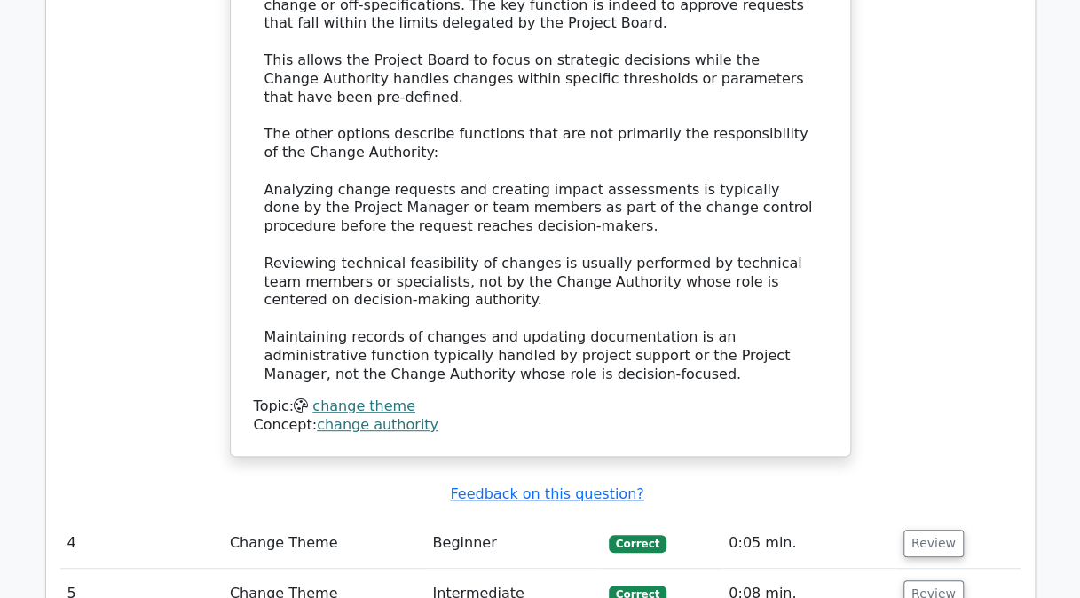
click at [934, 530] on button "Review" at bounding box center [933, 544] width 60 height 28
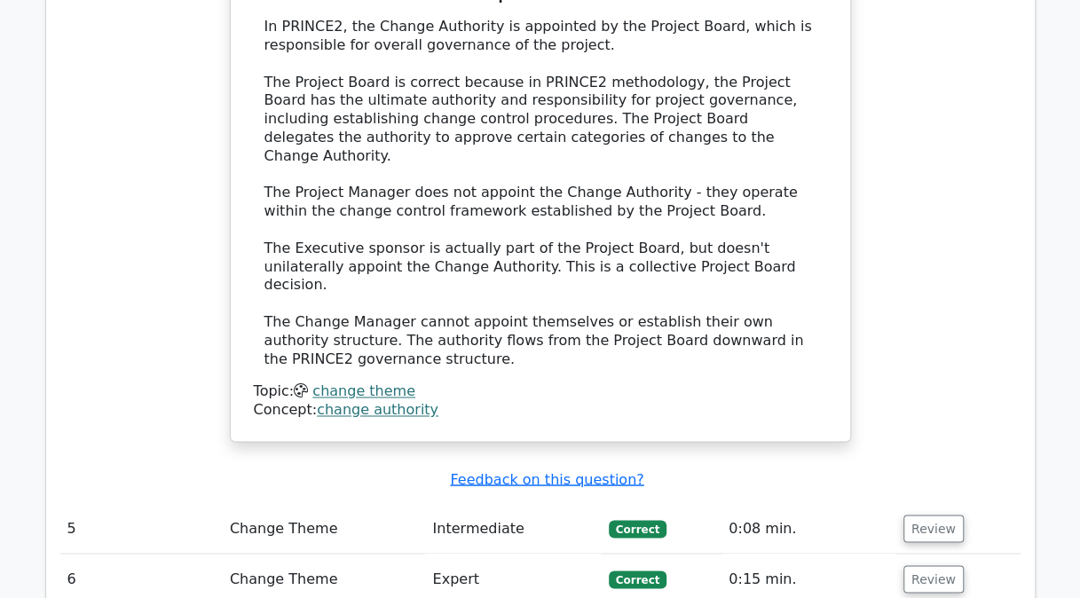
scroll to position [4404, 0]
click at [932, 514] on button "Review" at bounding box center [933, 528] width 60 height 28
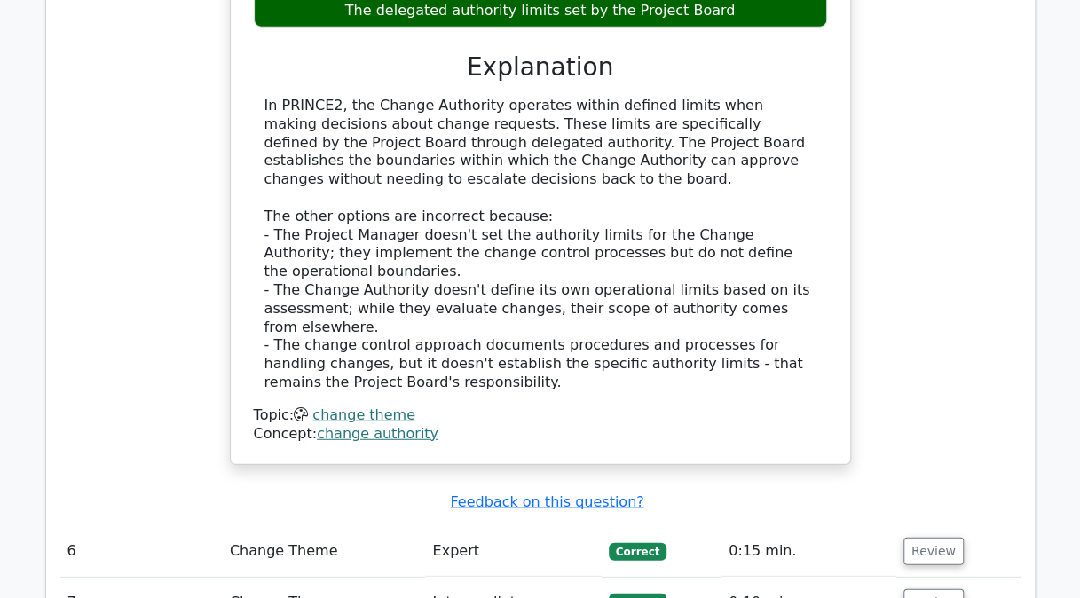
scroll to position [5264, 0]
click at [932, 537] on button "Review" at bounding box center [933, 551] width 60 height 28
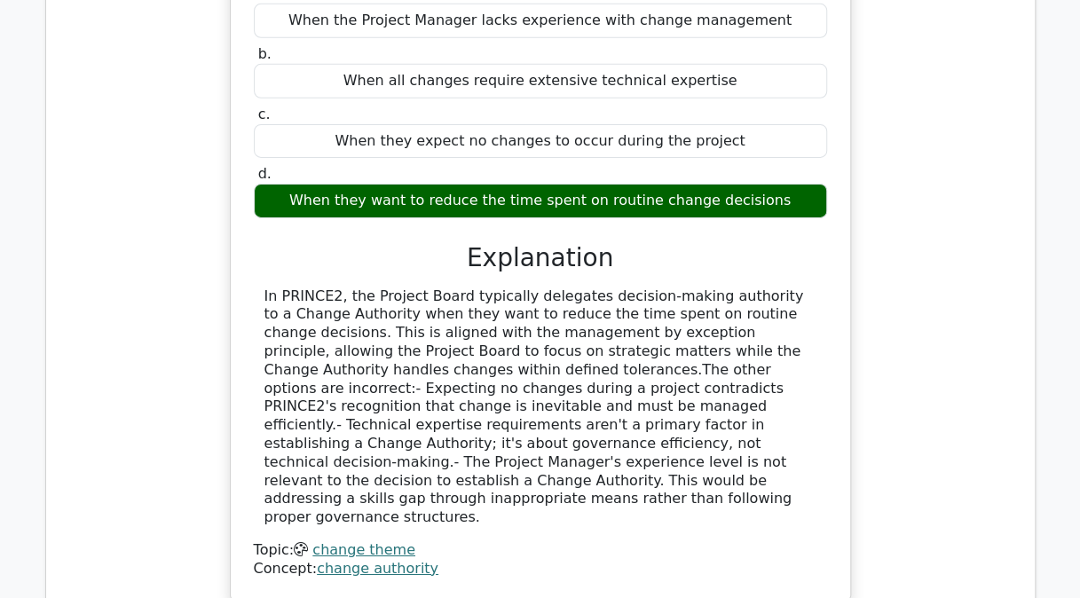
scroll to position [5973, 0]
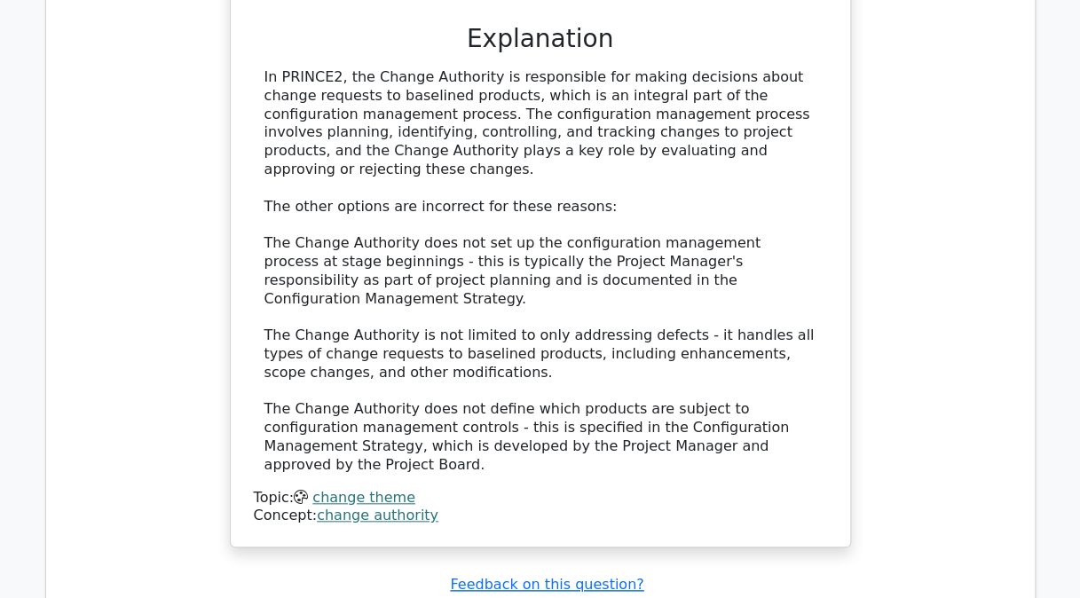
scroll to position [7070, 0]
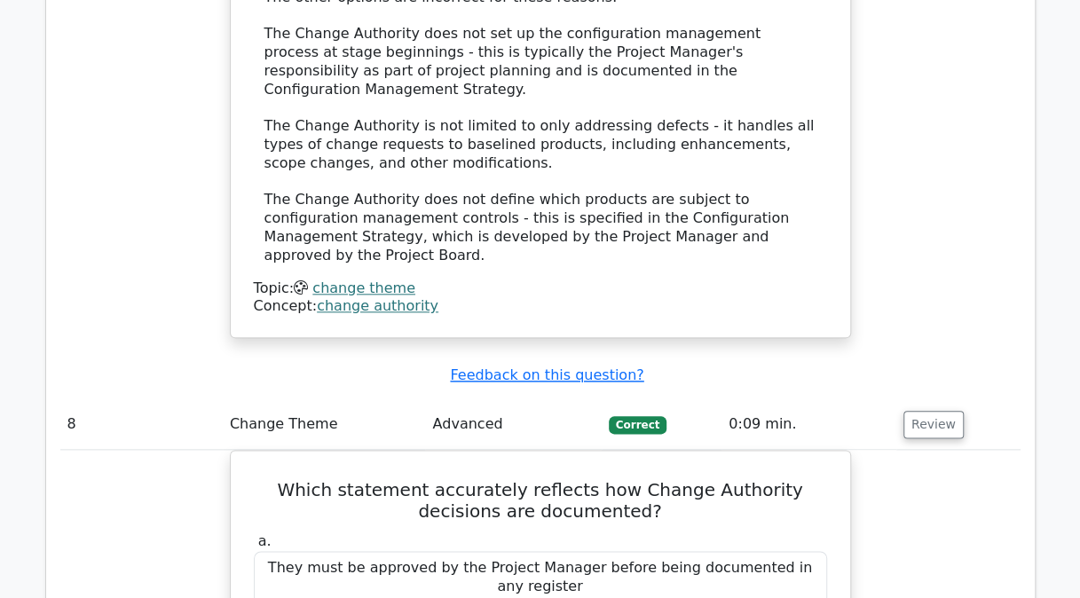
scroll to position [7277, 0]
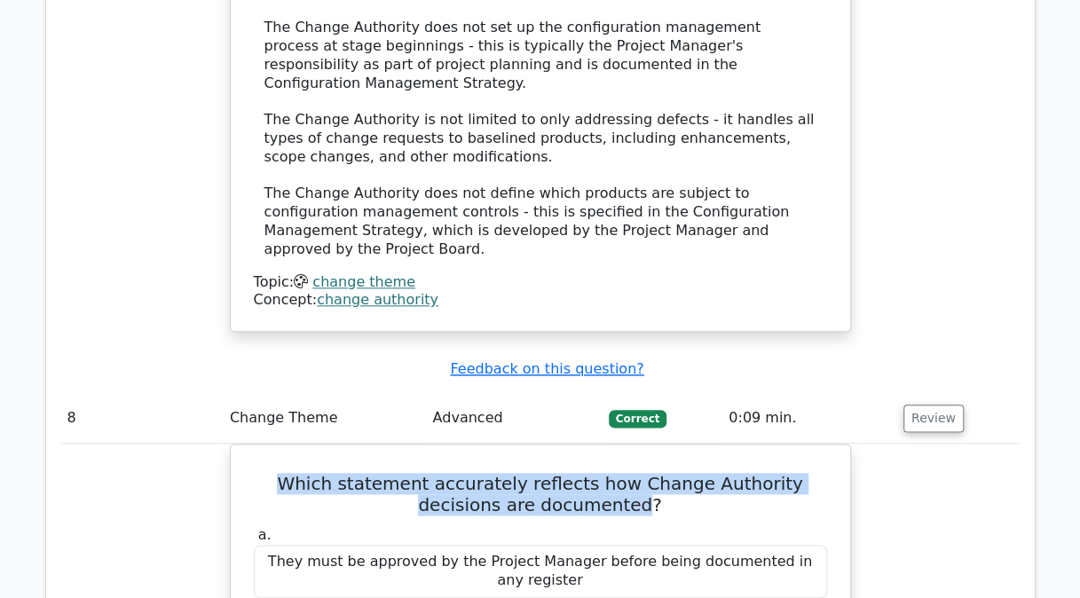
drag, startPoint x: 270, startPoint y: 91, endPoint x: 600, endPoint y: 117, distance: 331.2
click at [600, 473] on h5 "Which statement accurately reflects how Change Authority decisions are document…" at bounding box center [540, 494] width 577 height 43
click at [463, 473] on h5 "Which statement accurately reflects how Change Authority decisions are document…" at bounding box center [540, 494] width 577 height 43
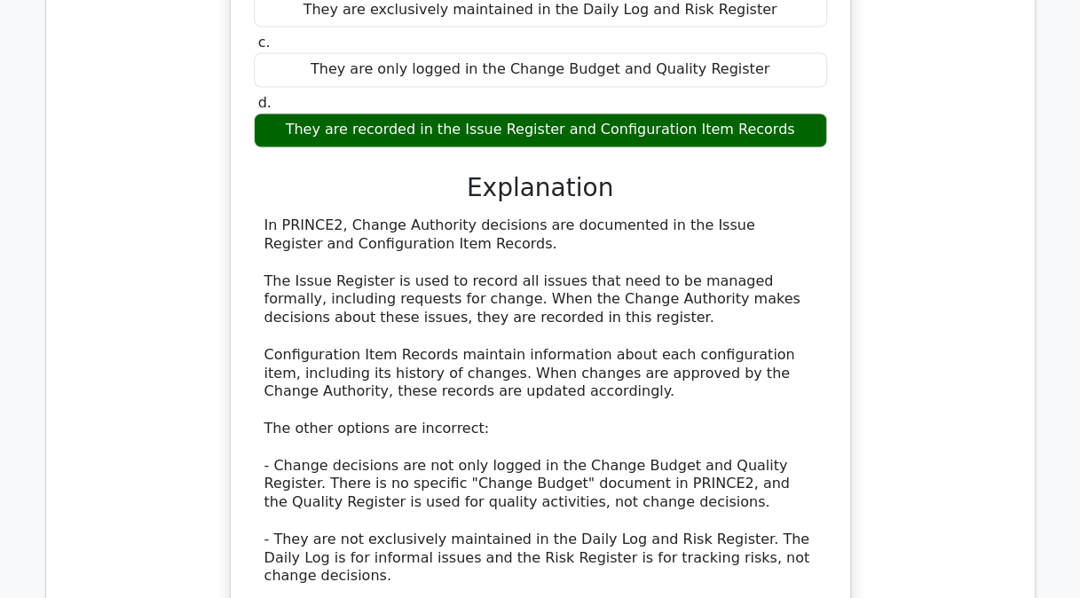
scroll to position [7914, 0]
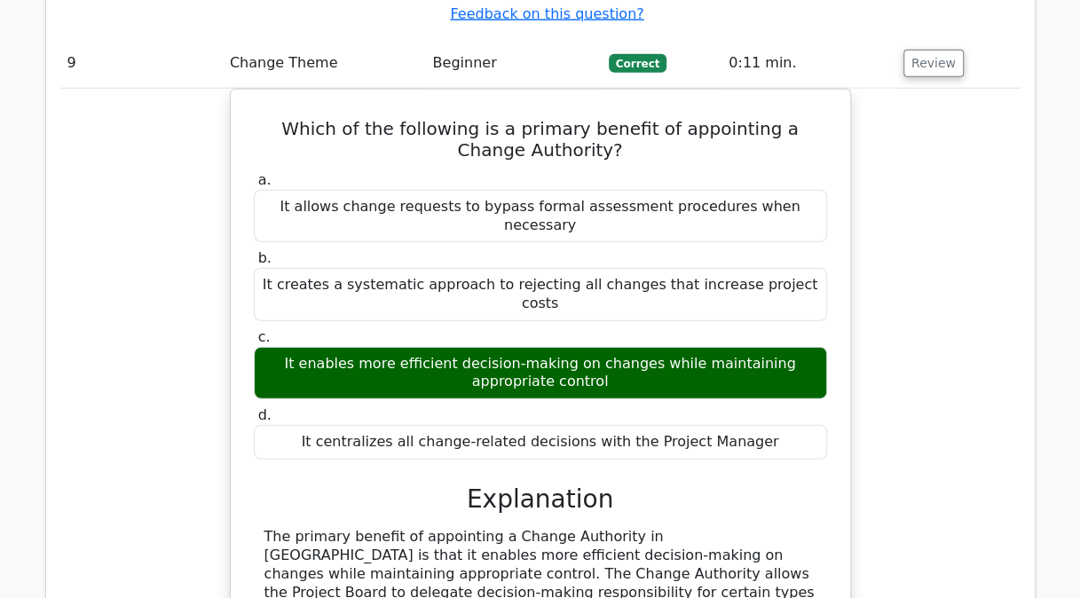
scroll to position [8822, 0]
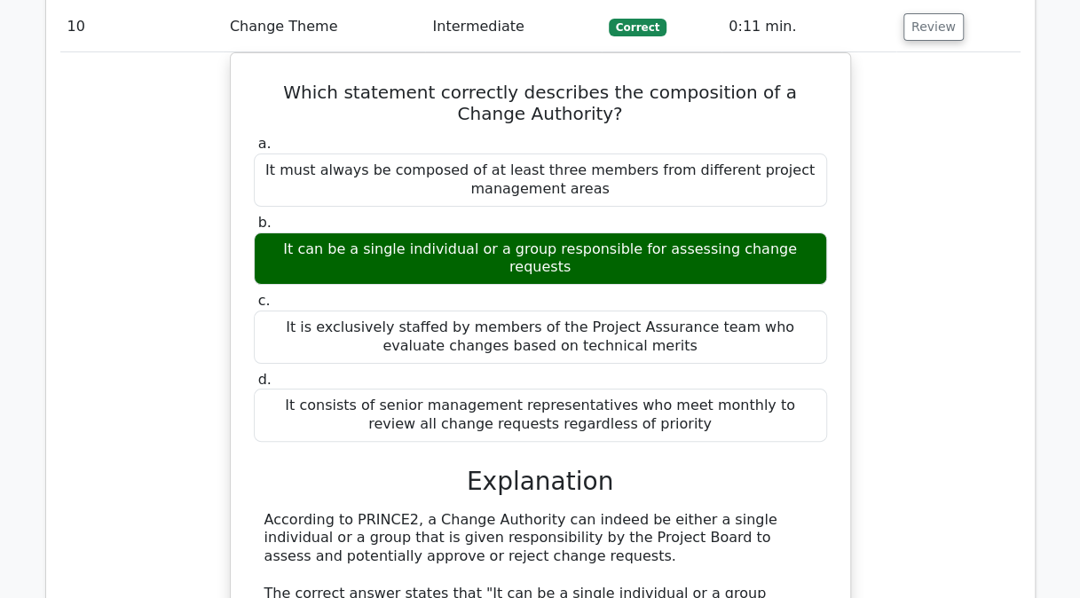
scroll to position [9694, 0]
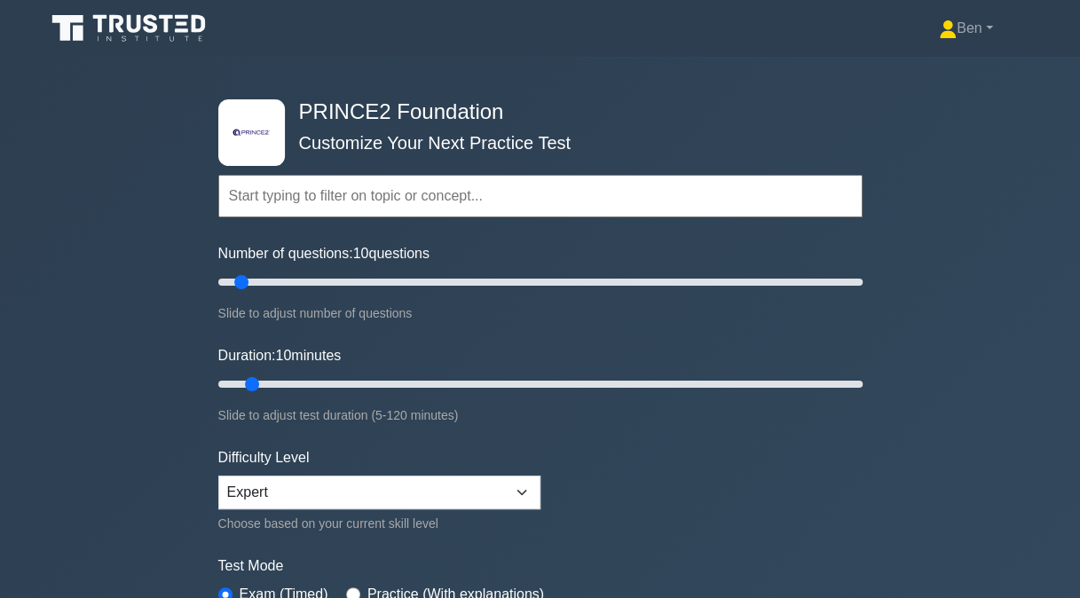
click at [332, 192] on input "text" at bounding box center [540, 196] width 644 height 43
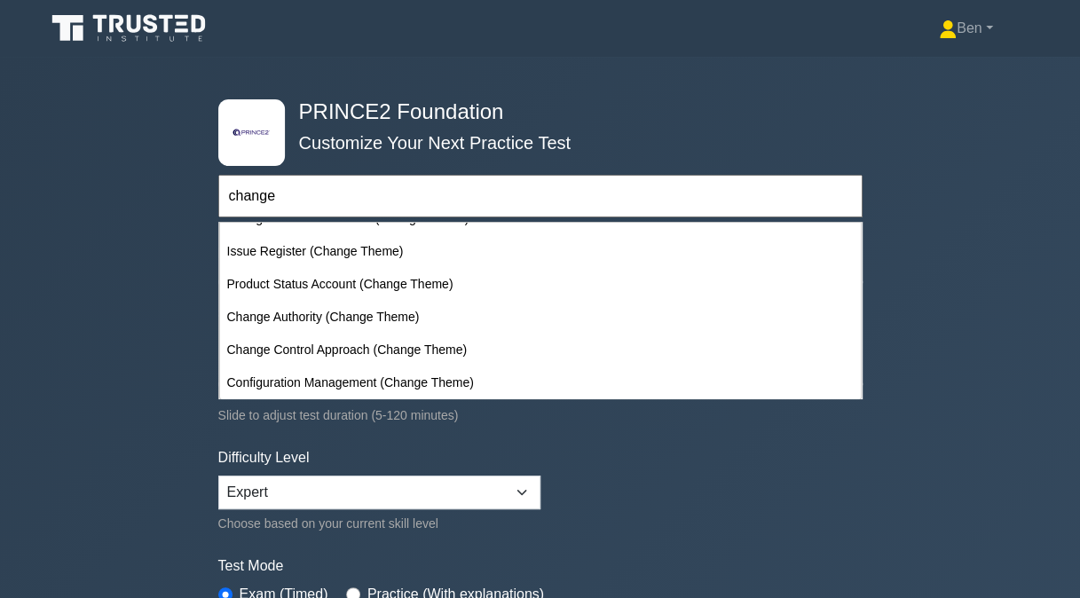
scroll to position [219, 0]
click at [421, 351] on div "Change Control Approach (Change Theme)" at bounding box center [540, 351] width 641 height 33
type input "Change Control Approach (Change Theme)"
